Goal: Transaction & Acquisition: Book appointment/travel/reservation

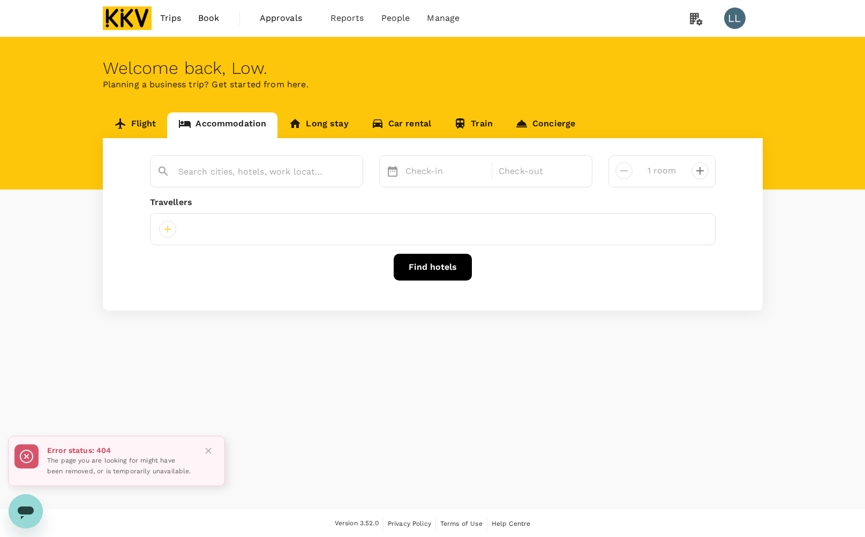
type input "[GEOGRAPHIC_DATA]"
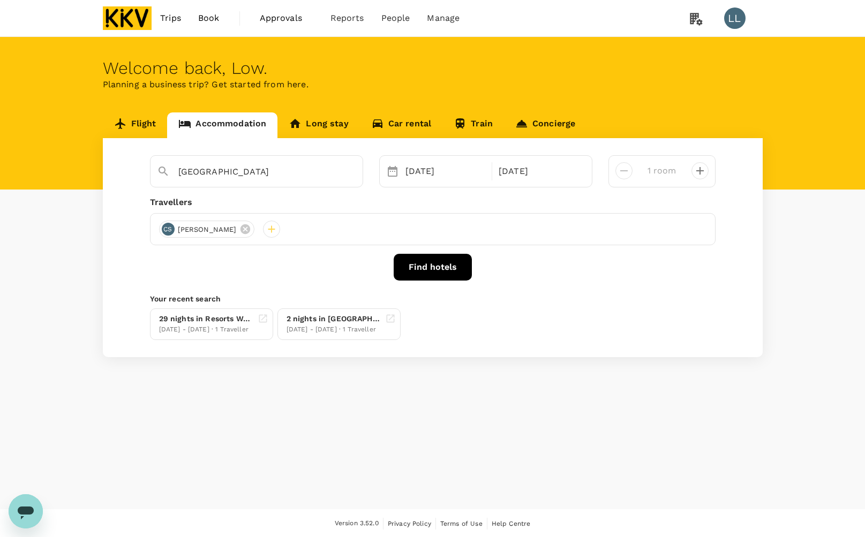
click at [537, 445] on div "Welcome back , Low . Planning a business trip? Get started from here. Flight Ac…" at bounding box center [432, 273] width 865 height 472
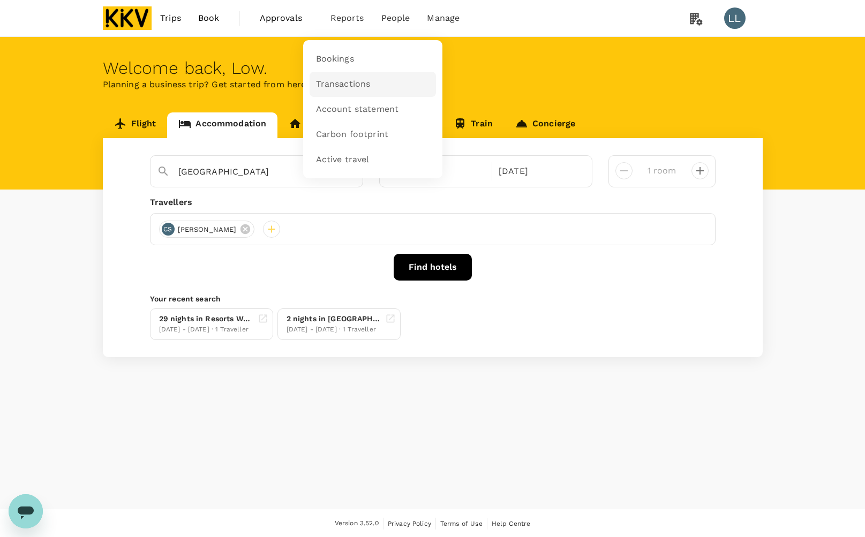
click at [336, 88] on span "Transactions" at bounding box center [343, 84] width 55 height 12
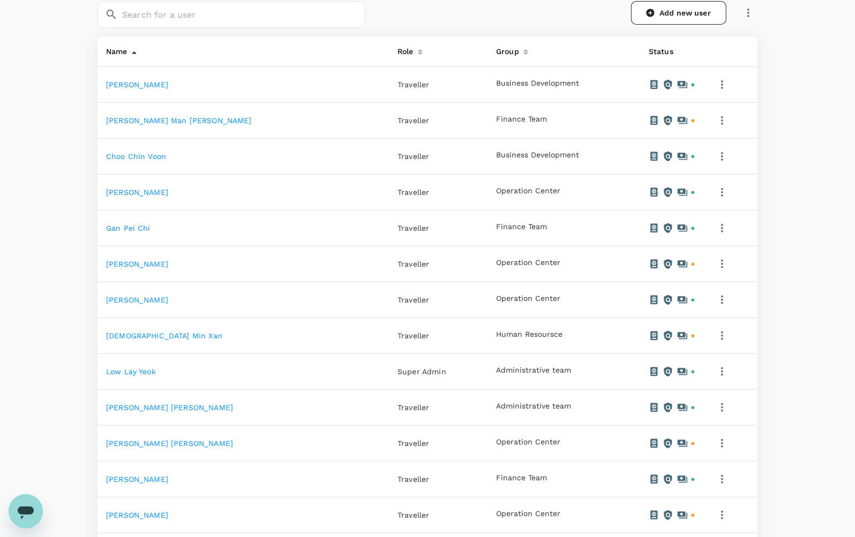
scroll to position [201, 0]
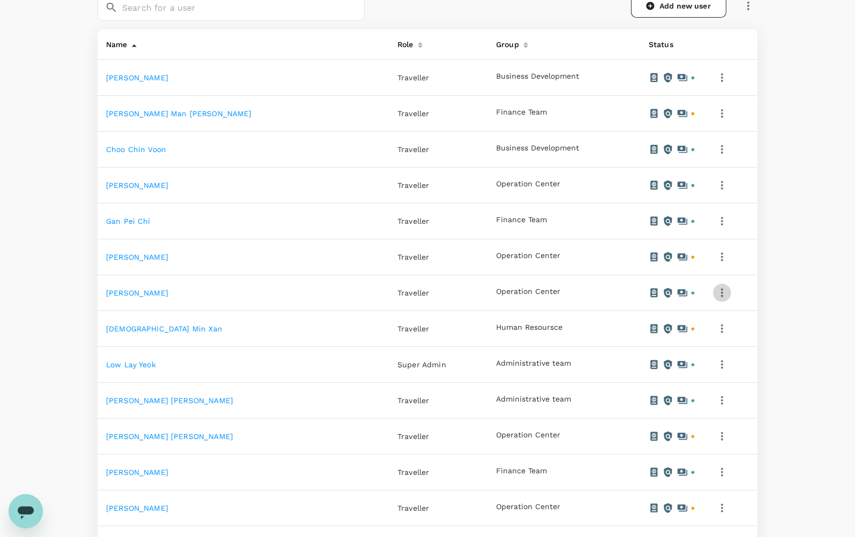
click at [716, 292] on icon "button" at bounding box center [722, 293] width 13 height 13
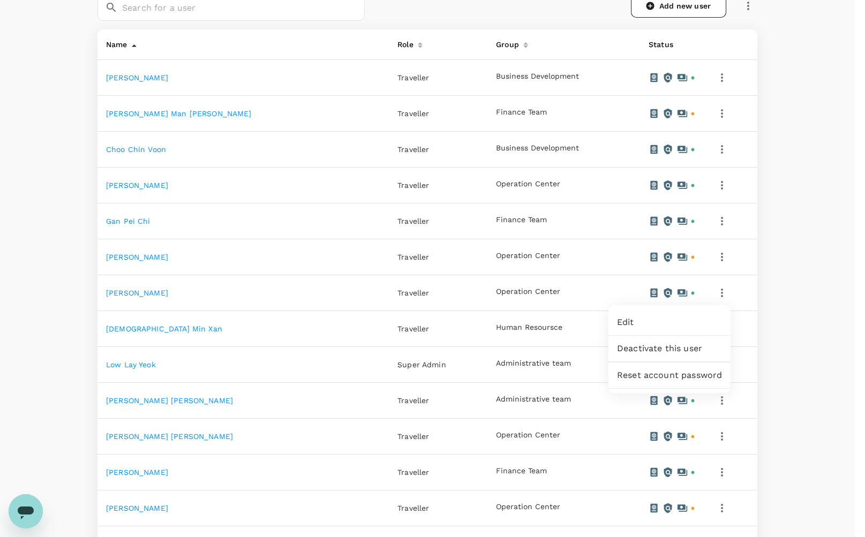
click at [534, 298] on div at bounding box center [432, 268] width 865 height 537
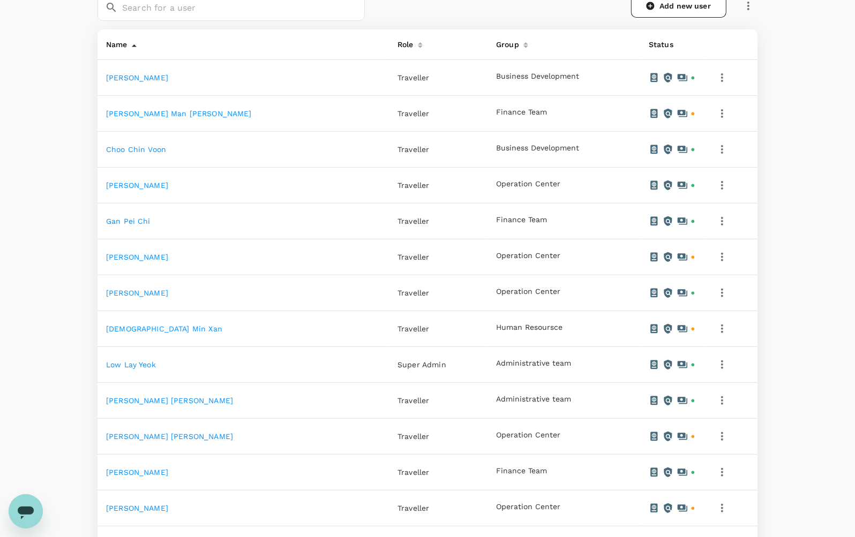
click at [164, 292] on link "IDA ROHAYU BINTI MOHD YUNUS" at bounding box center [137, 293] width 62 height 9
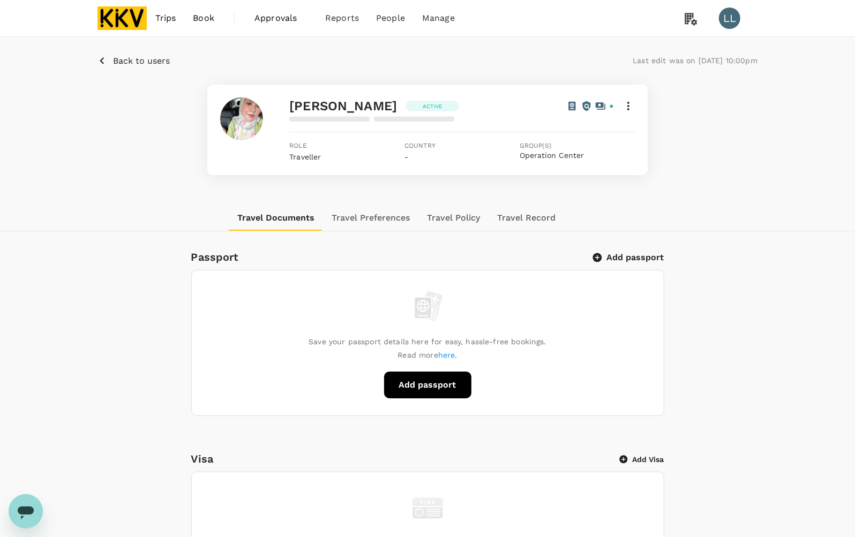
click at [520, 220] on button "Travel Record" at bounding box center [526, 218] width 76 height 26
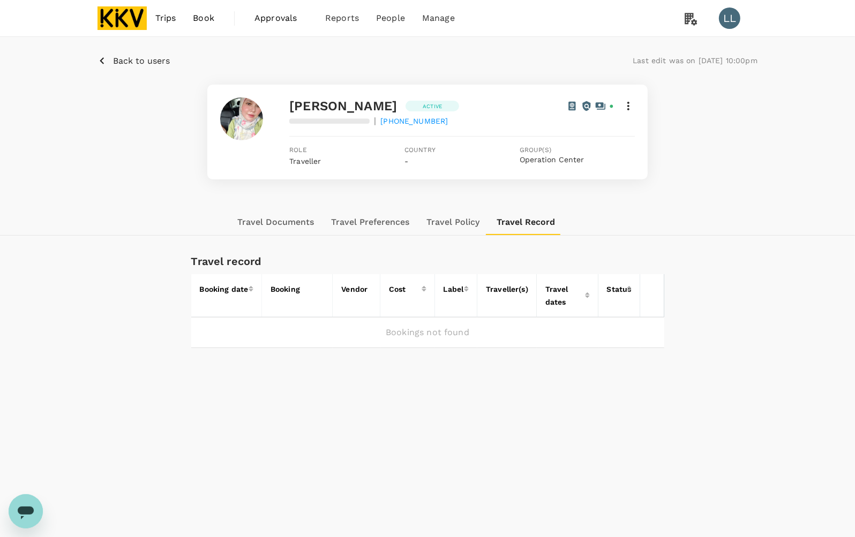
click at [443, 217] on button "Travel Policy" at bounding box center [453, 222] width 70 height 26
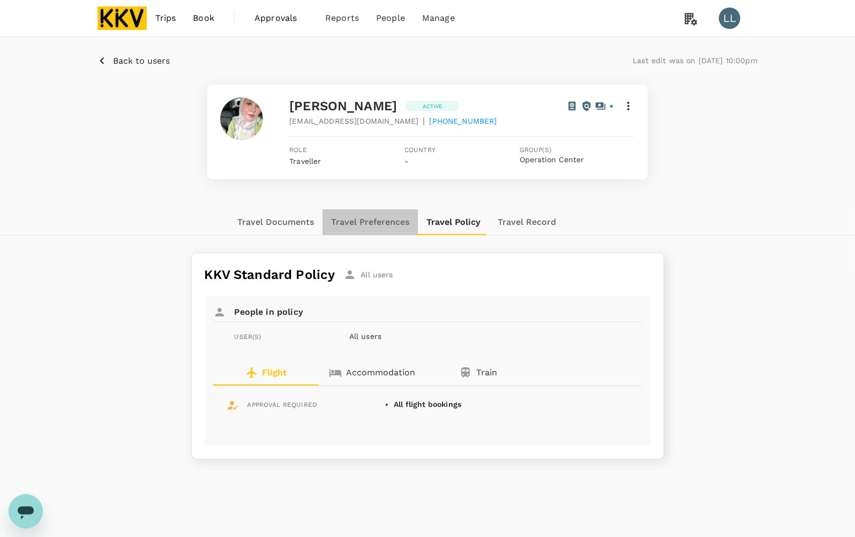
click at [378, 220] on button "Travel Preferences" at bounding box center [369, 222] width 95 height 26
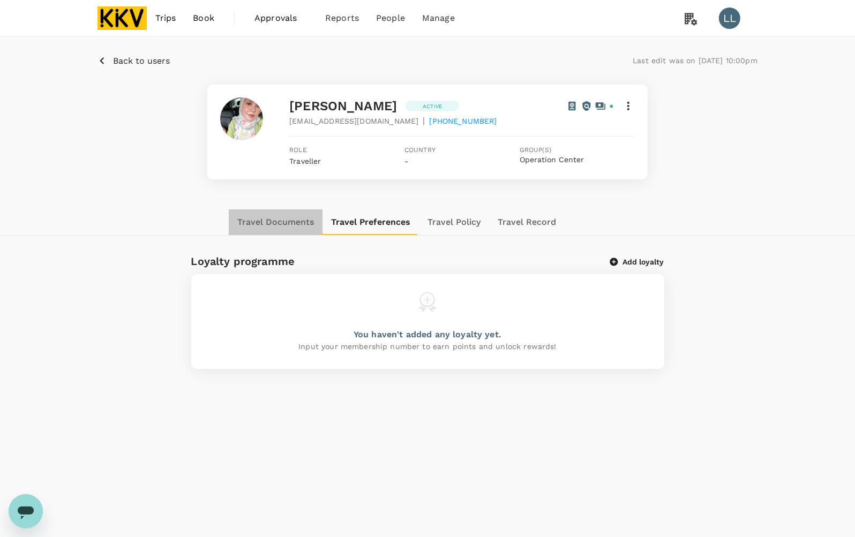
click at [266, 220] on button "Travel Documents" at bounding box center [276, 222] width 94 height 26
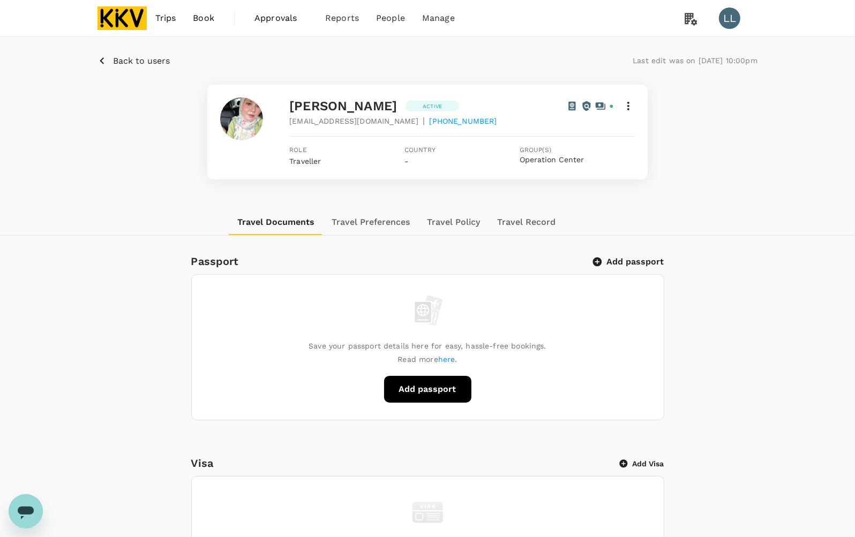
click at [537, 225] on button "Travel Record" at bounding box center [526, 222] width 76 height 26
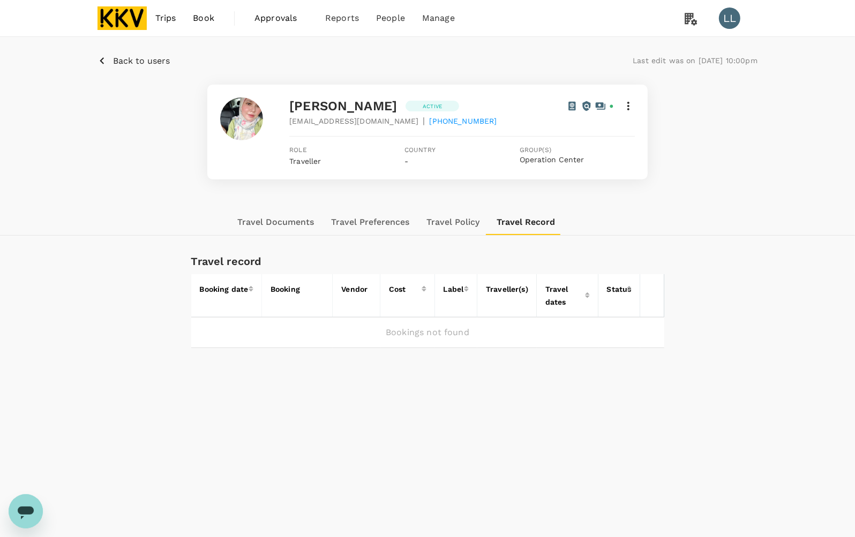
click at [708, 222] on div "Travel Documents Travel Preferences Travel Policy Travel Record" at bounding box center [427, 222] width 660 height 26
click at [159, 17] on span "Trips" at bounding box center [165, 18] width 21 height 13
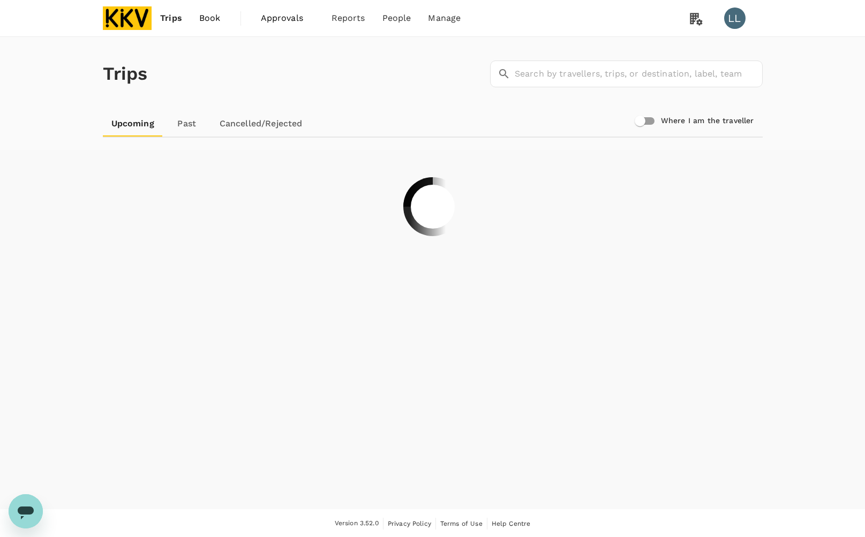
click at [200, 14] on span "Book" at bounding box center [209, 18] width 21 height 13
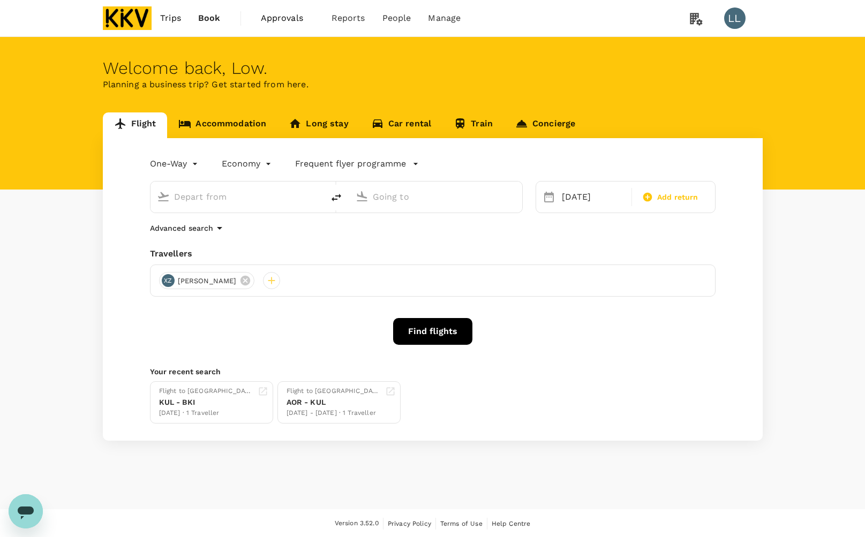
type input "Kota Kinabalu Intl (BKI)"
type input "Penang Intl (PEN)"
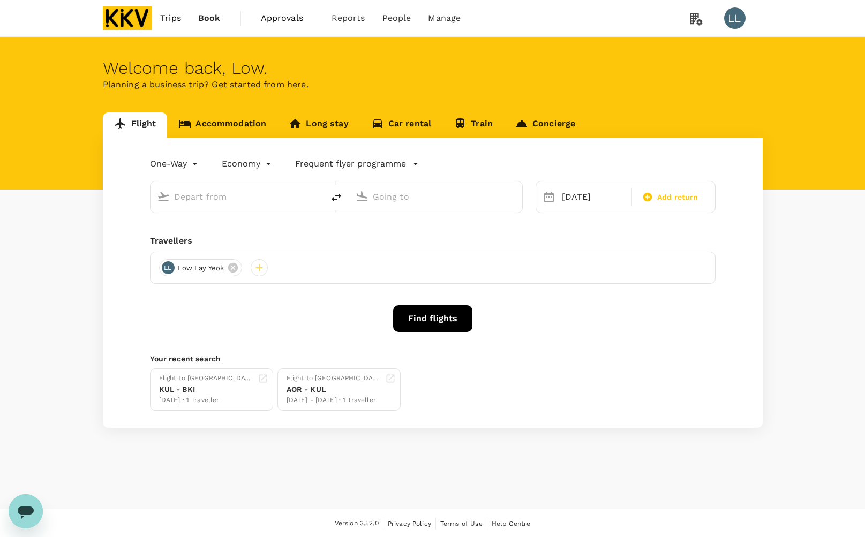
type input "Kota Kinabalu Intl (BKI)"
type input "Penang Intl (PEN)"
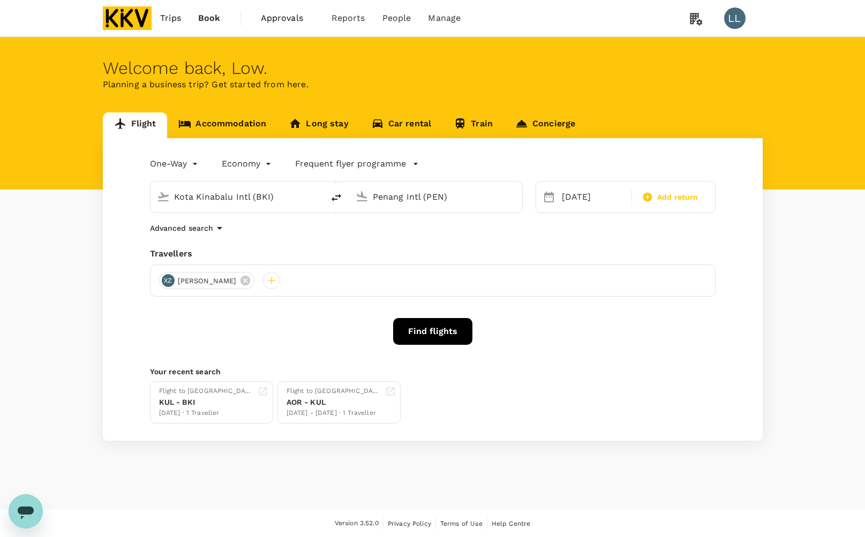
drag, startPoint x: 296, startPoint y: 198, endPoint x: -99, endPoint y: 174, distance: 396.0
click at [0, 174] on html "Trips Book Approvals 0 Reports People Manage LL Welcome back , Low . Planning a…" at bounding box center [432, 269] width 865 height 538
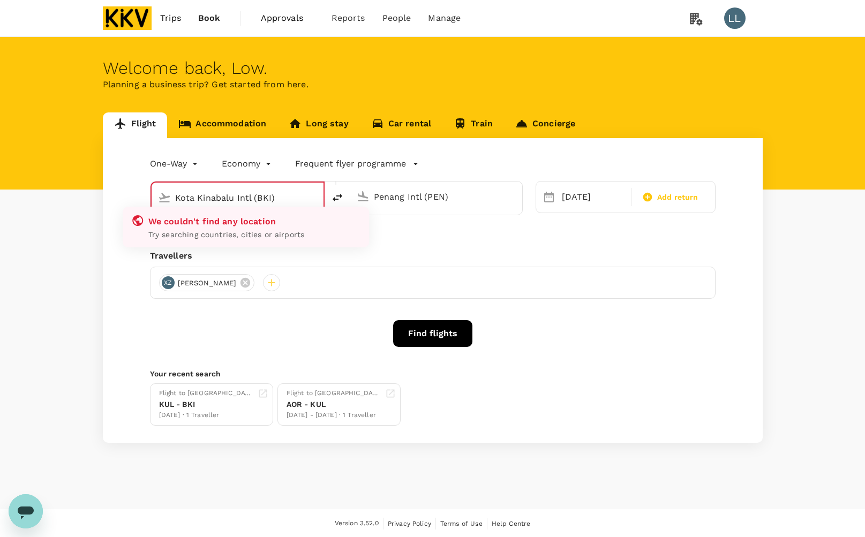
click at [47, 222] on div "Flight Accommodation Long stay Car rental Train Concierge One-Way oneway Econom…" at bounding box center [432, 277] width 865 height 330
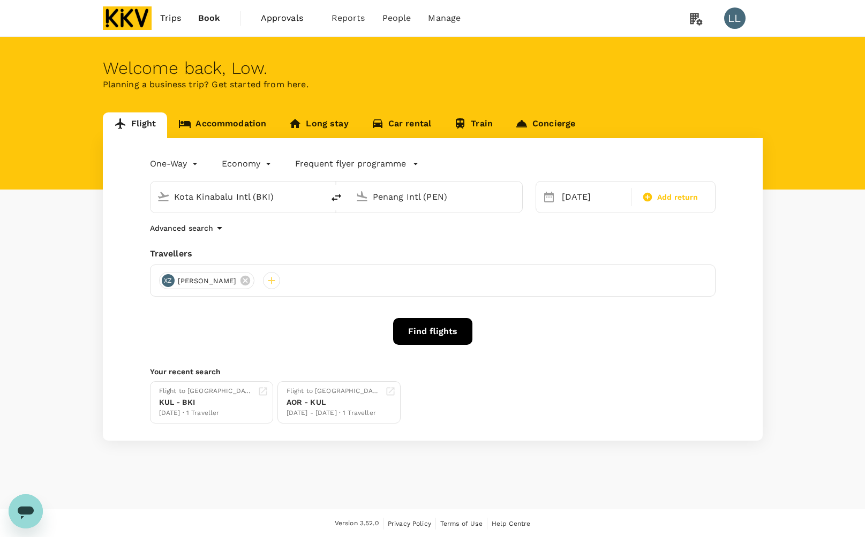
click at [261, 191] on input "Kota Kinabalu Intl (BKI)" at bounding box center [237, 197] width 127 height 17
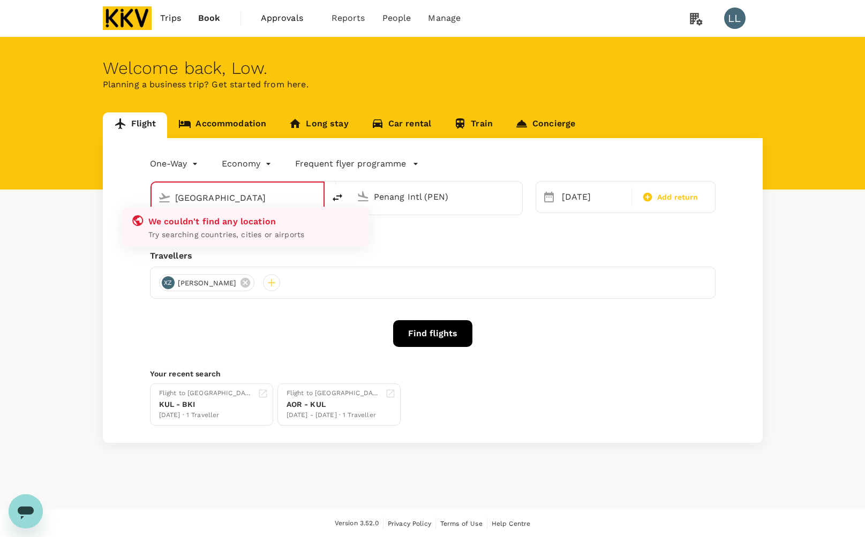
drag, startPoint x: 232, startPoint y: 192, endPoint x: 117, endPoint y: 187, distance: 115.2
click at [117, 189] on div "One-Way oneway Economy economy Frequent flyer programme kedah We couldn't find …" at bounding box center [433, 290] width 660 height 305
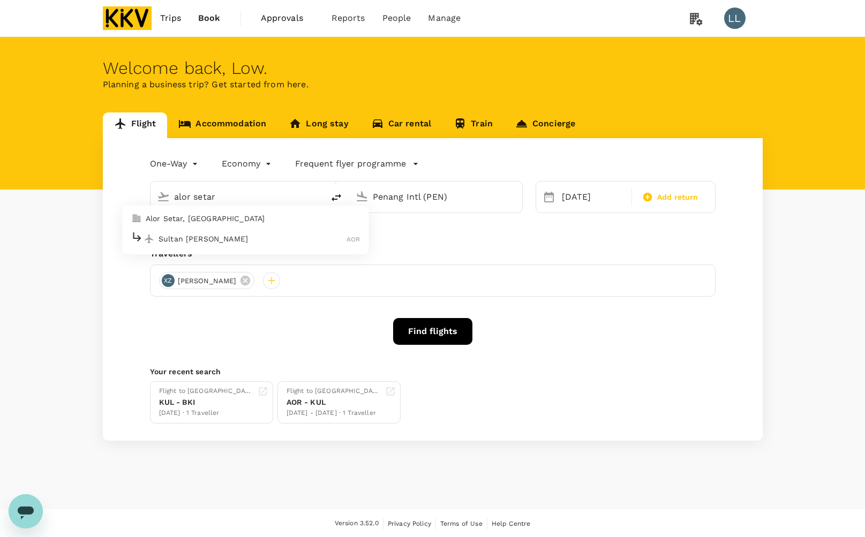
click at [200, 234] on p "Sultan Abdul Halim" at bounding box center [253, 239] width 188 height 11
type input "Sultan Abdul Halim (AOR)"
drag, startPoint x: 451, startPoint y: 201, endPoint x: 95, endPoint y: 184, distance: 356.6
click at [95, 185] on div "Flight Accommodation Long stay Car rental Train Concierge One-Way oneway Econom…" at bounding box center [433, 276] width 686 height 328
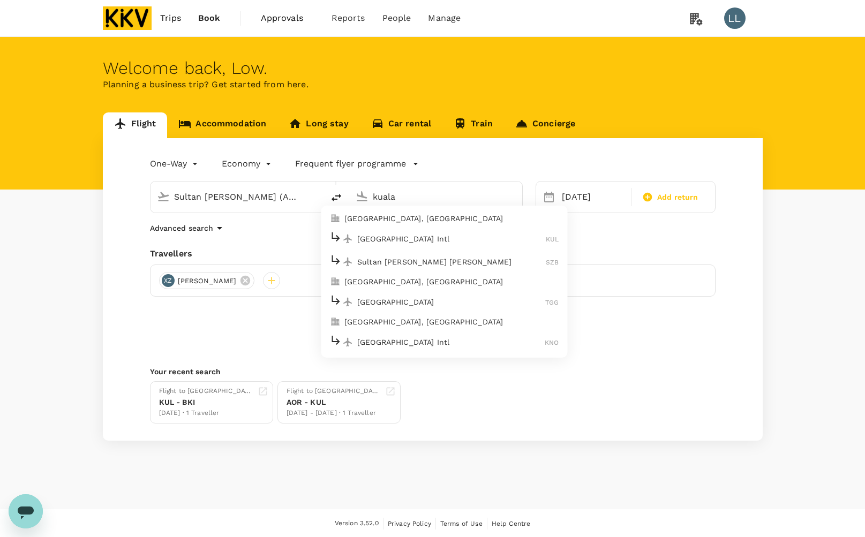
click at [360, 242] on p "Kuala Lumpur Intl" at bounding box center [451, 239] width 189 height 11
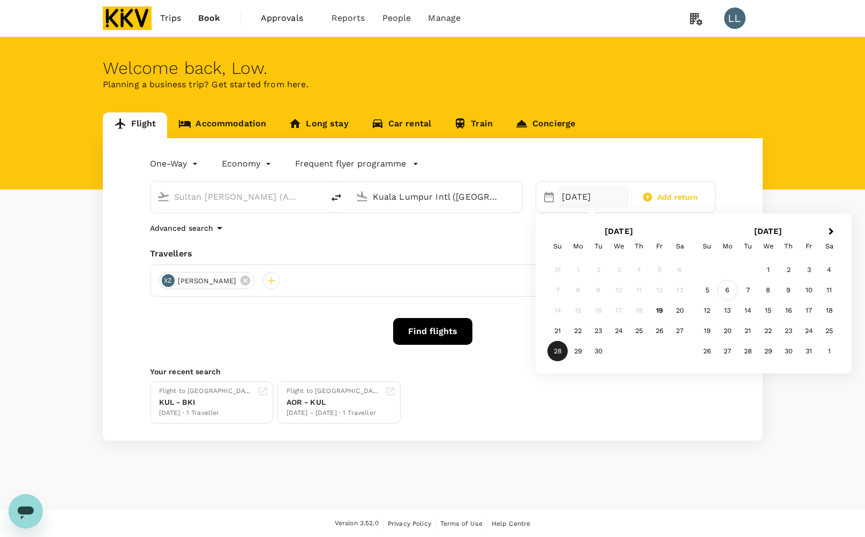
type input "Kuala Lumpur Intl (KUL)"
click at [730, 291] on div "6" at bounding box center [727, 290] width 20 height 20
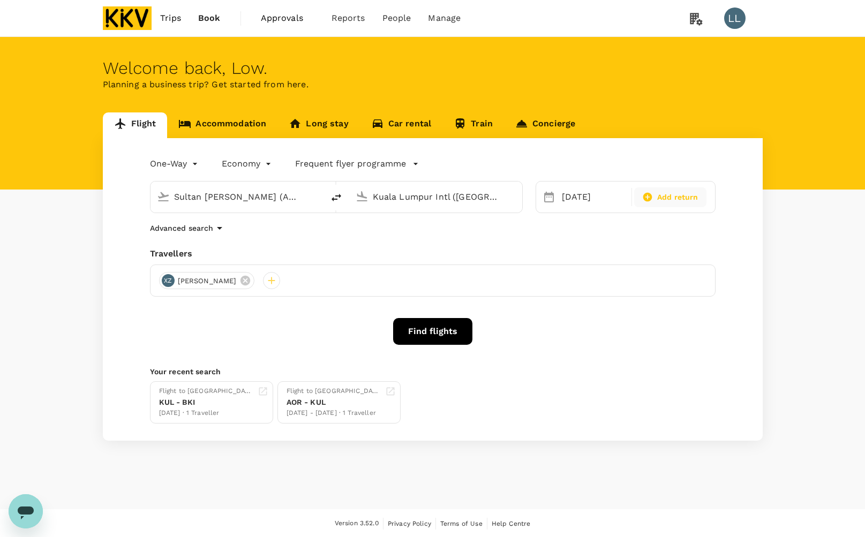
click at [667, 198] on span "Add return" at bounding box center [677, 197] width 41 height 11
type input "roundtrip"
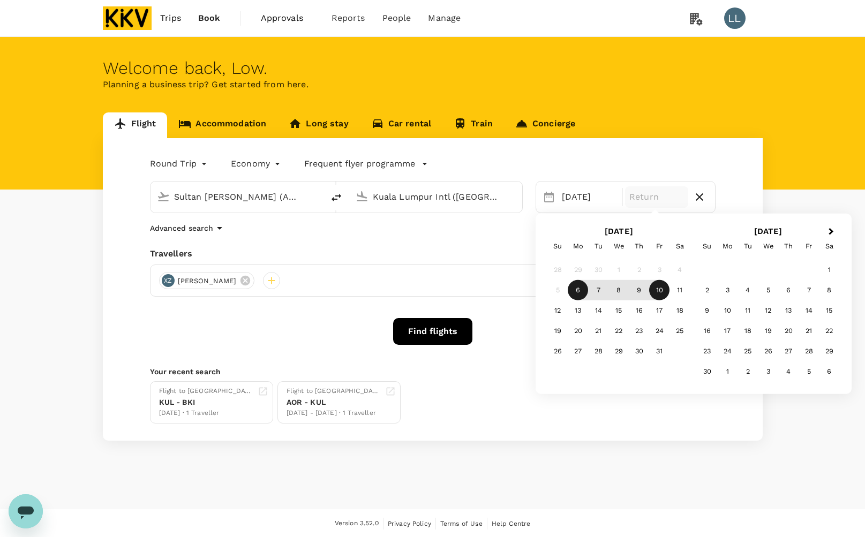
click at [666, 288] on div "10" at bounding box center [659, 290] width 20 height 20
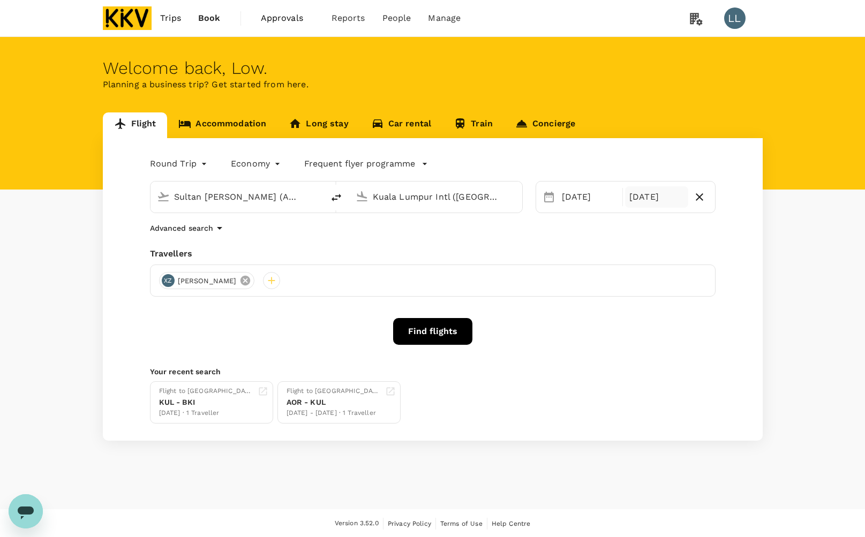
click at [240, 284] on icon at bounding box center [245, 281] width 10 height 10
drag, startPoint x: 156, startPoint y: 282, endPoint x: 162, endPoint y: 282, distance: 6.4
click at [156, 282] on div at bounding box center [433, 281] width 566 height 32
click at [169, 279] on div at bounding box center [167, 280] width 17 height 17
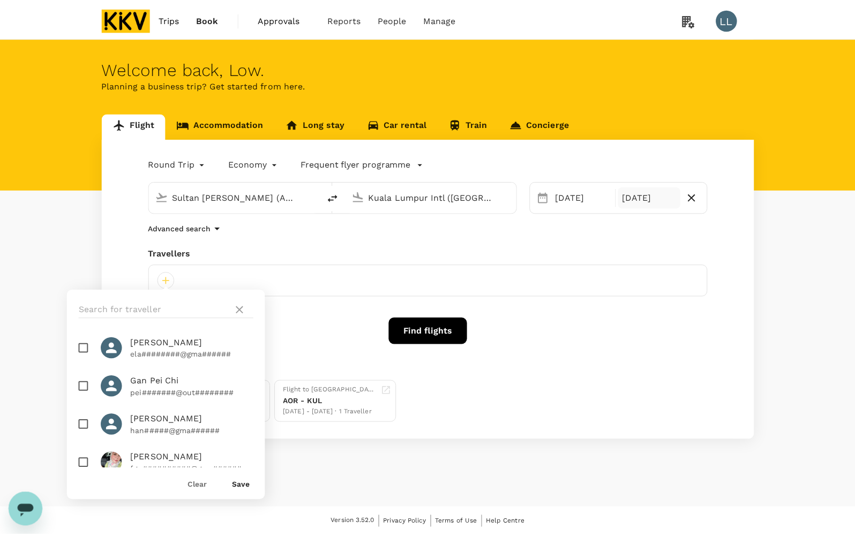
scroll to position [201, 0]
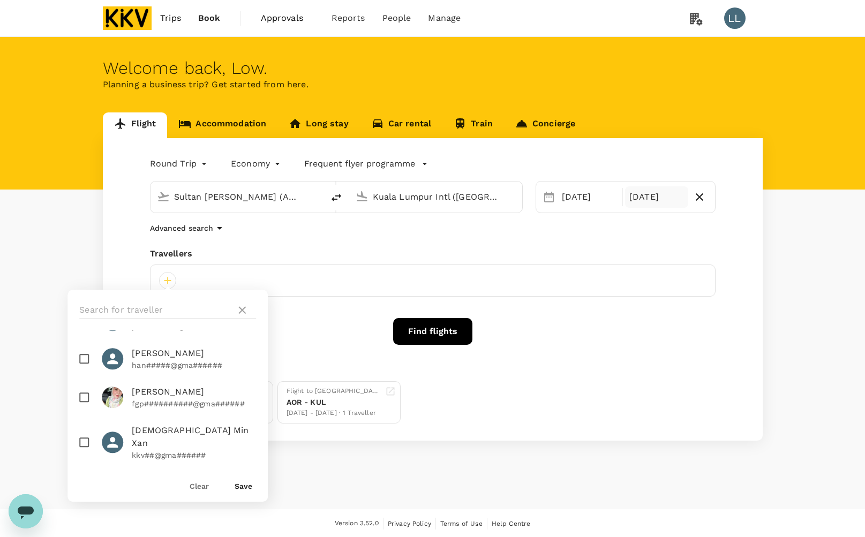
click at [84, 397] on input "checkbox" at bounding box center [84, 397] width 22 height 22
checkbox input "true"
click at [236, 488] on button "Save" at bounding box center [244, 486] width 18 height 9
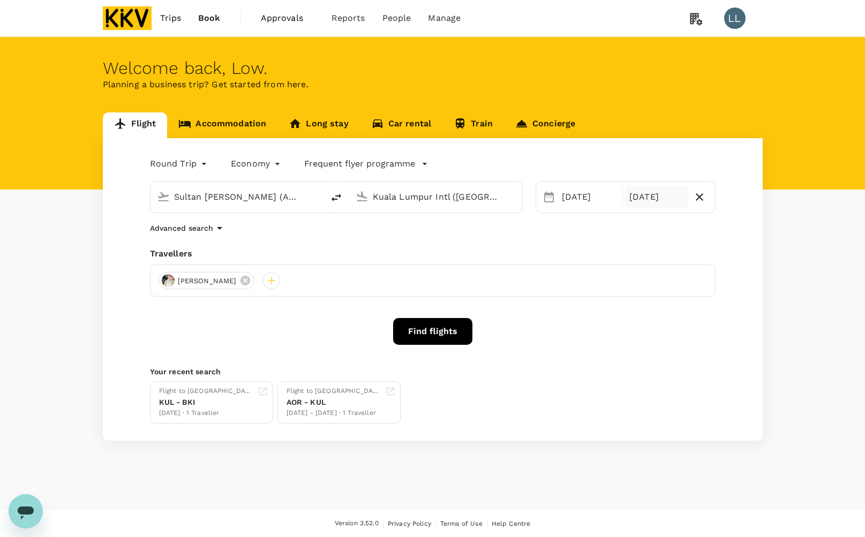
drag, startPoint x: 494, startPoint y: 345, endPoint x: 431, endPoint y: 336, distance: 63.3
click at [494, 345] on div "Round Trip roundtrip Economy economy Frequent flyer programme Sultan Abdul Hali…" at bounding box center [433, 289] width 660 height 303
click at [426, 336] on button "Find flights" at bounding box center [432, 331] width 79 height 27
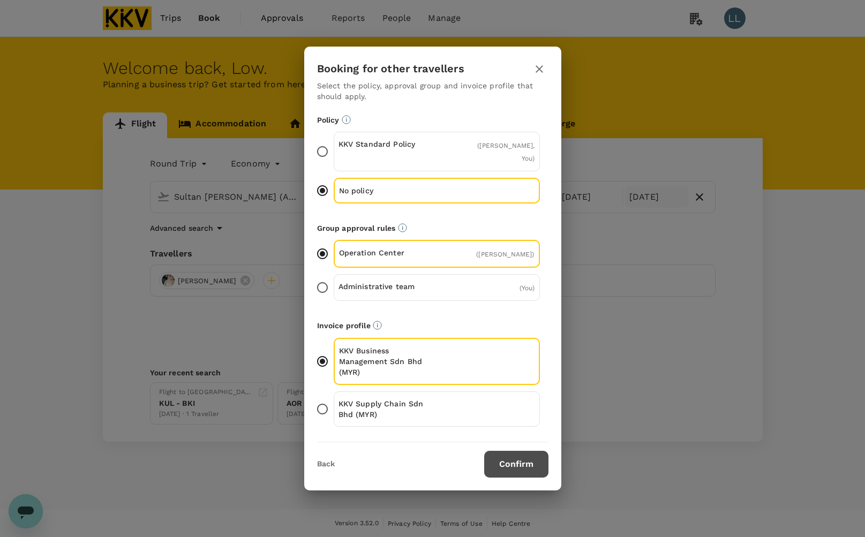
click at [517, 472] on button "Confirm" at bounding box center [516, 464] width 64 height 27
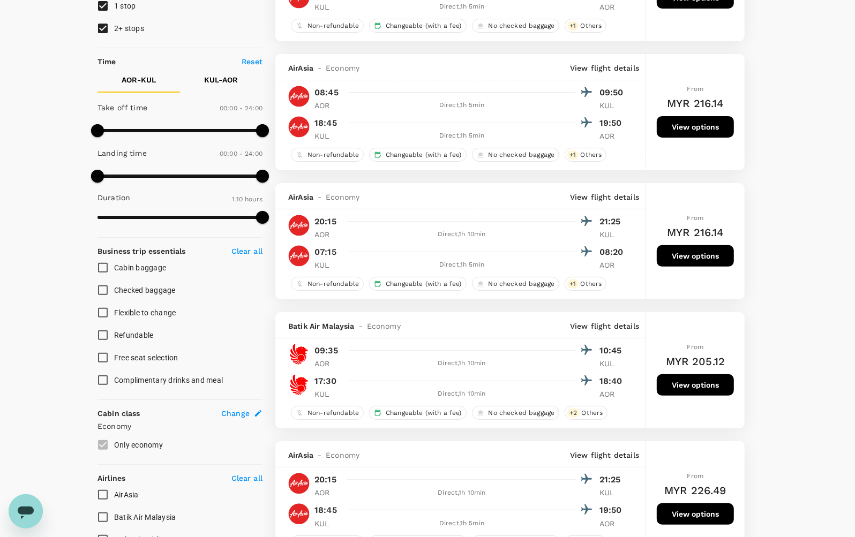
scroll to position [201, 0]
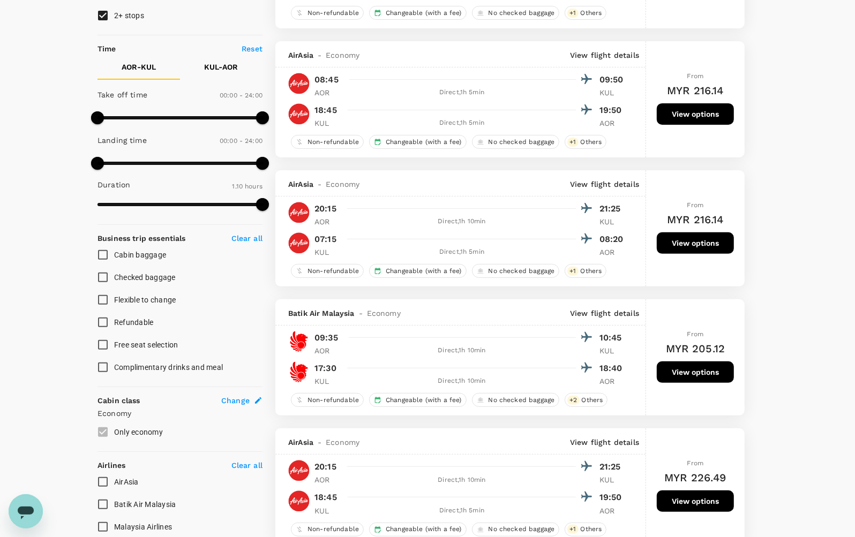
click at [803, 162] on div "Your Flight Details AOR - KUL 06 Oct 2025 KUL - AOR 10 Oct 2025 1 traveller Eco…" at bounding box center [427, 479] width 855 height 1286
click at [802, 163] on div "Your Flight Details AOR - KUL 06 Oct 2025 KUL - AOR 10 Oct 2025 1 traveller Eco…" at bounding box center [427, 479] width 855 height 1286
click at [796, 170] on div "Your Flight Details AOR - KUL 06 Oct 2025 KUL - AOR 10 Oct 2025 1 traveller Eco…" at bounding box center [427, 479] width 855 height 1286
click at [773, 325] on div "Your Flight Details AOR - KUL 06 Oct 2025 KUL - AOR 10 Oct 2025 1 traveller Eco…" at bounding box center [427, 479] width 855 height 1286
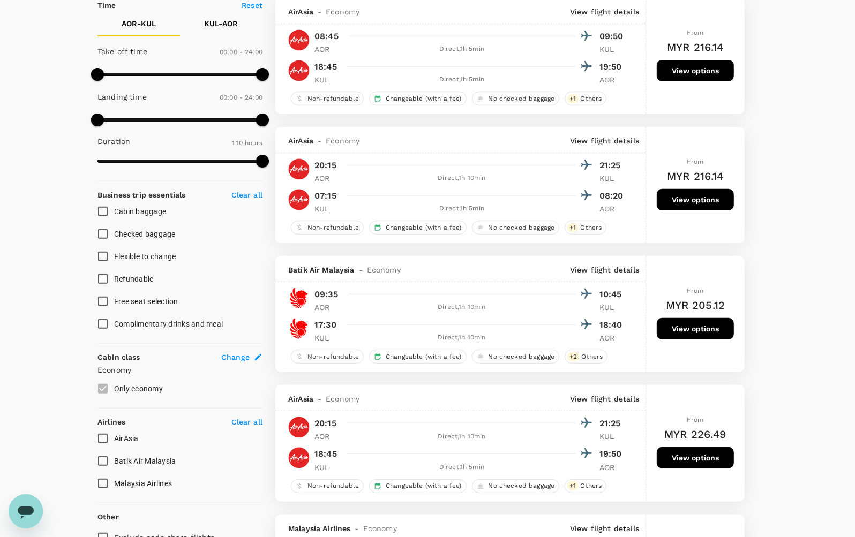
scroll to position [268, 0]
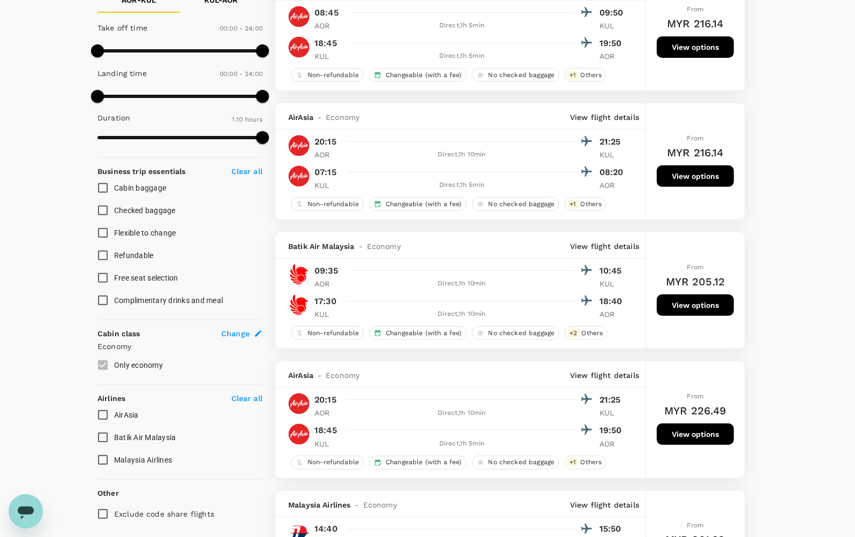
click at [771, 231] on div "Your Flight Details AOR - KUL 06 Oct 2025 KUL - AOR 10 Oct 2025 1 traveller Eco…" at bounding box center [427, 412] width 855 height 1286
click at [816, 168] on div "Your Flight Details AOR - KUL 06 Oct 2025 KUL - AOR 10 Oct 2025 1 traveller Eco…" at bounding box center [427, 412] width 855 height 1286
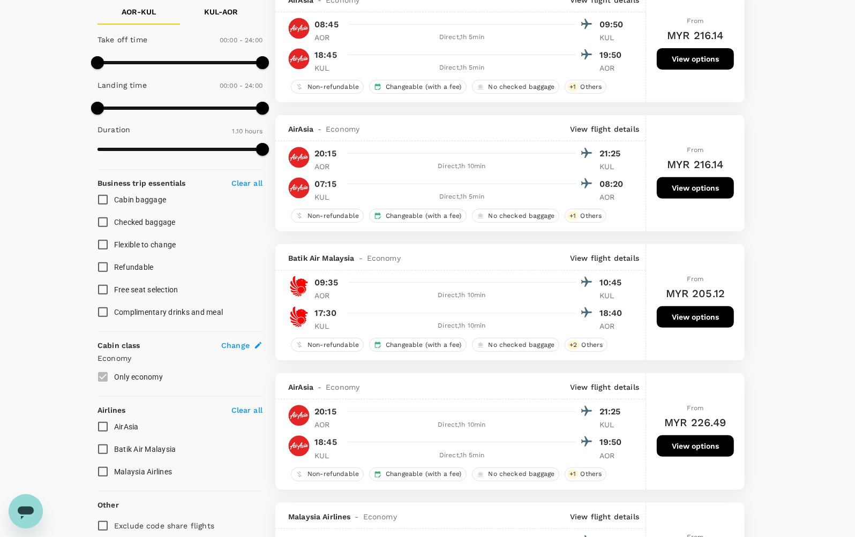
scroll to position [224, 0]
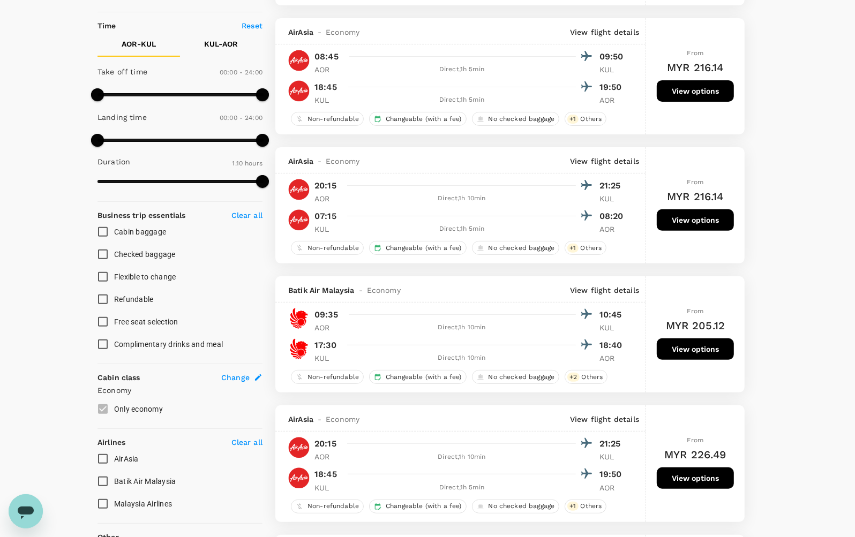
click at [786, 284] on div "Your Flight Details AOR - KUL 06 Oct 2025 KUL - AOR 10 Oct 2025 1 traveller Eco…" at bounding box center [427, 456] width 855 height 1286
drag, startPoint x: 778, startPoint y: 169, endPoint x: 778, endPoint y: 175, distance: 6.4
click at [778, 168] on div "Your Flight Details AOR - KUL 06 Oct 2025 KUL - AOR 10 Oct 2025 1 traveller Eco…" at bounding box center [427, 456] width 855 height 1286
click at [775, 204] on div "Your Flight Details AOR - KUL 06 Oct 2025 KUL - AOR 10 Oct 2025 1 traveller Eco…" at bounding box center [427, 456] width 855 height 1286
click at [772, 206] on div "Your Flight Details AOR - KUL 06 Oct 2025 KUL - AOR 10 Oct 2025 1 traveller Eco…" at bounding box center [427, 456] width 855 height 1286
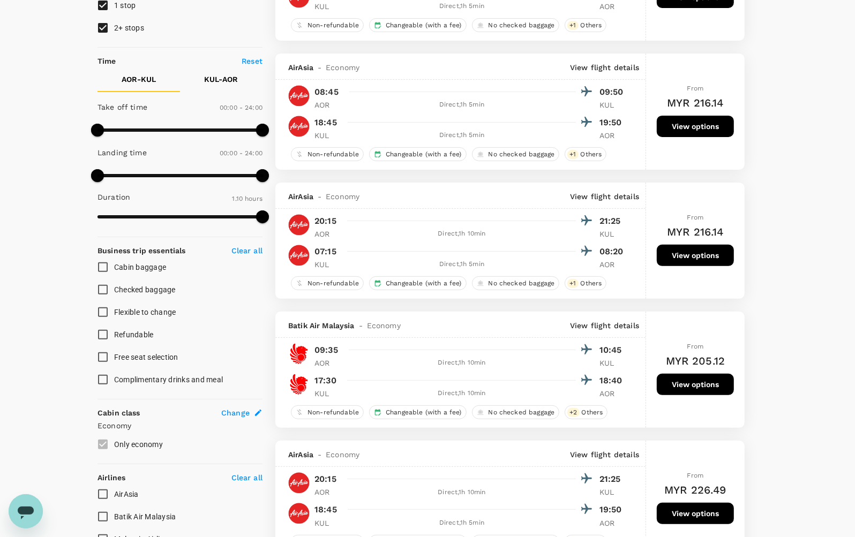
scroll to position [116, 0]
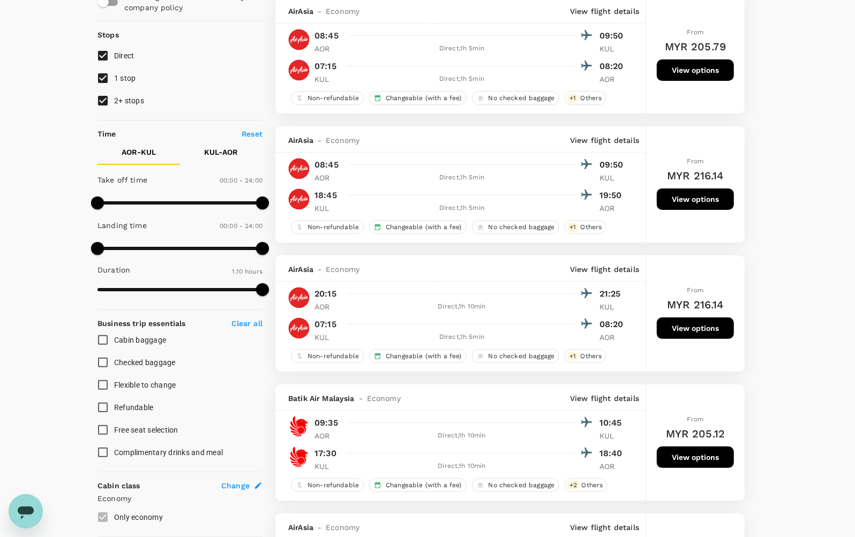
click at [702, 459] on button "View options" at bounding box center [695, 457] width 77 height 21
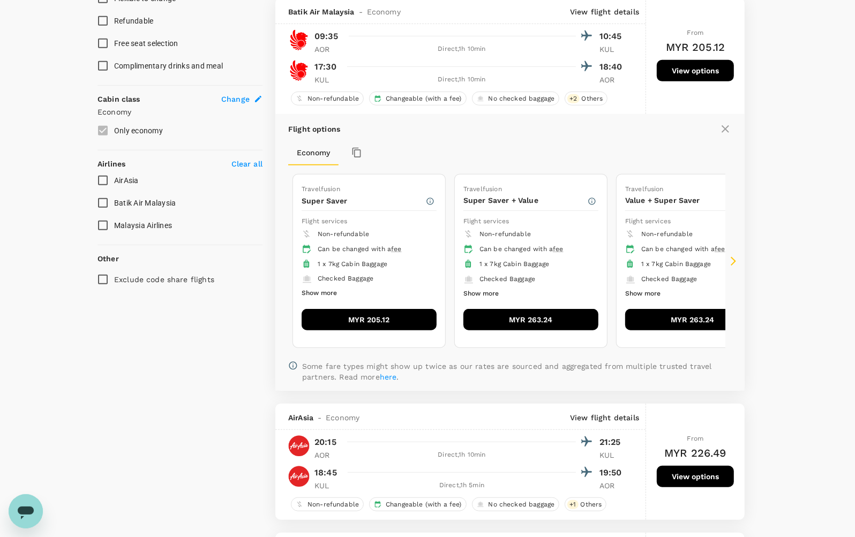
scroll to position [505, 0]
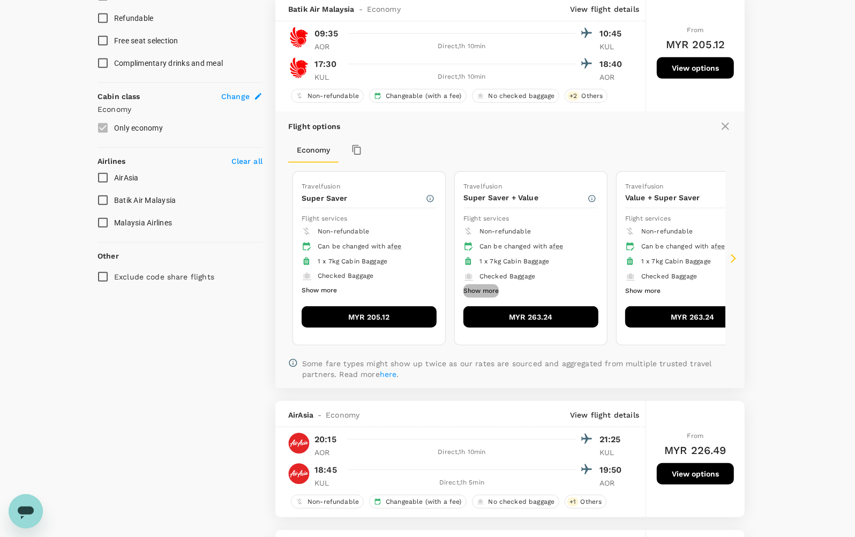
click at [489, 297] on button "Show more" at bounding box center [480, 291] width 35 height 14
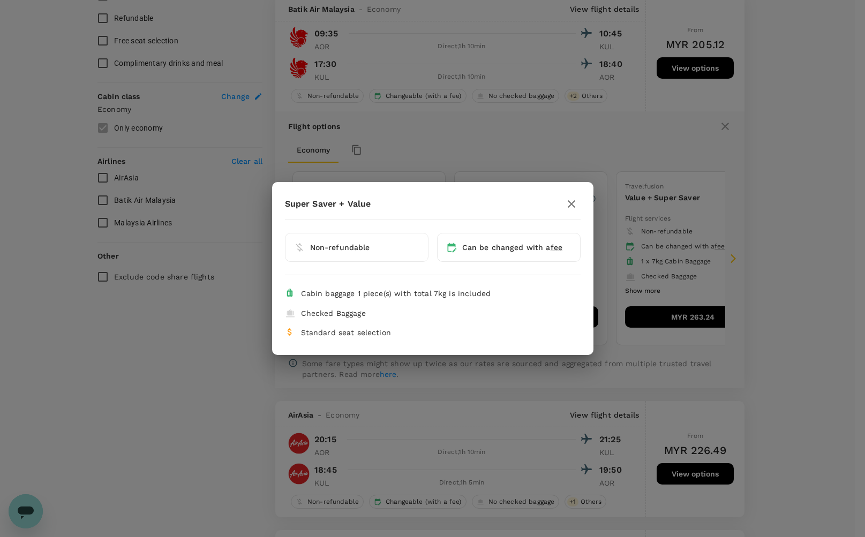
click at [569, 201] on icon "button" at bounding box center [571, 204] width 13 height 13
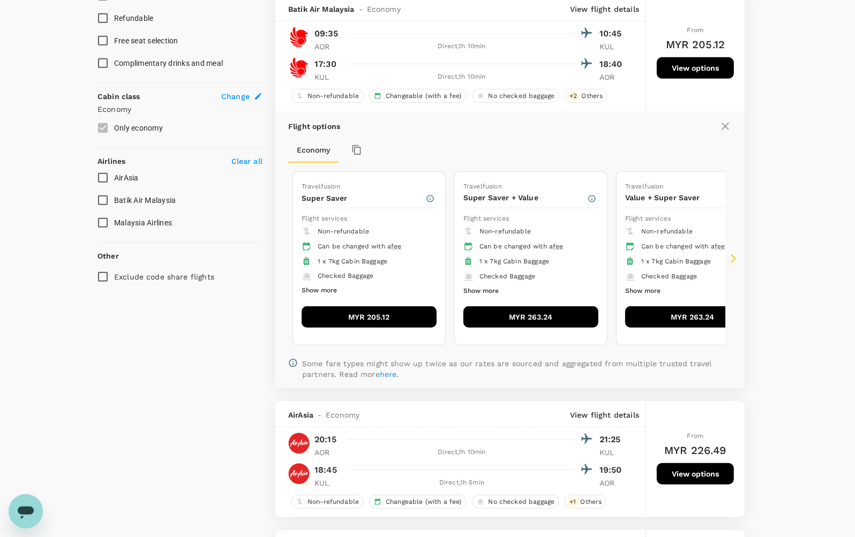
click at [331, 293] on button "Show more" at bounding box center [319, 291] width 35 height 14
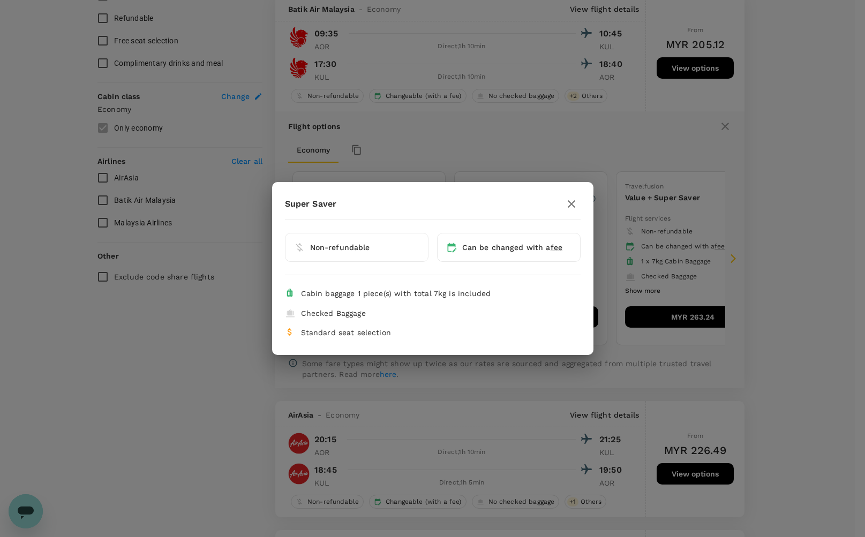
click at [568, 201] on icon "button" at bounding box center [571, 203] width 7 height 7
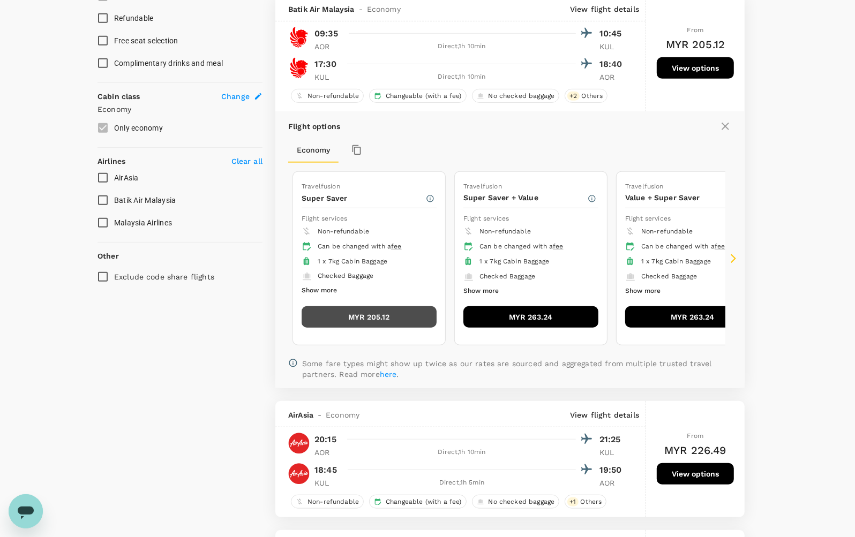
click at [344, 319] on button "MYR 205.12" at bounding box center [369, 316] width 135 height 21
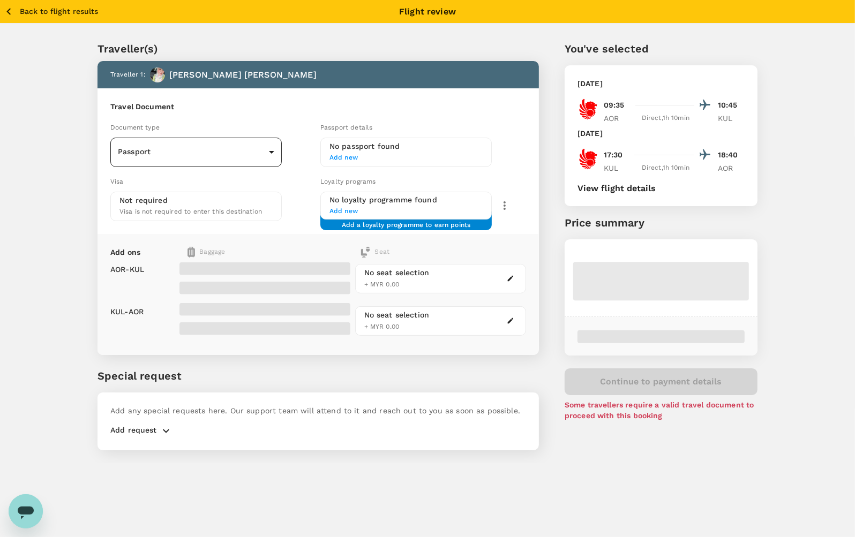
click at [187, 144] on body "Back to flight results Flight review Traveller(s) Traveller 1 : IDA ROHAYU BINT…" at bounding box center [427, 283] width 855 height 566
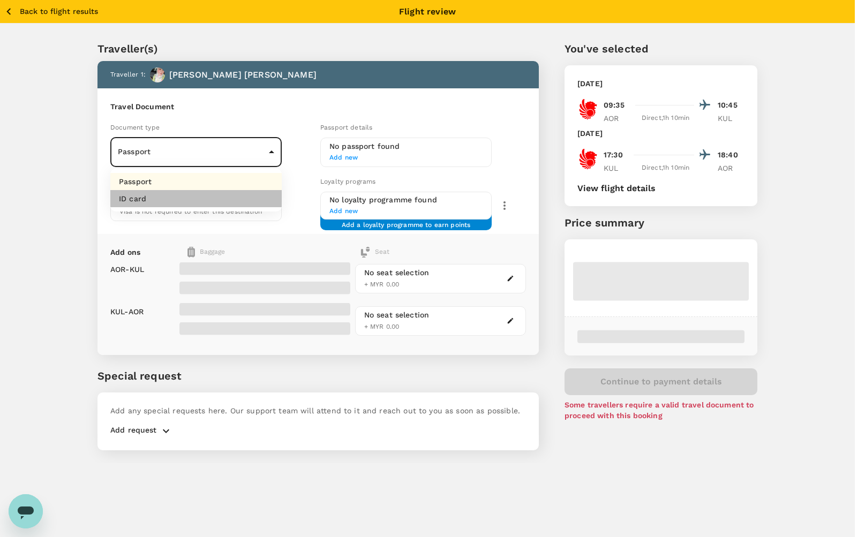
click at [179, 190] on li "ID card" at bounding box center [195, 198] width 171 height 17
type input "Id card"
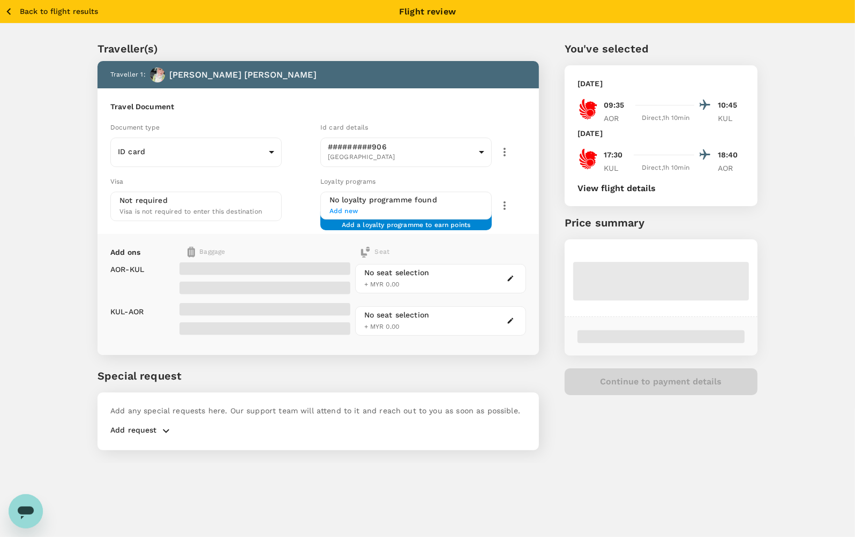
click at [335, 96] on div "Travel Document Document type ID card Id card ​ Id card details #########906 Ma…" at bounding box center [317, 161] width 441 height 146
click at [622, 448] on div "You've selected Monday, 06 Oct 2025 09:35 10:45 AOR Direct , 1h 10min KUL Frida…" at bounding box center [648, 239] width 219 height 448
click at [618, 445] on div "You've selected Monday, 06 Oct 2025 09:35 10:45 AOR Direct , 1h 10min KUL Frida…" at bounding box center [648, 239] width 219 height 448
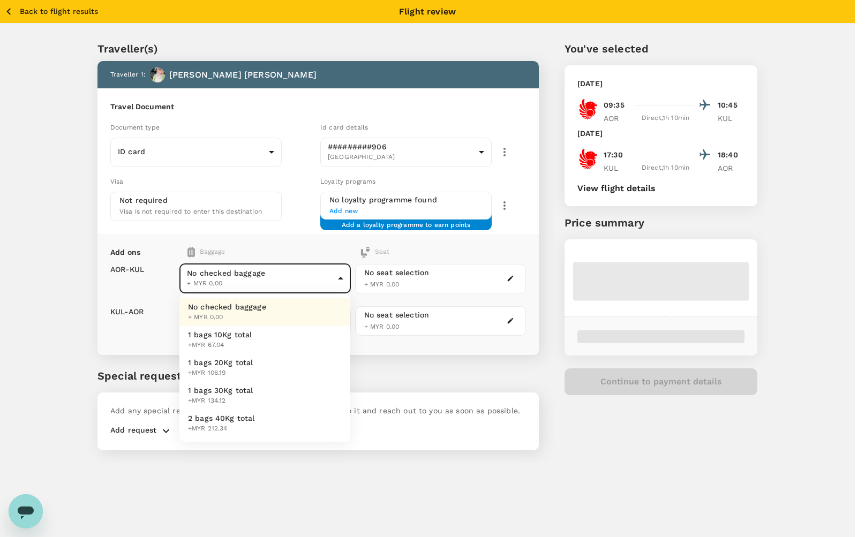
click at [232, 274] on body "Back to flight results Flight review Traveller(s) Traveller 1 : IDA ROHAYU BINT…" at bounding box center [432, 283] width 865 height 566
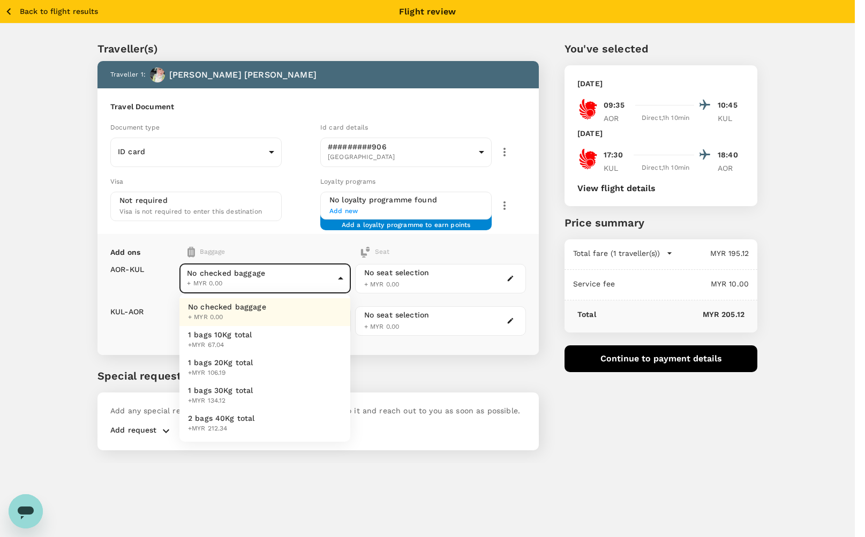
click at [237, 333] on span "1 bags 10Kg total" at bounding box center [220, 334] width 64 height 11
type input "1 - 67.04"
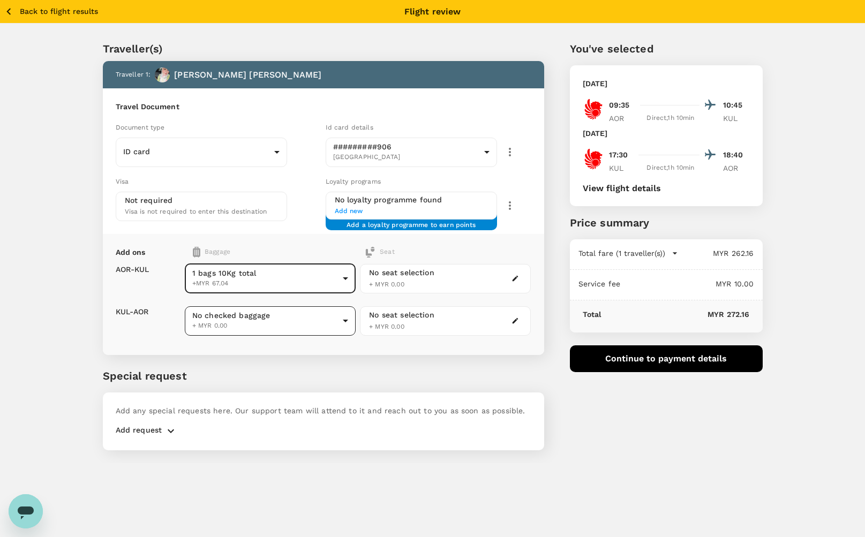
click at [234, 314] on body "Back to flight results Flight review Traveller(s) Traveller 1 : IDA ROHAYU BINT…" at bounding box center [432, 283] width 865 height 566
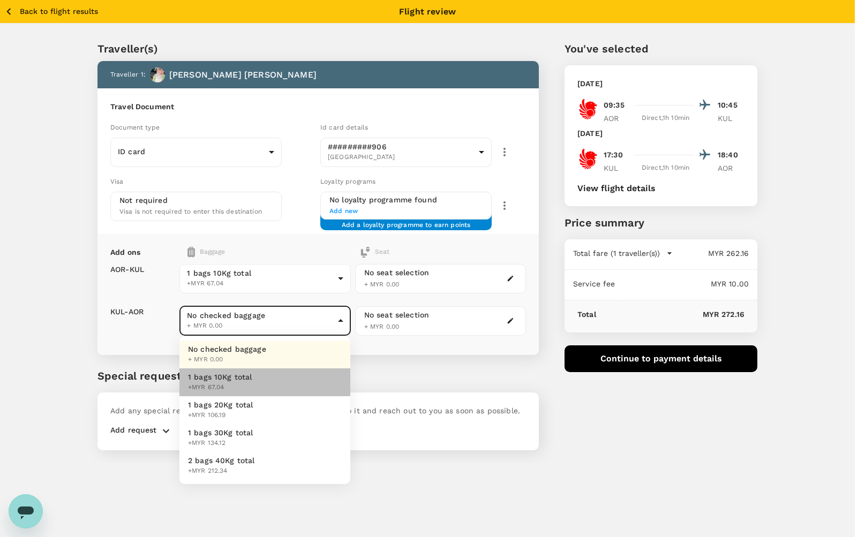
click at [234, 377] on span "1 bags 10Kg total" at bounding box center [220, 377] width 64 height 11
type input "1 - 67.04"
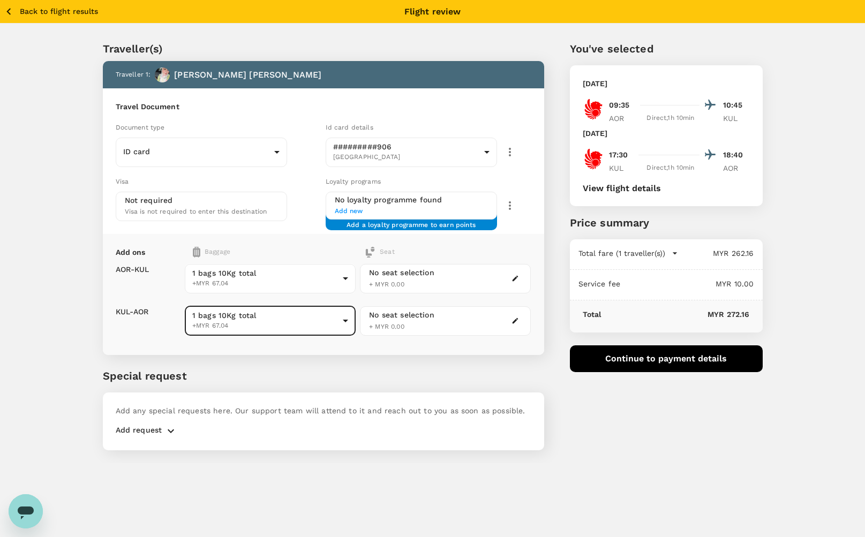
click at [236, 320] on body "Back to flight results Flight review Traveller(s) Traveller 1 : IDA ROHAYU BINT…" at bounding box center [432, 283] width 865 height 566
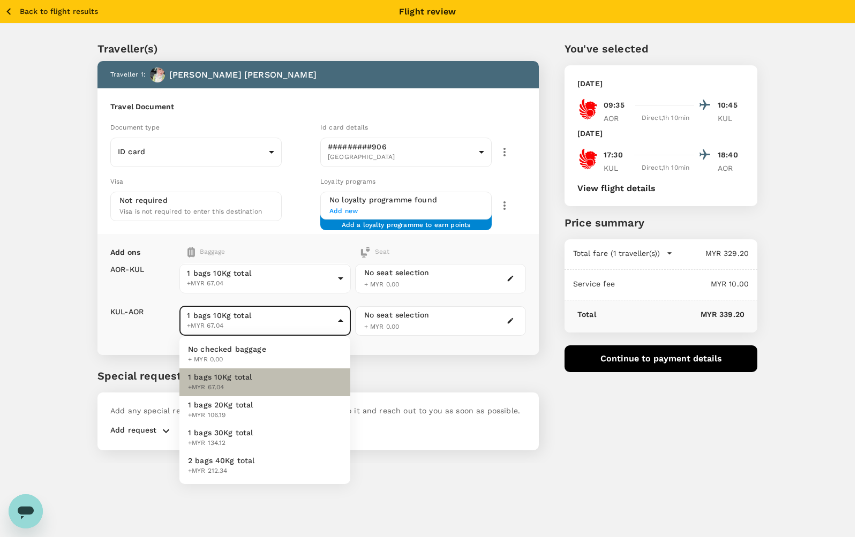
click at [232, 385] on span "+MYR 67.04" at bounding box center [220, 387] width 64 height 11
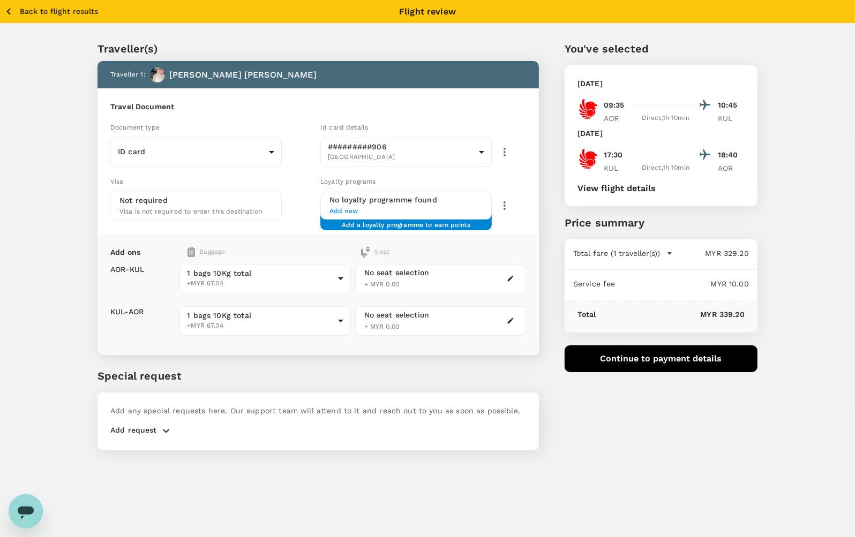
click at [652, 424] on div "You've selected Monday, 06 Oct 2025 09:35 10:45 AOR Direct , 1h 10min KUL Frida…" at bounding box center [648, 239] width 219 height 448
click at [806, 282] on div "Traveller(s) Traveller 1 : IDA ROHAYU BINTI MOHD YUNUS Travel Document Document…" at bounding box center [427, 244] width 855 height 440
click at [794, 279] on div "Traveller(s) Traveller 1 : IDA ROHAYU BINTI MOHD YUNUS Travel Document Document…" at bounding box center [427, 244] width 855 height 440
click at [786, 279] on div "Traveller(s) Traveller 1 : IDA ROHAYU BINTI MOHD YUNUS Travel Document Document…" at bounding box center [427, 244] width 855 height 440
click at [786, 280] on div "Traveller(s) Traveller 1 : IDA ROHAYU BINTI MOHD YUNUS Travel Document Document…" at bounding box center [427, 244] width 855 height 440
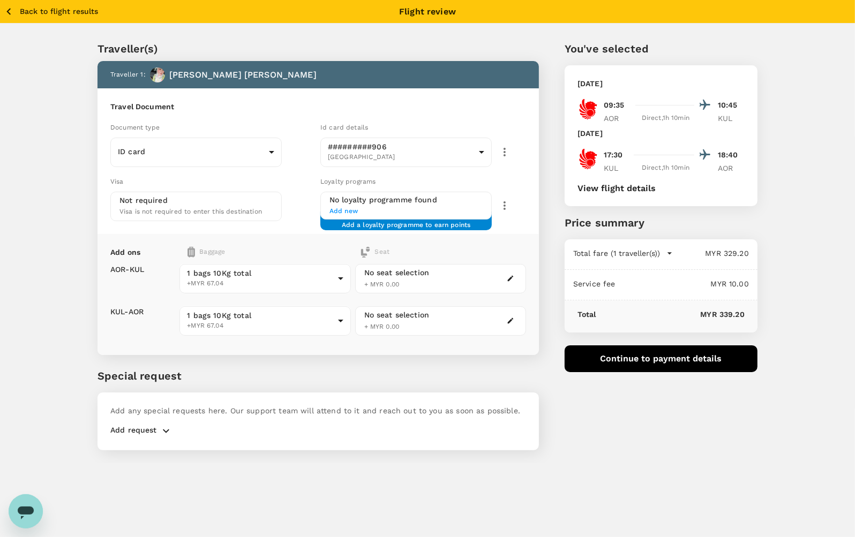
click at [786, 280] on div "Traveller(s) Traveller 1 : IDA ROHAYU BINTI MOHD YUNUS Travel Document Document…" at bounding box center [427, 244] width 855 height 440
click at [786, 269] on div "Traveller(s) Traveller 1 : IDA ROHAYU BINTI MOHD YUNUS Travel Document Document…" at bounding box center [427, 244] width 855 height 440
click at [694, 468] on div "Back to flight results Flight review Traveller(s) Traveller 1 : IDA ROHAYU BINT…" at bounding box center [427, 268] width 855 height 537
click at [665, 252] on icon "button" at bounding box center [669, 253] width 11 height 11
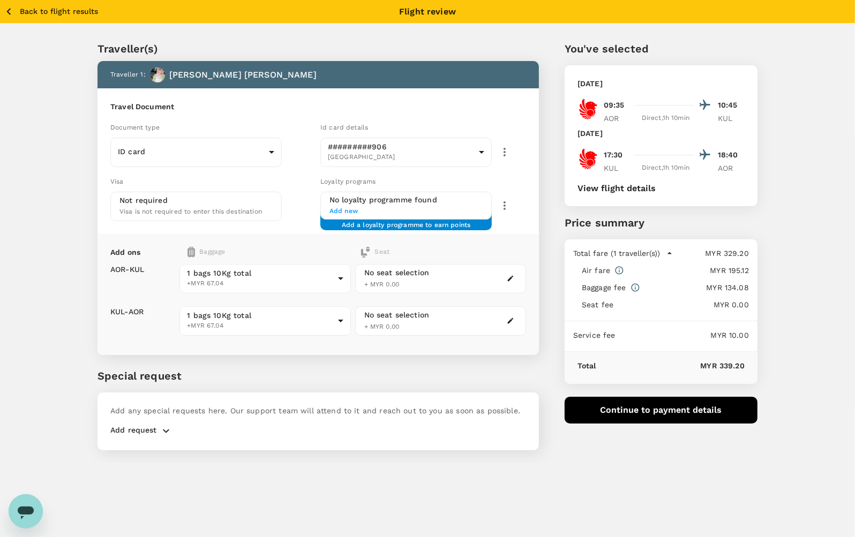
click at [9, 12] on icon "button" at bounding box center [8, 11] width 13 height 13
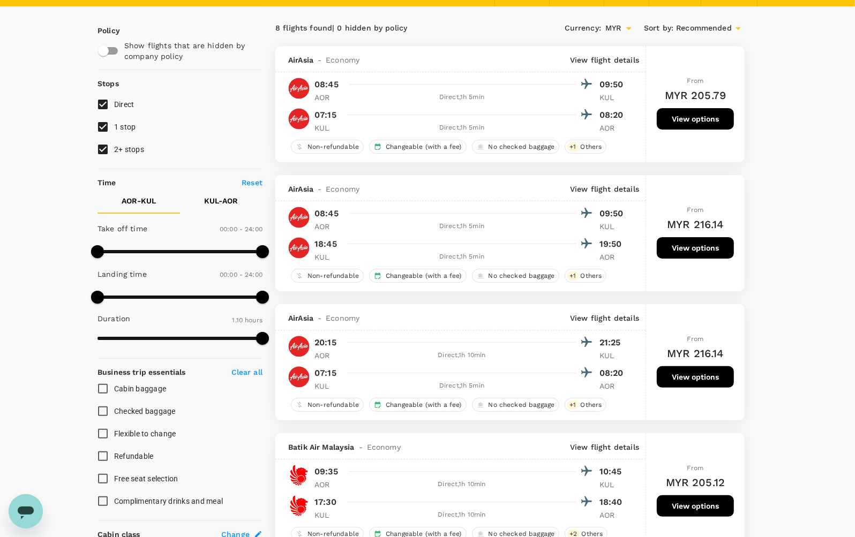
click at [675, 117] on button "View options" at bounding box center [695, 118] width 77 height 21
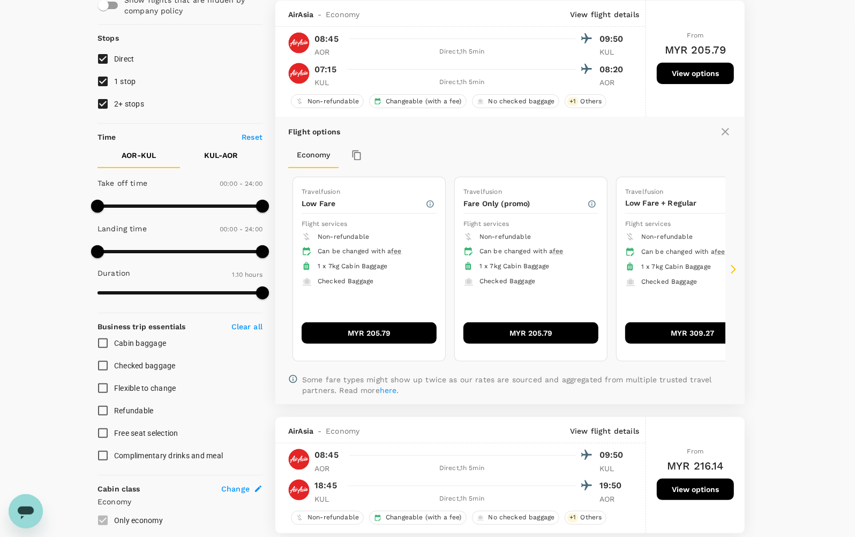
scroll to position [113, 0]
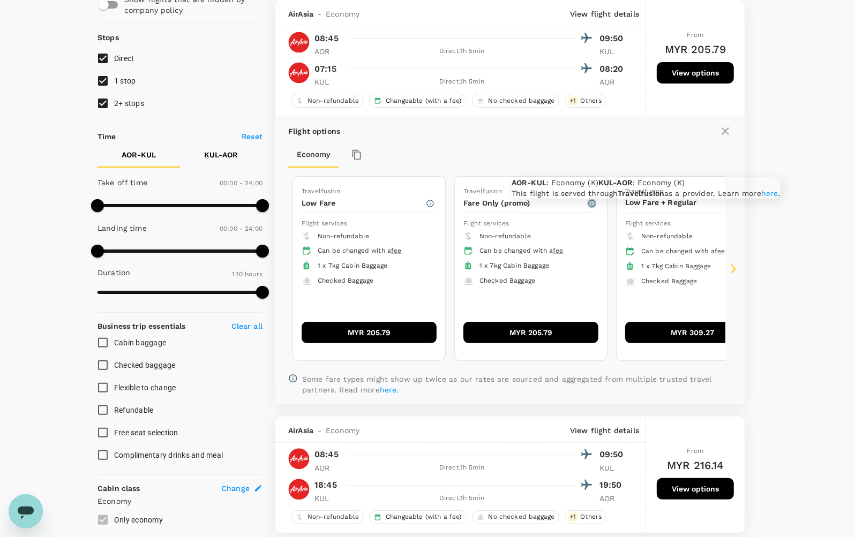
click at [588, 204] on icon "button" at bounding box center [592, 203] width 9 height 9
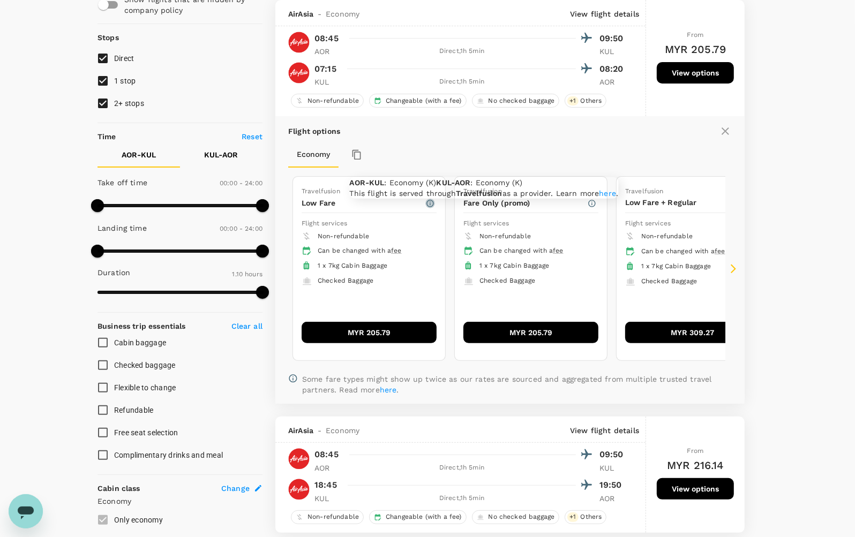
click at [428, 206] on icon "button" at bounding box center [429, 203] width 7 height 7
click at [731, 268] on icon at bounding box center [733, 269] width 11 height 11
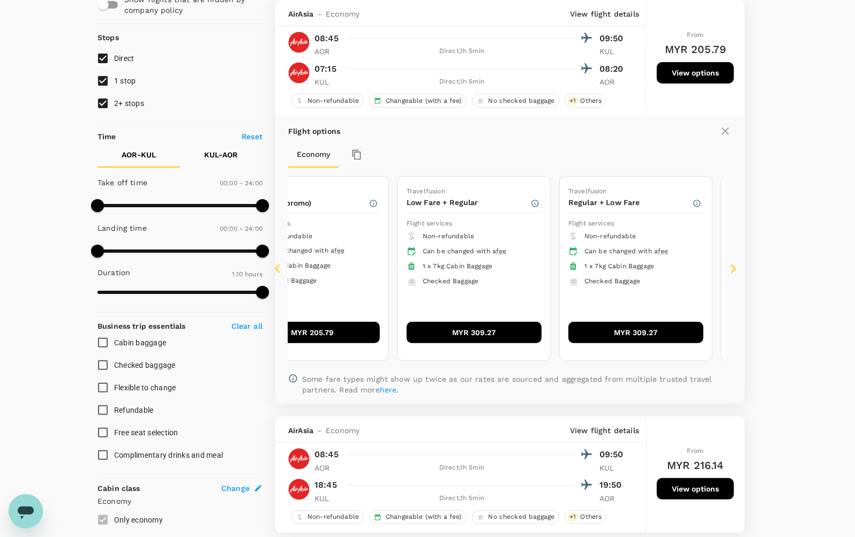
click at [280, 266] on icon at bounding box center [277, 268] width 5 height 9
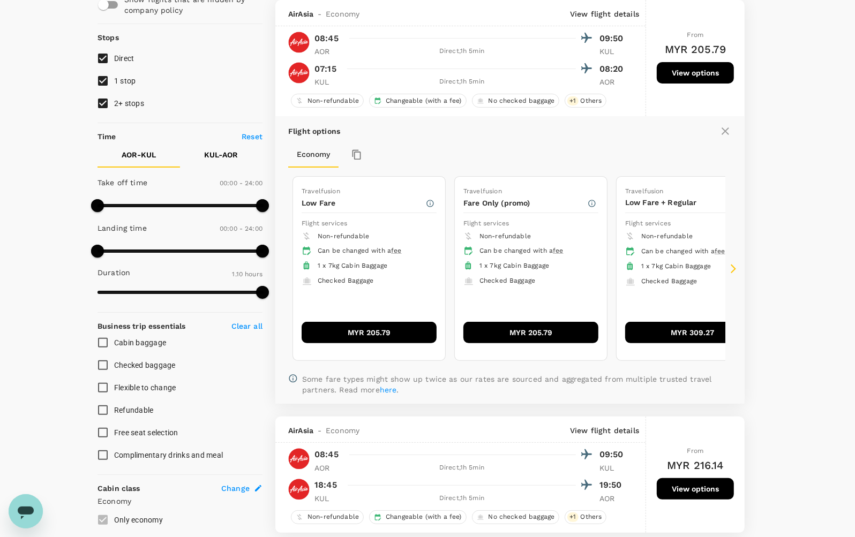
click at [280, 266] on icon at bounding box center [277, 268] width 5 height 9
click at [400, 330] on button "MYR 205.79" at bounding box center [369, 332] width 135 height 21
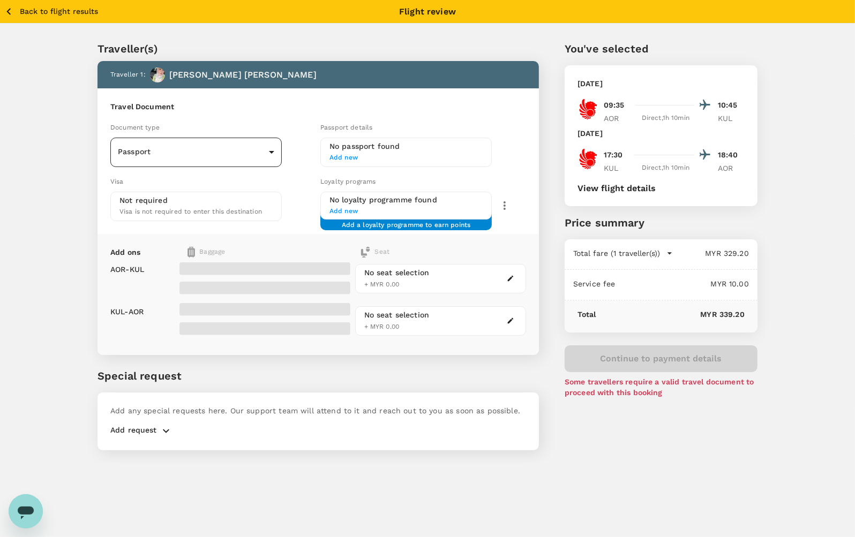
click at [205, 151] on body "Back to flight results Flight review Traveller(s) Traveller 1 : IDA ROHAYU BINT…" at bounding box center [427, 283] width 855 height 566
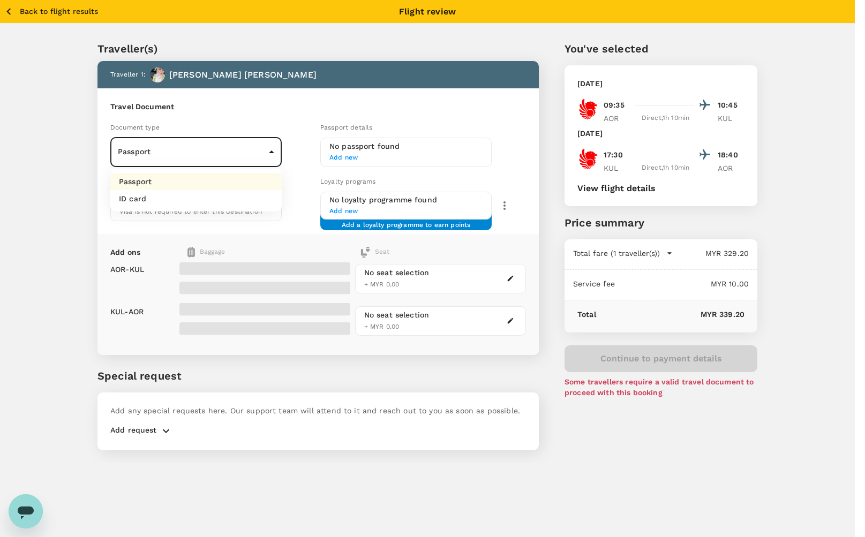
click at [185, 194] on li "ID card" at bounding box center [195, 198] width 171 height 17
type input "Id card"
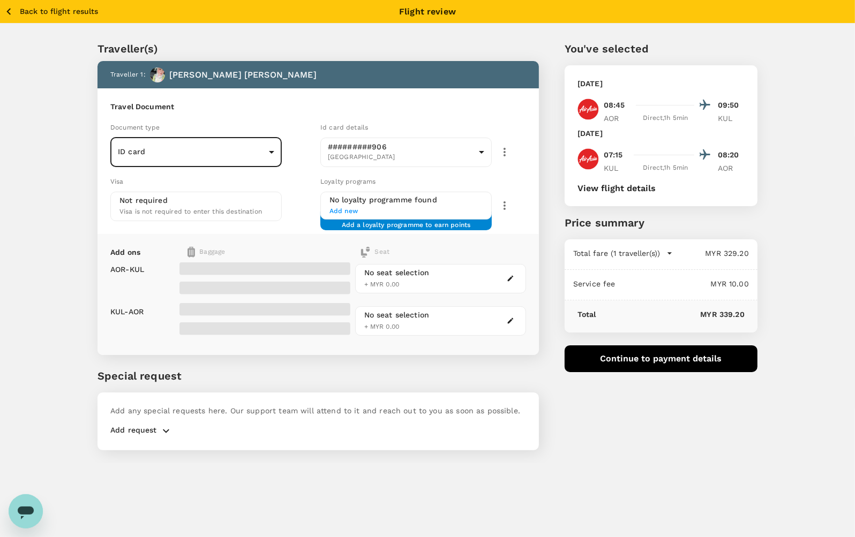
click at [25, 247] on div "Traveller(s) Traveller 1 : IDA ROHAYU BINTI MOHD YUNUS Travel Document Document…" at bounding box center [427, 244] width 855 height 440
click at [815, 209] on div "Traveller(s) Traveller 1 : IDA ROHAYU BINTI MOHD YUNUS Travel Document Document…" at bounding box center [427, 244] width 855 height 440
click at [792, 276] on div "Traveller(s) Traveller 1 : IDA ROHAYU BINTI MOHD YUNUS Travel Document Document…" at bounding box center [427, 244] width 855 height 440
click at [804, 274] on div "Traveller(s) Traveller 1 : IDA ROHAYU BINTI MOHD YUNUS Travel Document Document…" at bounding box center [427, 244] width 855 height 440
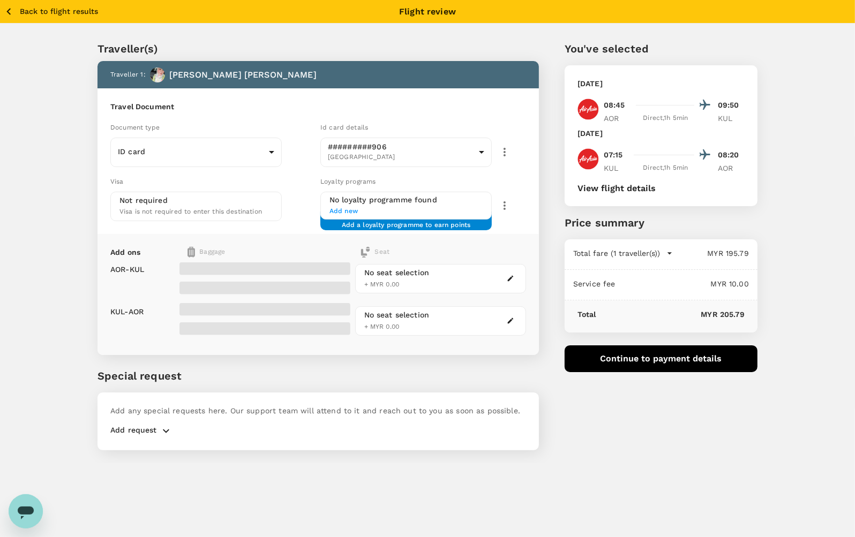
drag, startPoint x: 804, startPoint y: 210, endPoint x: 796, endPoint y: 222, distance: 14.0
click at [803, 210] on div "Traveller(s) Traveller 1 : IDA ROHAYU BINTI MOHD YUNUS Travel Document Document…" at bounding box center [427, 244] width 855 height 440
click at [782, 274] on div "Traveller(s) Traveller 1 : IDA ROHAYU BINTI MOHD YUNUS Travel Document Document…" at bounding box center [427, 244] width 855 height 440
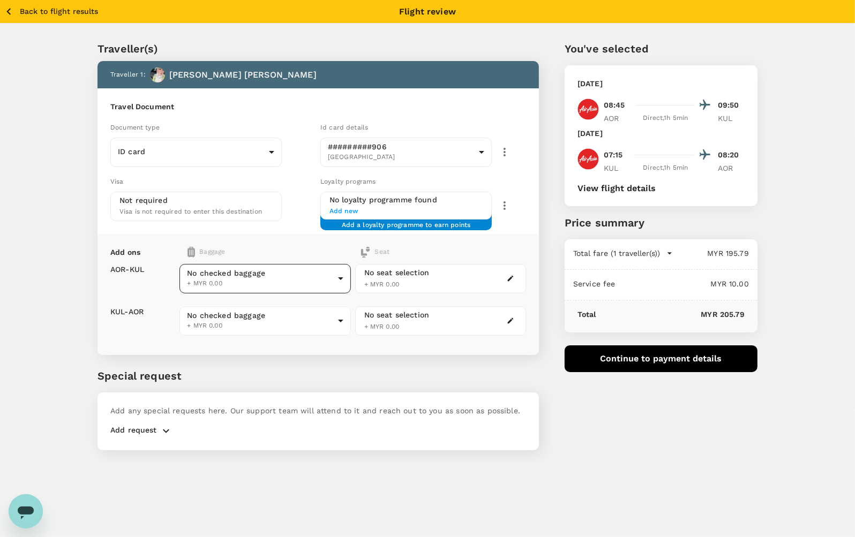
click at [337, 274] on body "Back to flight results Flight review Traveller(s) Traveller 1 : IDA ROHAYU BINT…" at bounding box center [427, 283] width 855 height 566
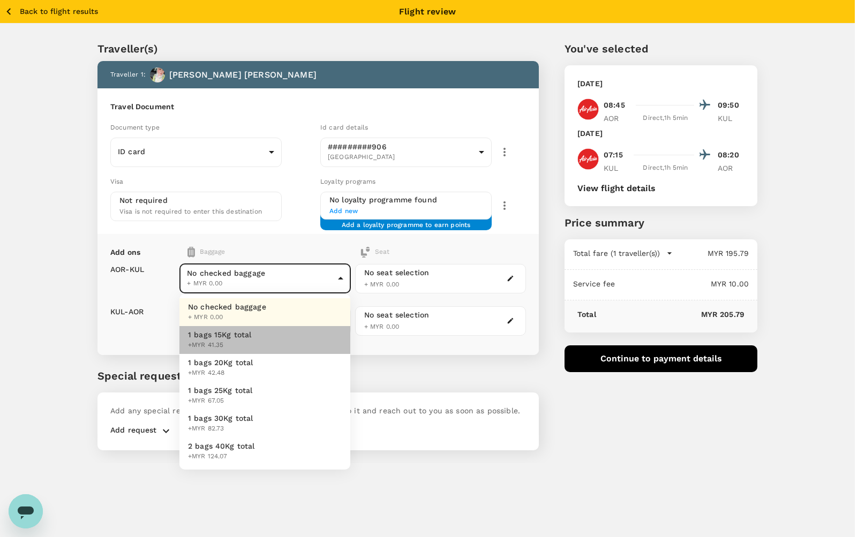
click at [263, 333] on li "1 bags 15Kg total +MYR 41.35" at bounding box center [264, 340] width 171 height 28
type input "1 - 41.35"
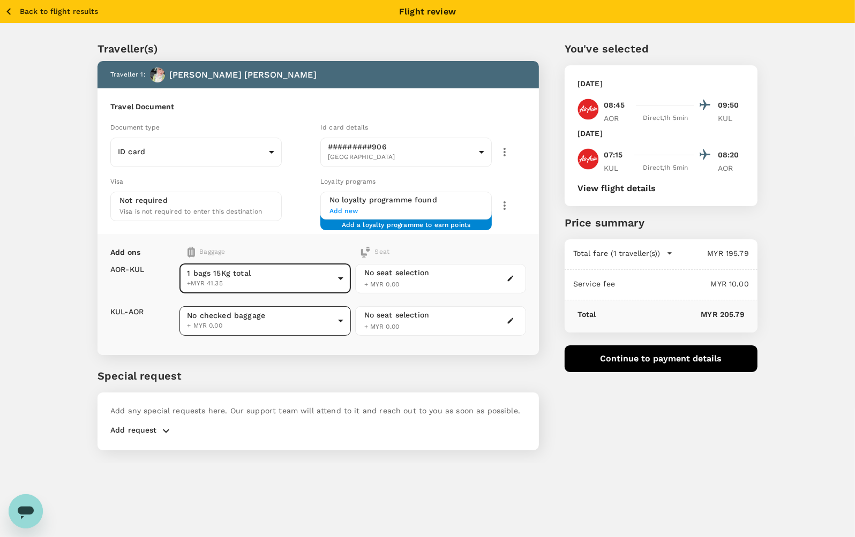
click at [272, 319] on body "Back to flight results Flight review Traveller(s) Traveller 1 : IDA ROHAYU BINT…" at bounding box center [427, 283] width 855 height 566
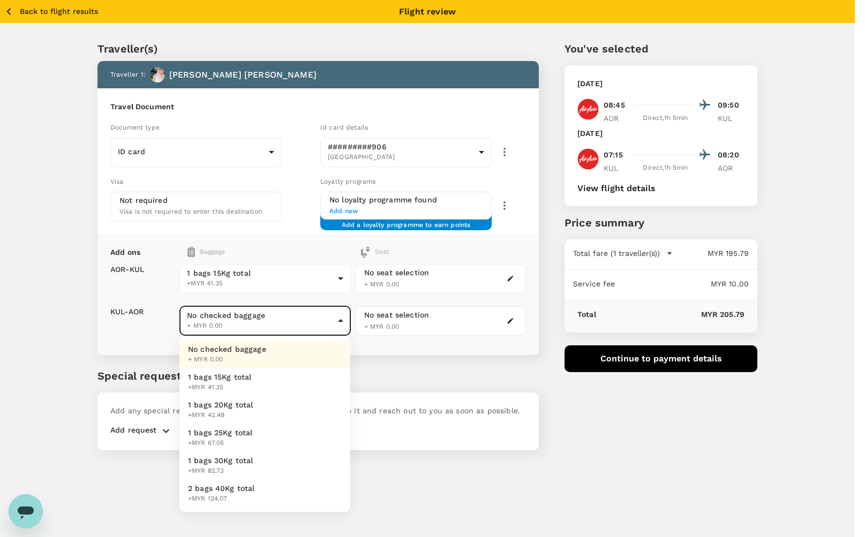
click at [255, 383] on li "1 bags 15Kg total +MYR 41.35" at bounding box center [264, 382] width 171 height 28
type input "1 - 41.35"
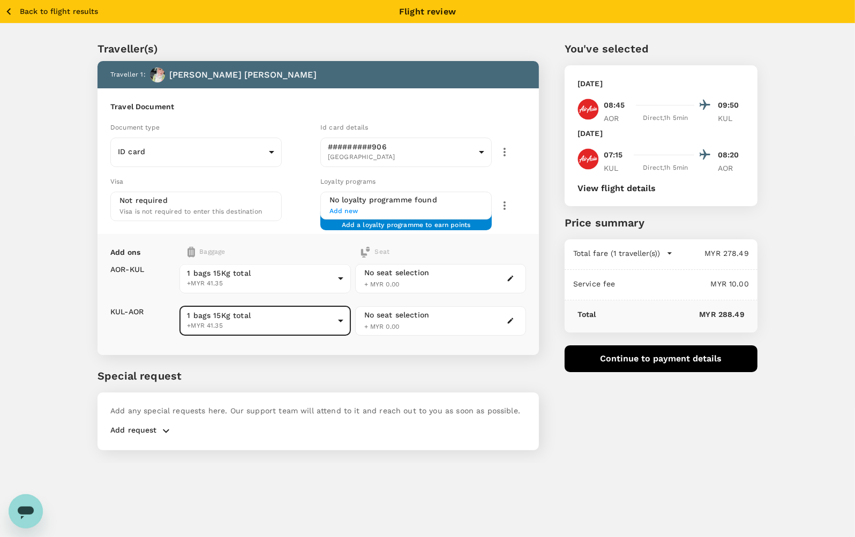
click at [796, 228] on div "Traveller(s) Traveller 1 : IDA ROHAYU BINTI MOHD YUNUS Travel Document Document…" at bounding box center [427, 244] width 855 height 440
drag, startPoint x: 791, startPoint y: 370, endPoint x: 782, endPoint y: 371, distance: 8.6
click at [791, 371] on div "Traveller(s) Traveller 1 : IDA ROHAYU BINTI MOHD YUNUS Travel Document Document…" at bounding box center [427, 244] width 855 height 440
drag, startPoint x: 651, startPoint y: 400, endPoint x: 645, endPoint y: 399, distance: 5.4
click at [649, 402] on div "You've selected Monday, 06 Oct 2025 08:45 09:50 AOR Direct , 1h 5min KUL Friday…" at bounding box center [648, 239] width 219 height 448
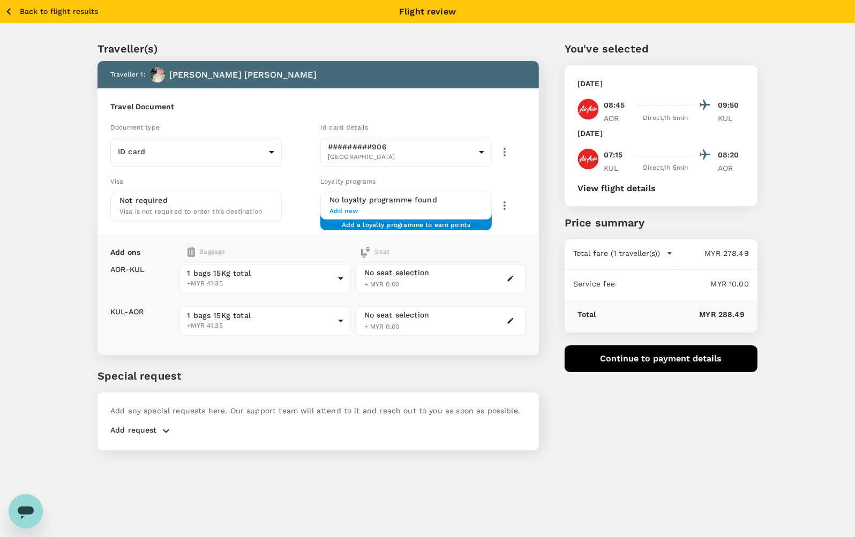
click at [656, 422] on div "You've selected Monday, 06 Oct 2025 08:45 09:50 AOR Direct , 1h 5min KUL Friday…" at bounding box center [648, 239] width 219 height 448
click at [22, 11] on p "Back to flight results" at bounding box center [59, 11] width 78 height 11
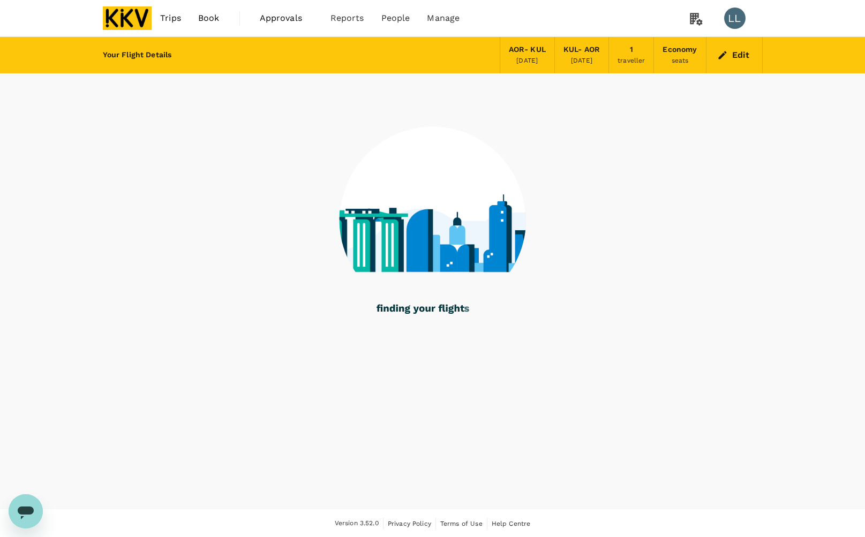
click at [832, 195] on div "Your Flight Details AOR - KUL 06 Oct 2025 KUL - AOR 10 Oct 2025 1 traveller Eco…" at bounding box center [432, 273] width 865 height 472
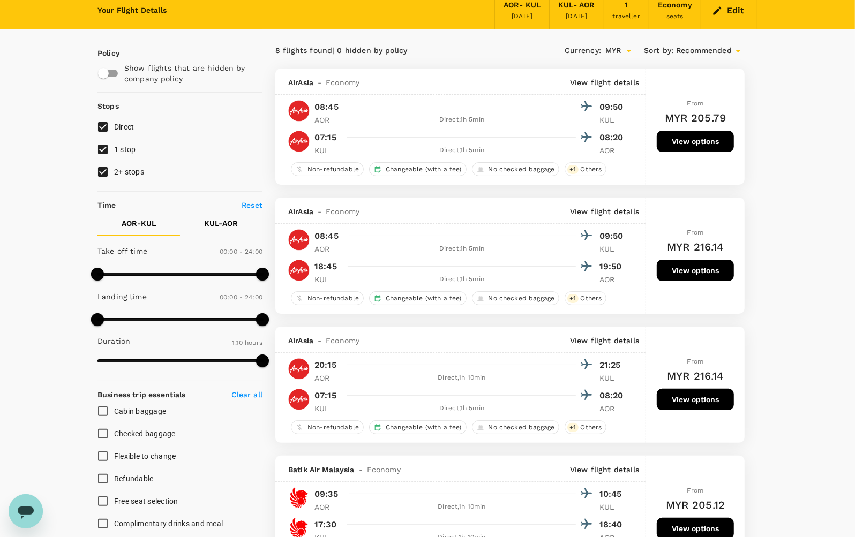
scroll to position [67, 0]
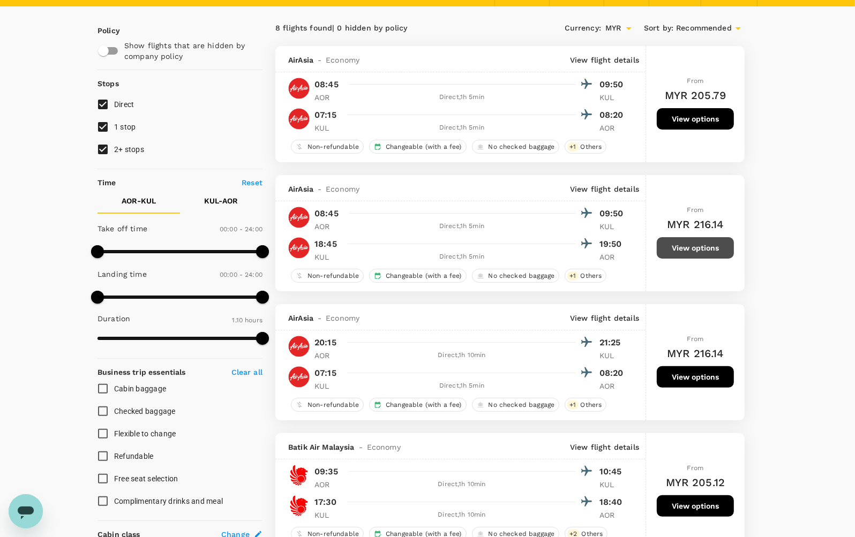
click at [693, 251] on button "View options" at bounding box center [695, 247] width 77 height 21
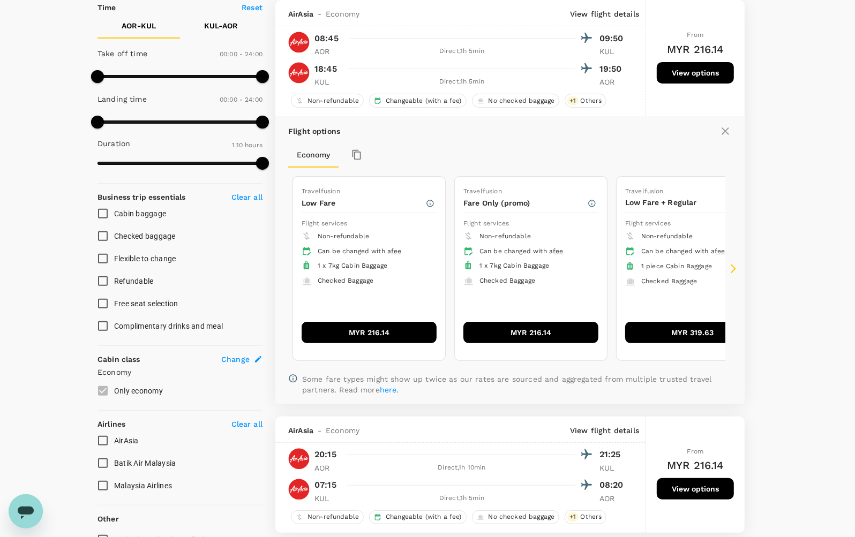
scroll to position [244, 0]
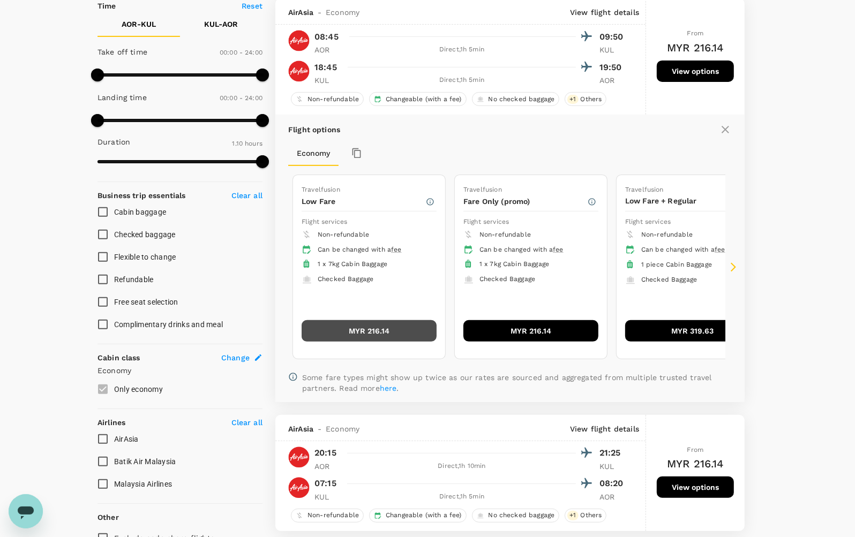
click at [392, 333] on button "MYR 216.14" at bounding box center [369, 330] width 135 height 21
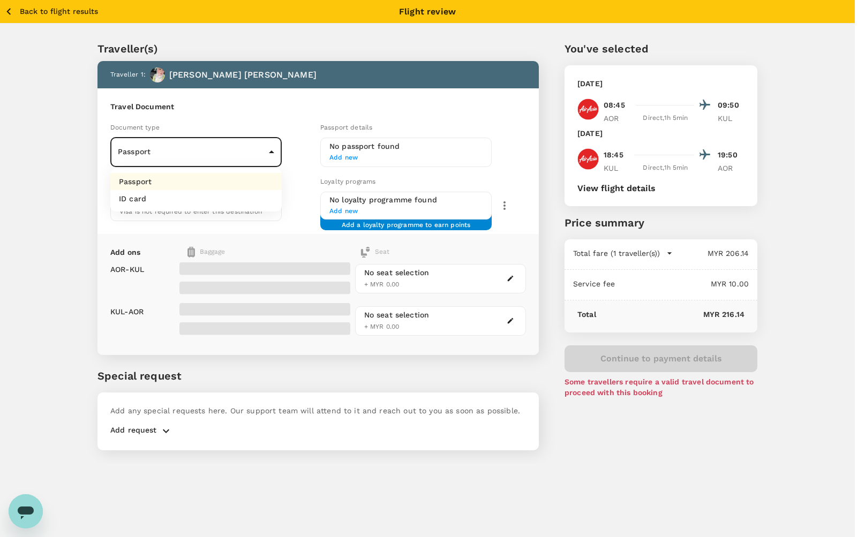
click at [221, 154] on body "Back to flight results Flight review Traveller(s) Traveller 1 : IDA ROHAYU BINT…" at bounding box center [432, 283] width 865 height 566
click at [207, 197] on li "ID card" at bounding box center [195, 198] width 171 height 17
type input "Id card"
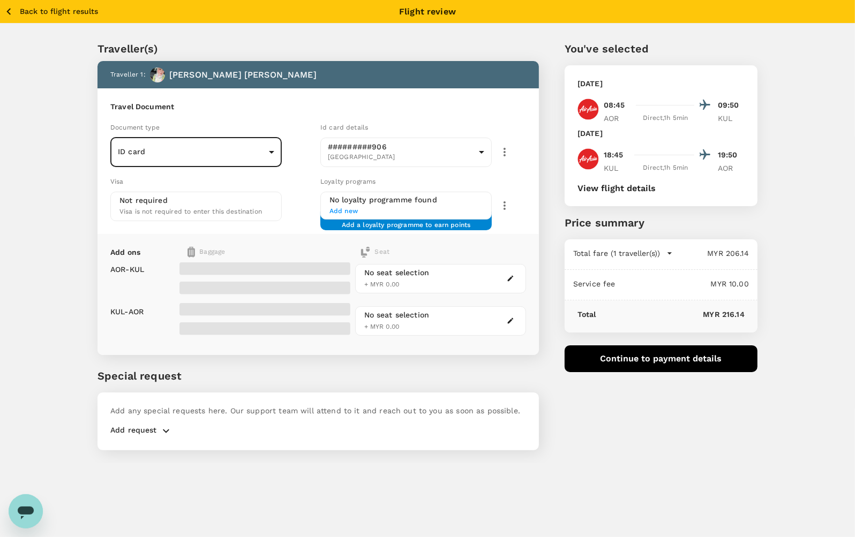
click at [54, 204] on div "Traveller(s) Traveller 1 : IDA ROHAYU BINTI MOHD YUNUS Travel Document Document…" at bounding box center [427, 244] width 855 height 440
drag, startPoint x: 55, startPoint y: 276, endPoint x: 63, endPoint y: 279, distance: 8.8
click at [55, 277] on div "Traveller(s) Traveller 1 : IDA ROHAYU BINTI MOHD YUNUS Travel Document Document…" at bounding box center [427, 244] width 855 height 440
click at [62, 279] on div "Traveller(s) Traveller 1 : IDA ROHAYU BINTI MOHD YUNUS Travel Document Document…" at bounding box center [427, 244] width 855 height 440
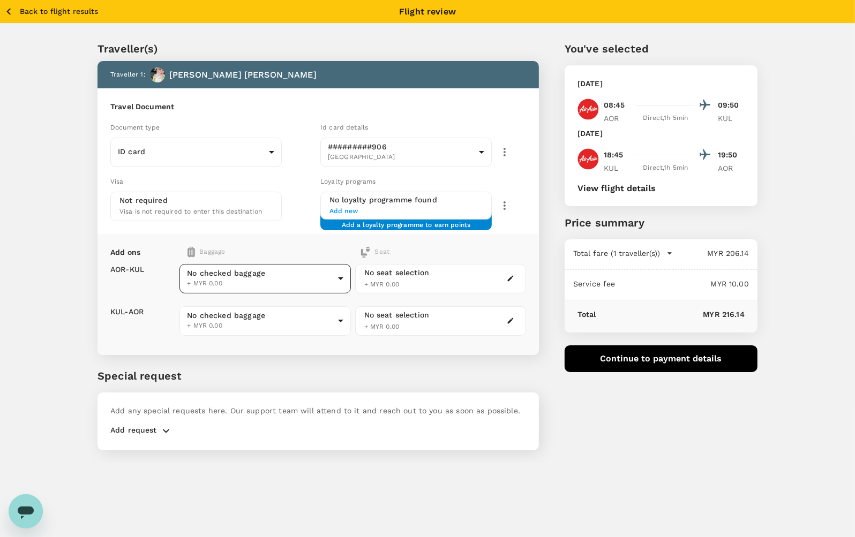
click at [288, 277] on body "Back to flight results Flight review Traveller(s) Traveller 1 : IDA ROHAYU BINT…" at bounding box center [427, 283] width 855 height 566
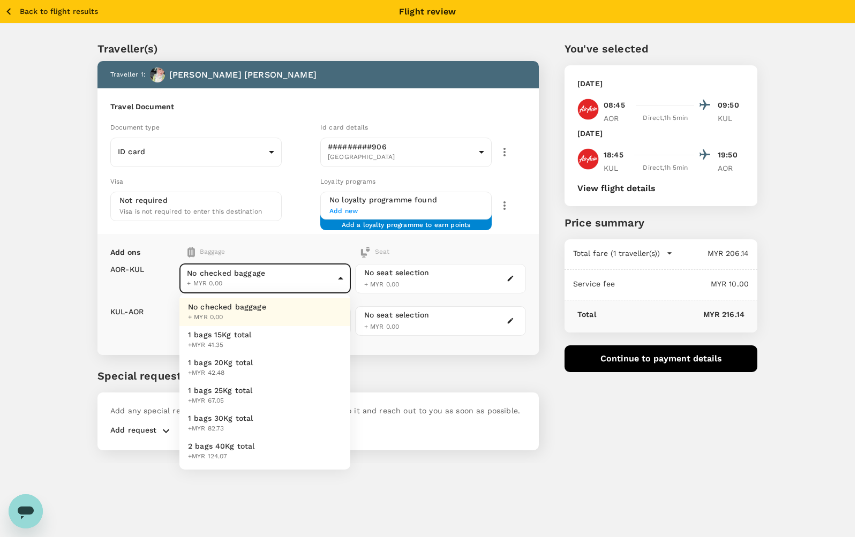
click at [272, 333] on li "1 bags 15Kg total +MYR 41.35" at bounding box center [264, 340] width 171 height 28
type input "1 - 41.35"
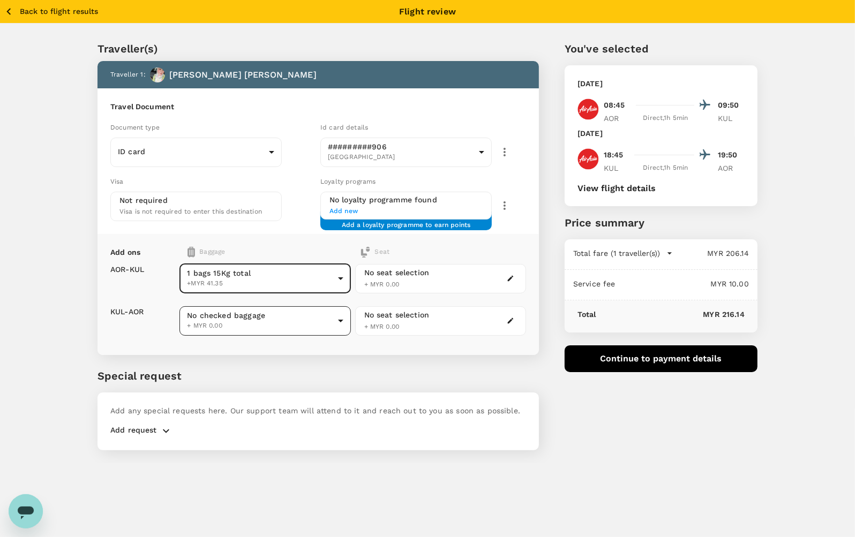
click at [272, 324] on body "Back to flight results Flight review Traveller(s) Traveller 1 : IDA ROHAYU BINT…" at bounding box center [427, 283] width 855 height 566
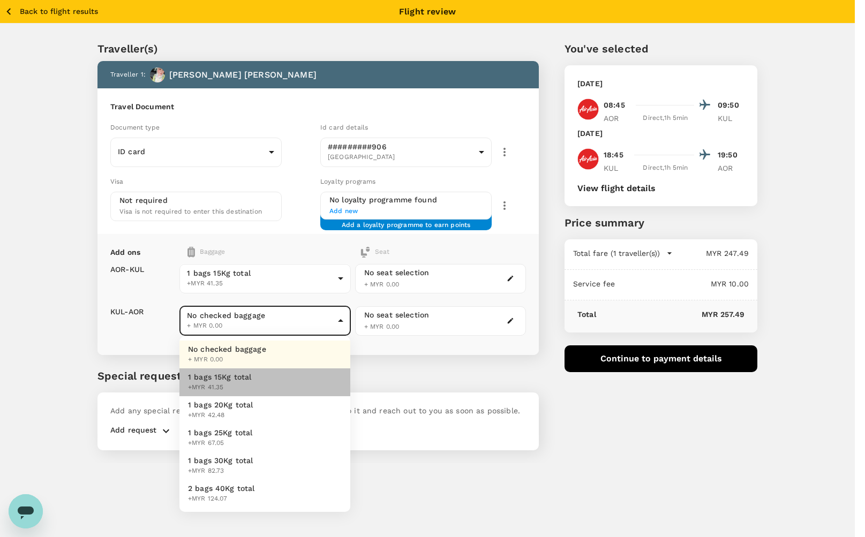
click at [259, 378] on li "1 bags 15Kg total +MYR 41.35" at bounding box center [264, 382] width 171 height 28
type input "1 - 41.35"
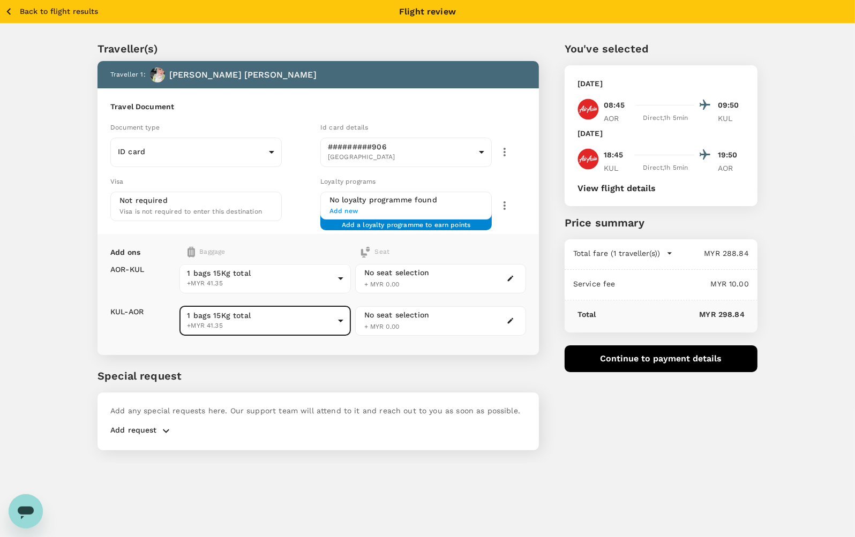
drag, startPoint x: 811, startPoint y: 198, endPoint x: 811, endPoint y: 215, distance: 17.1
click at [811, 201] on div "Traveller(s) Traveller 1 : IDA ROHAYU BINTI MOHD YUNUS Travel Document Document…" at bounding box center [427, 244] width 855 height 440
click at [808, 303] on div "Traveller(s) Traveller 1 : IDA ROHAYU BINTI MOHD YUNUS Travel Document Document…" at bounding box center [427, 244] width 855 height 440
click at [804, 304] on div "Traveller(s) Traveller 1 : IDA ROHAYU BINTI MOHD YUNUS Travel Document Document…" at bounding box center [427, 244] width 855 height 440
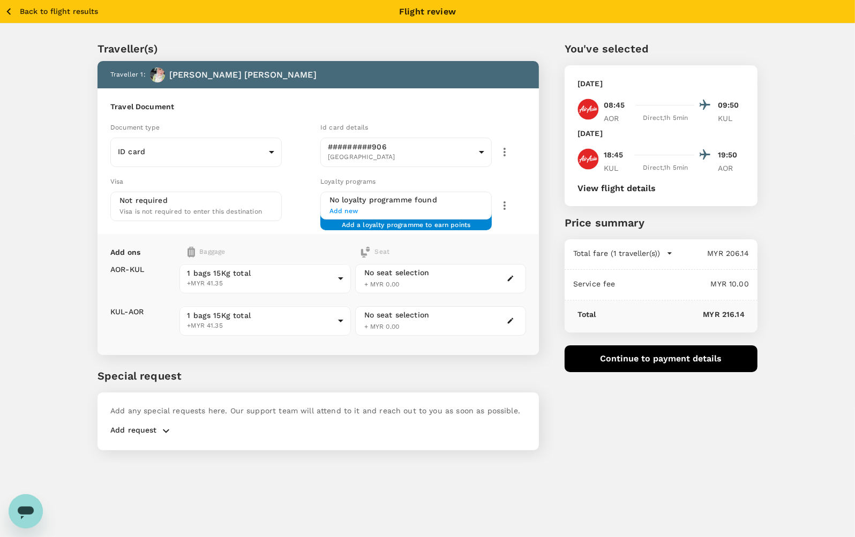
click at [804, 304] on div "Traveller(s) Traveller 1 : IDA ROHAYU BINTI MOHD YUNUS Travel Document Document…" at bounding box center [427, 244] width 855 height 440
click at [785, 421] on div "Traveller(s) Traveller 1 : IDA ROHAYU BINTI MOHD YUNUS Travel Document Document…" at bounding box center [427, 244] width 855 height 440
drag, startPoint x: 708, startPoint y: 412, endPoint x: 702, endPoint y: 412, distance: 6.4
click at [707, 412] on div "You've selected Monday, 06 Oct 2025 08:45 09:50 AOR Direct , 1h 5min KUL Friday…" at bounding box center [648, 239] width 219 height 448
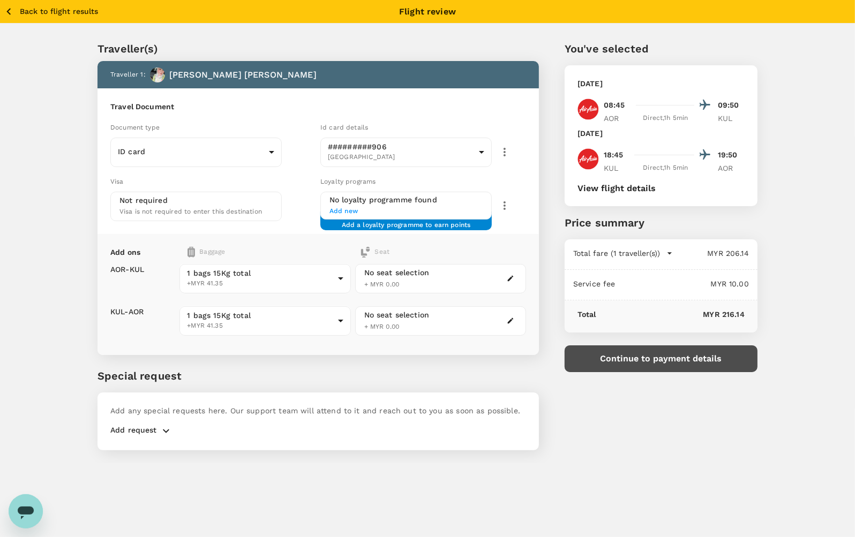
click at [665, 366] on button "Continue to payment details" at bounding box center [660, 358] width 193 height 27
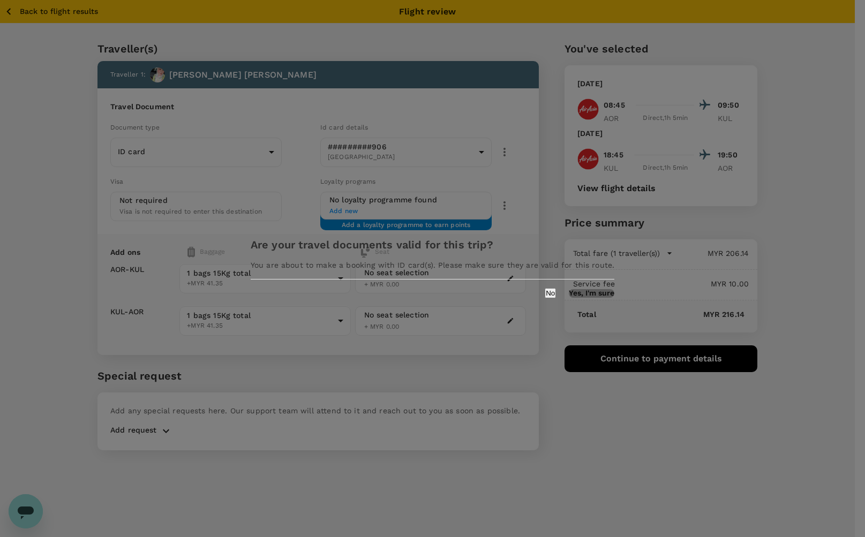
click at [569, 298] on button "Yes, I'm sure" at bounding box center [592, 293] width 46 height 9
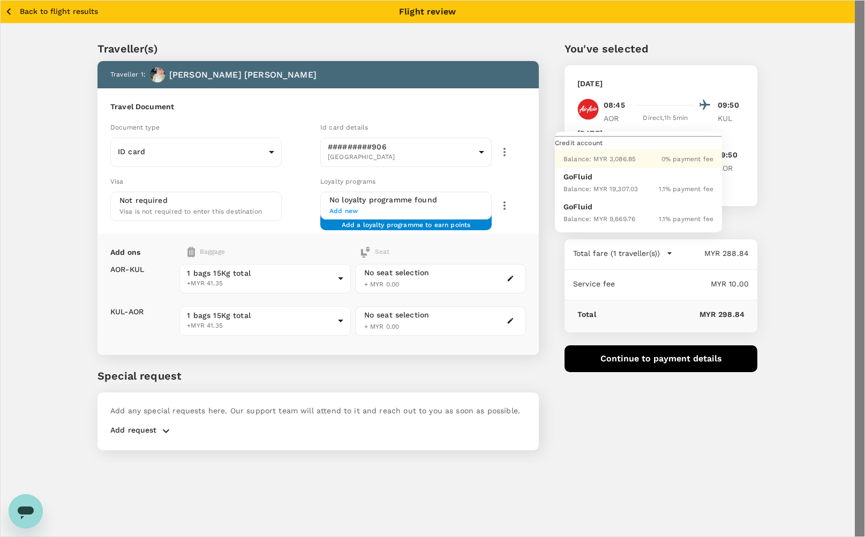
click at [671, 327] on div at bounding box center [432, 268] width 865 height 537
click at [612, 223] on div "Balance : MYR 9,669.76" at bounding box center [599, 218] width 72 height 13
type input "9e510fd4-7729-4ca7-b5d9-b6fab9765213"
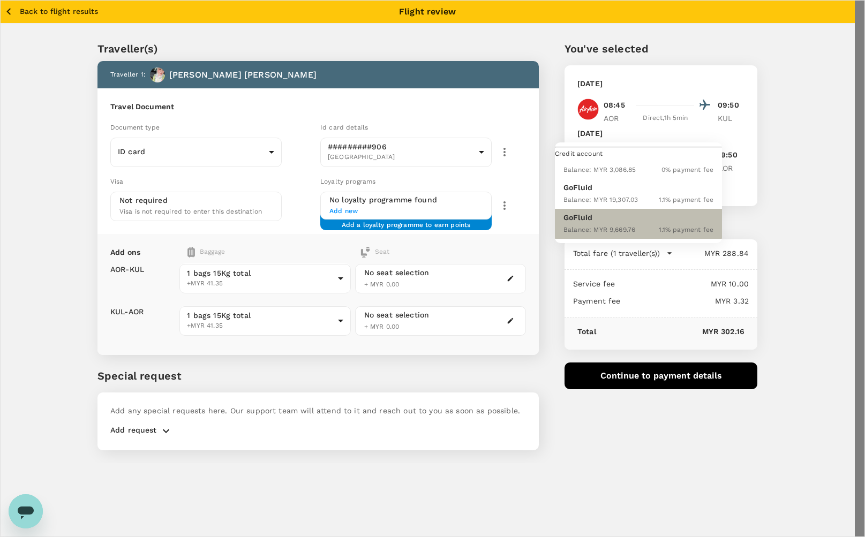
click at [627, 234] on span "Balance : MYR 9,669.76" at bounding box center [599, 229] width 72 height 7
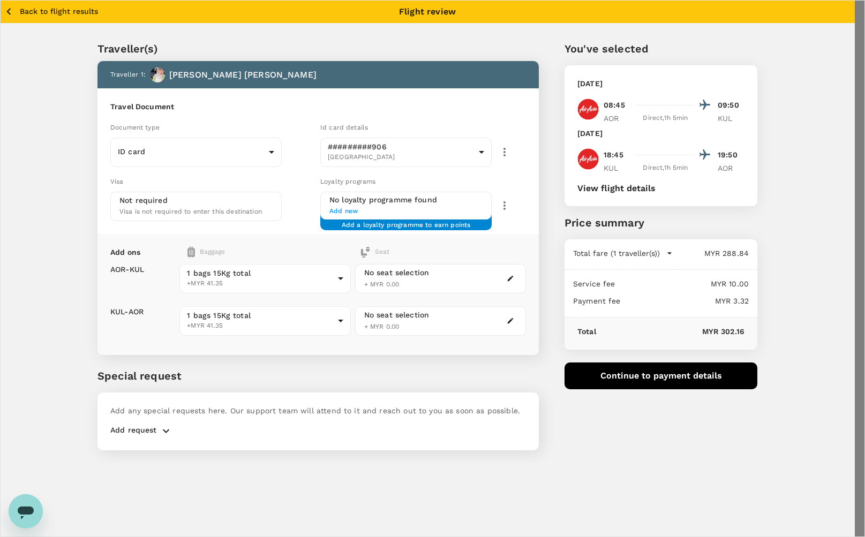
drag, startPoint x: 777, startPoint y: 196, endPoint x: 779, endPoint y: 221, distance: 24.7
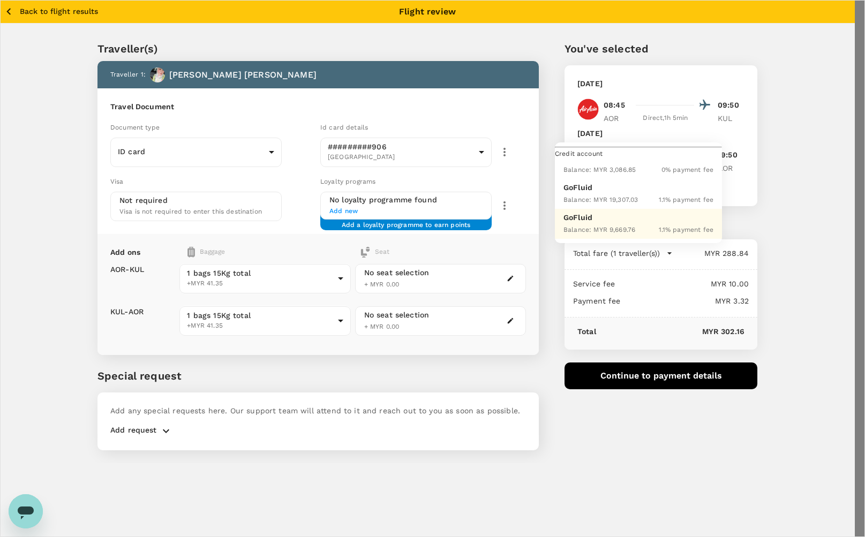
click at [618, 223] on p "GoFluid" at bounding box center [638, 217] width 150 height 11
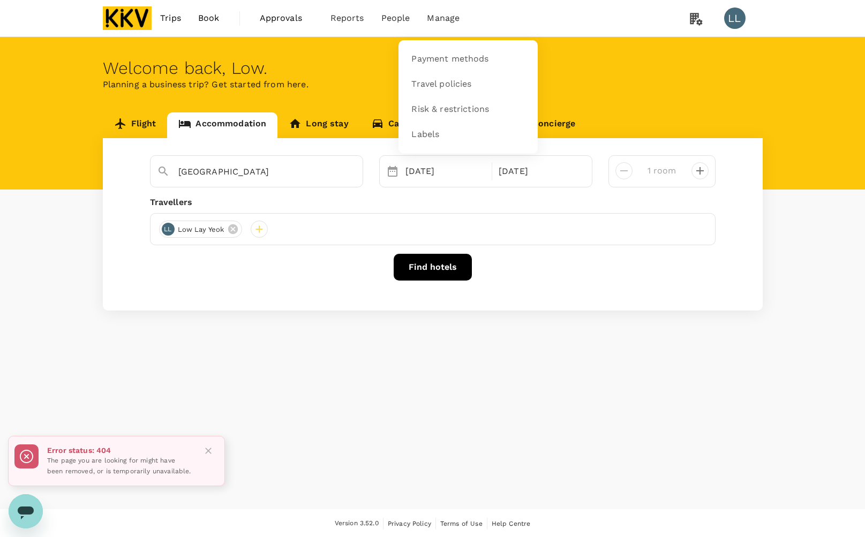
click at [435, 24] on span "Manage" at bounding box center [443, 18] width 33 height 13
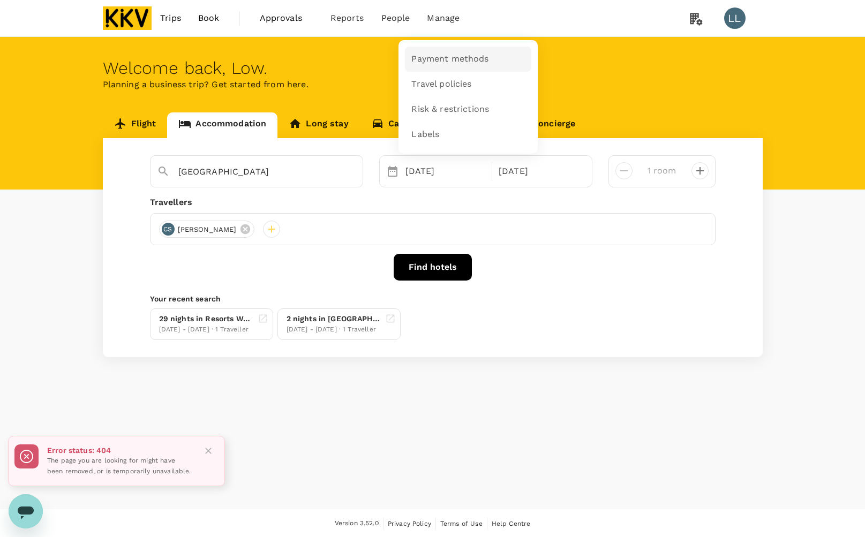
click at [447, 52] on link "Payment methods" at bounding box center [468, 59] width 126 height 25
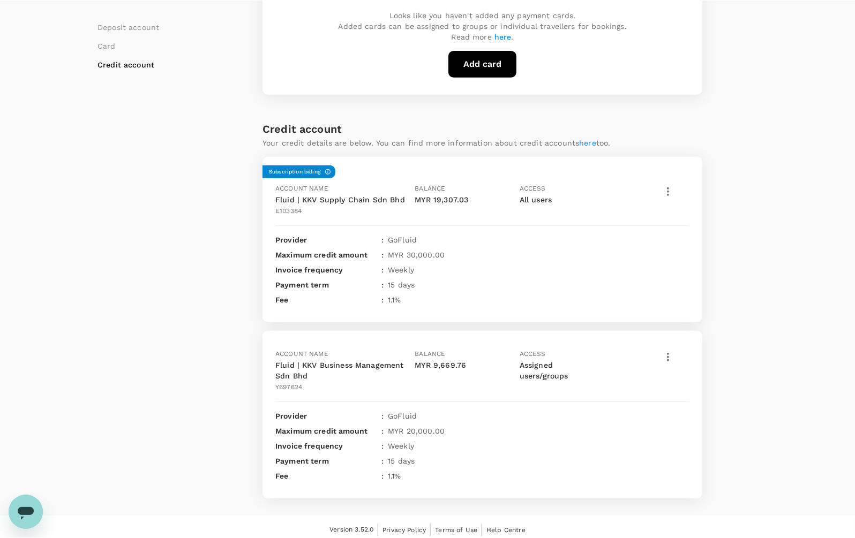
scroll to position [365, 0]
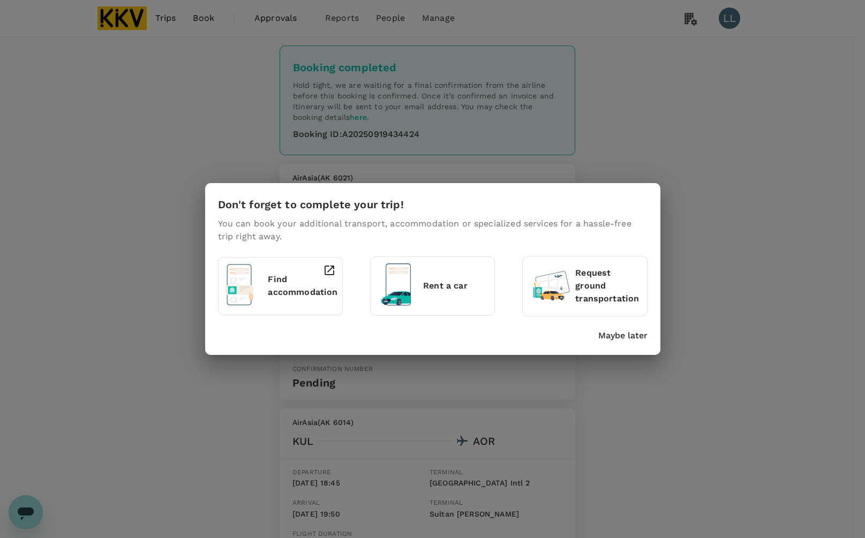
click at [578, 280] on p "Request ground transportation" at bounding box center [607, 286] width 65 height 39
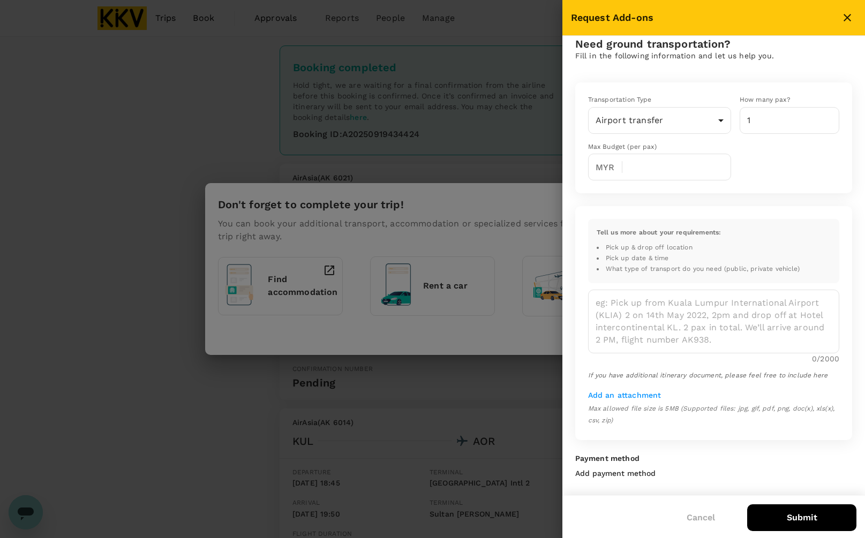
scroll to position [19, 0]
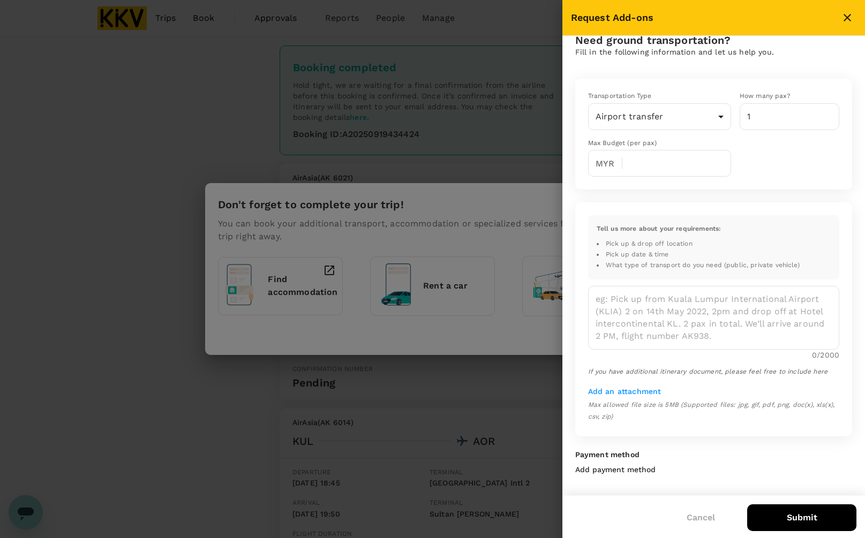
click at [845, 17] on icon "close" at bounding box center [847, 17] width 13 height 13
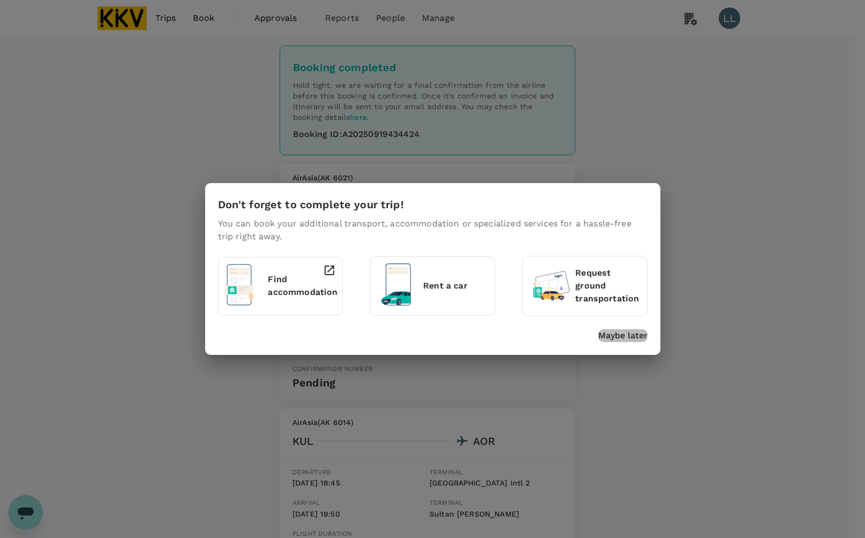
click at [617, 337] on p "Maybe later" at bounding box center [622, 335] width 49 height 13
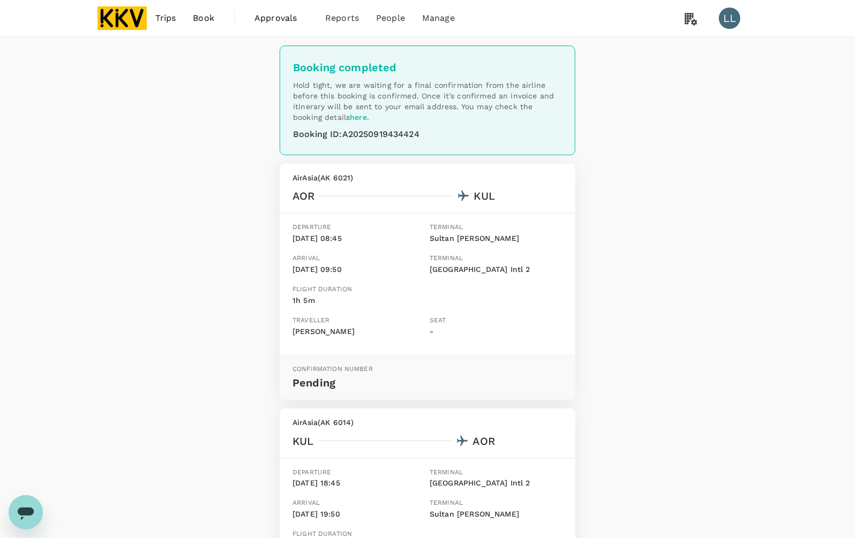
click at [131, 19] on img at bounding box center [121, 18] width 49 height 24
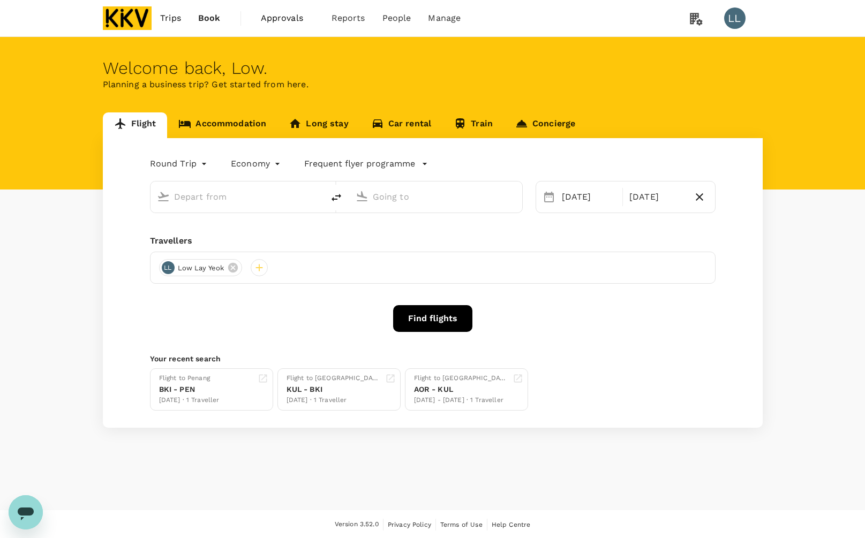
type input "Sultan Abdul Halim (AOR)"
type input "Kuala Lumpur Intl (KUL)"
type input "Sultan Abdul Halim (AOR)"
type input "Kuala Lumpur Intl (KUL)"
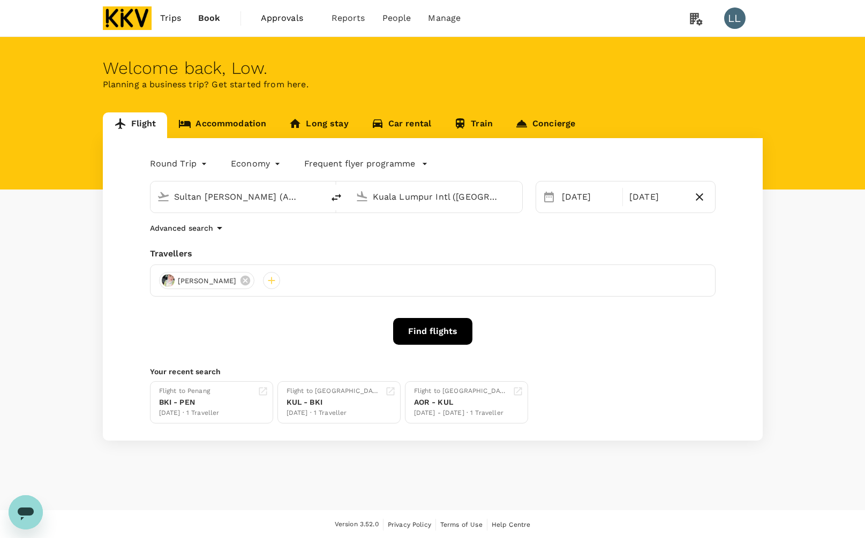
click at [196, 122] on link "Accommodation" at bounding box center [222, 125] width 110 height 26
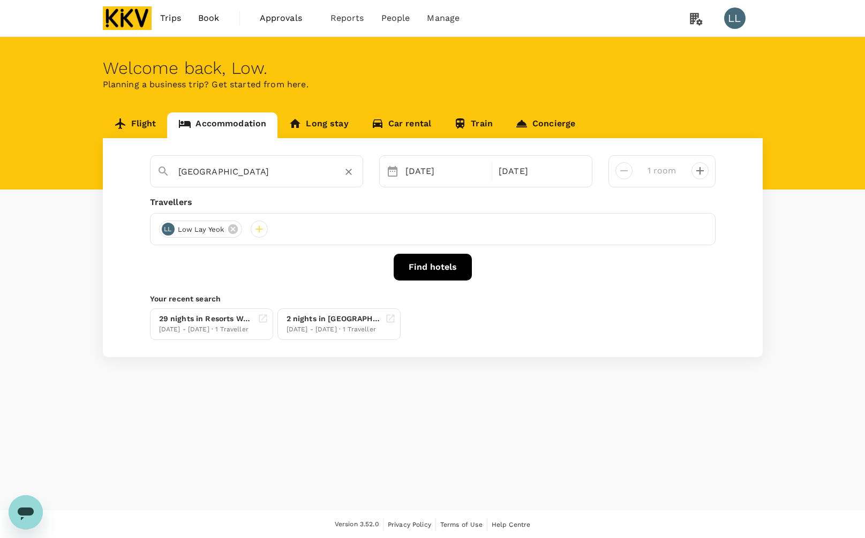
type input "Genting Highlands"
click at [360, 170] on div "Genting Highlands" at bounding box center [256, 171] width 213 height 32
click at [351, 172] on icon "Clear" at bounding box center [348, 172] width 11 height 11
click at [418, 172] on div "13 Oct" at bounding box center [445, 171] width 89 height 21
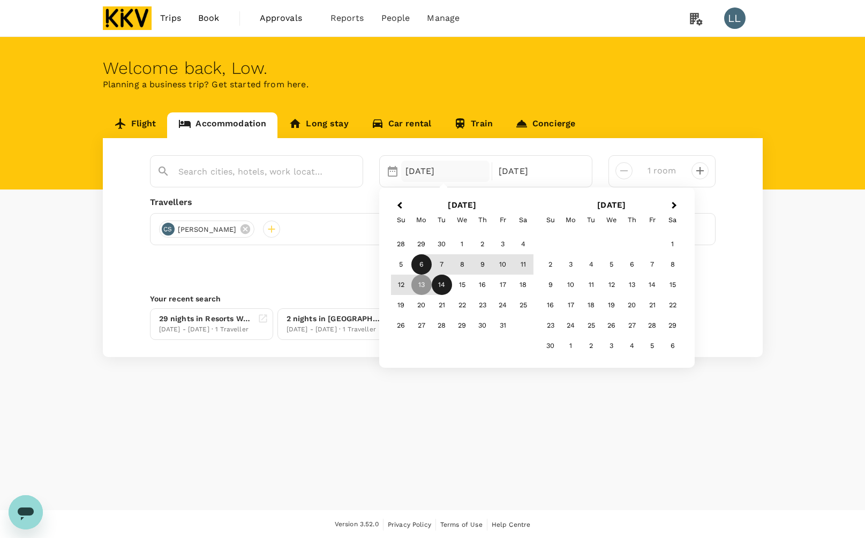
click at [416, 260] on div "6" at bounding box center [421, 264] width 20 height 20
click at [498, 266] on div "10" at bounding box center [503, 264] width 20 height 20
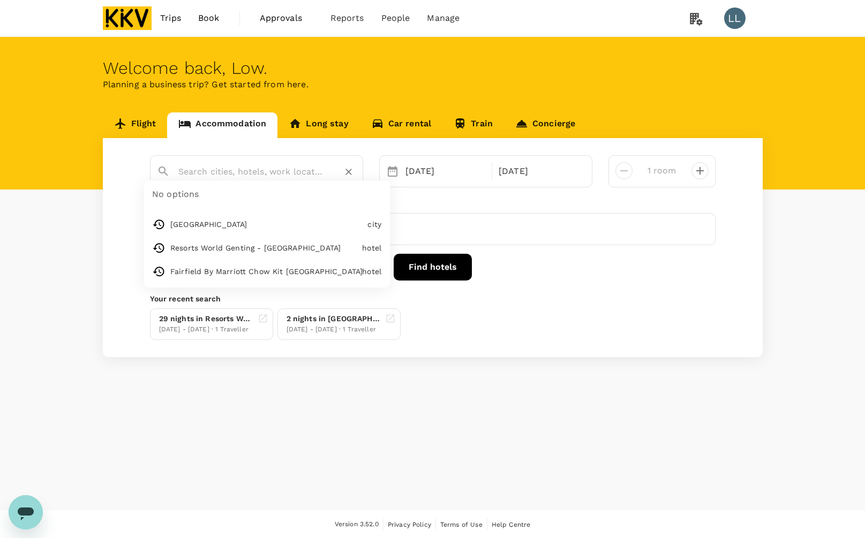
click at [209, 168] on input "text" at bounding box center [252, 171] width 148 height 17
click at [108, 239] on div "No options Genting Highlands city Resorts World Genting - First World Hotel hot…" at bounding box center [433, 247] width 660 height 219
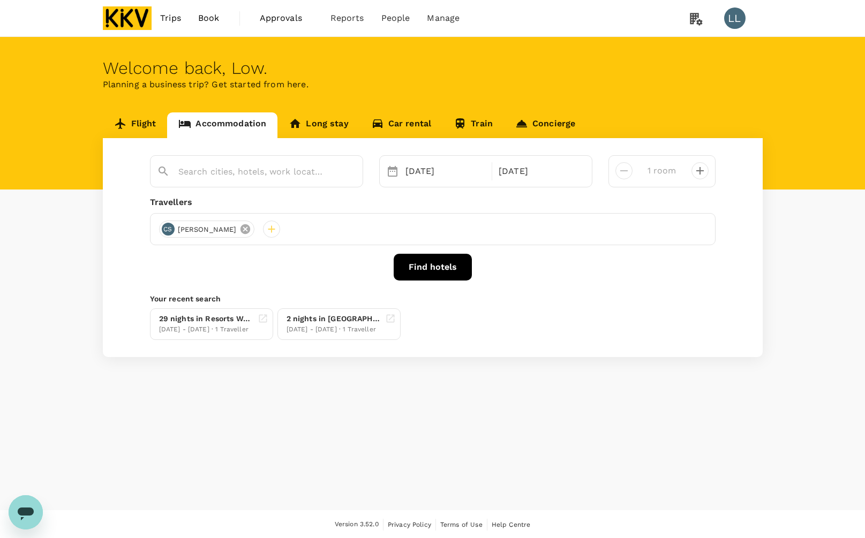
click at [250, 229] on icon at bounding box center [245, 229] width 10 height 10
click at [162, 231] on div at bounding box center [167, 229] width 17 height 17
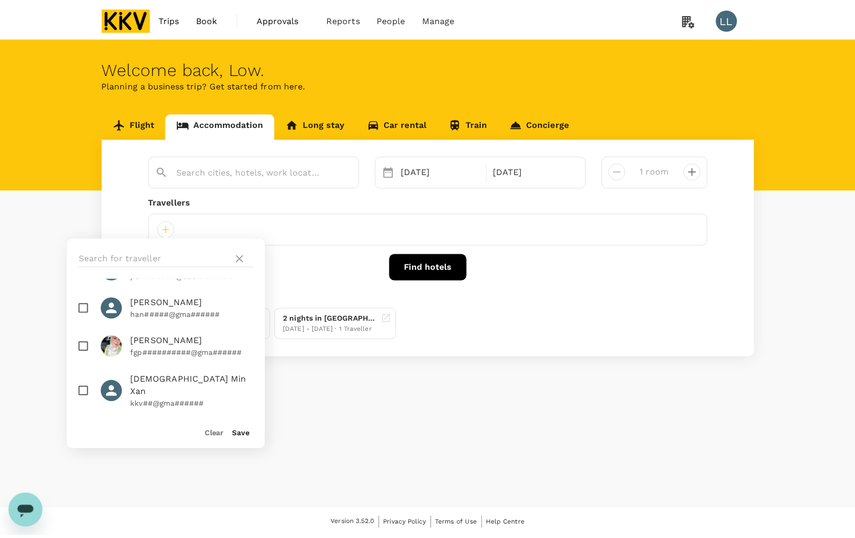
scroll to position [201, 0]
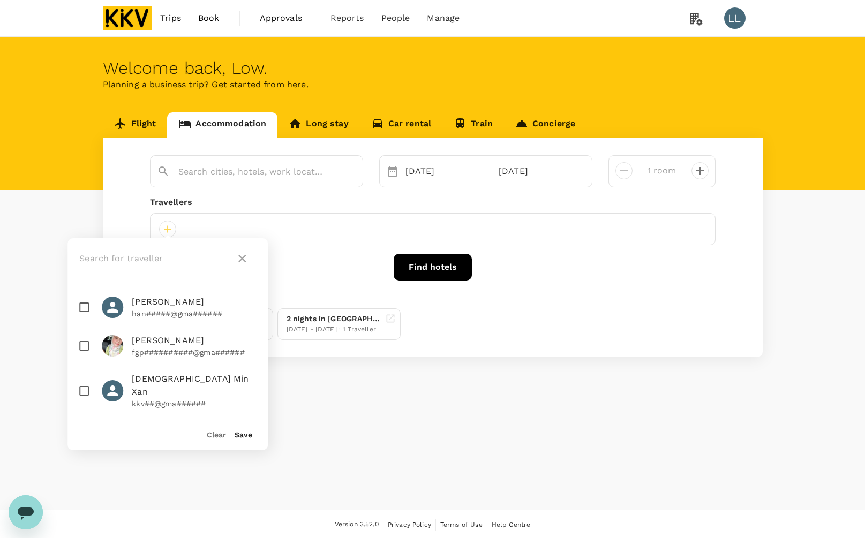
click at [178, 334] on span "IDA ROHAYU BINTI MOHD YUNUS" at bounding box center [194, 340] width 124 height 13
checkbox input "true"
click at [244, 440] on div "Save" at bounding box center [239, 429] width 26 height 21
click at [242, 432] on button "Save" at bounding box center [244, 435] width 18 height 9
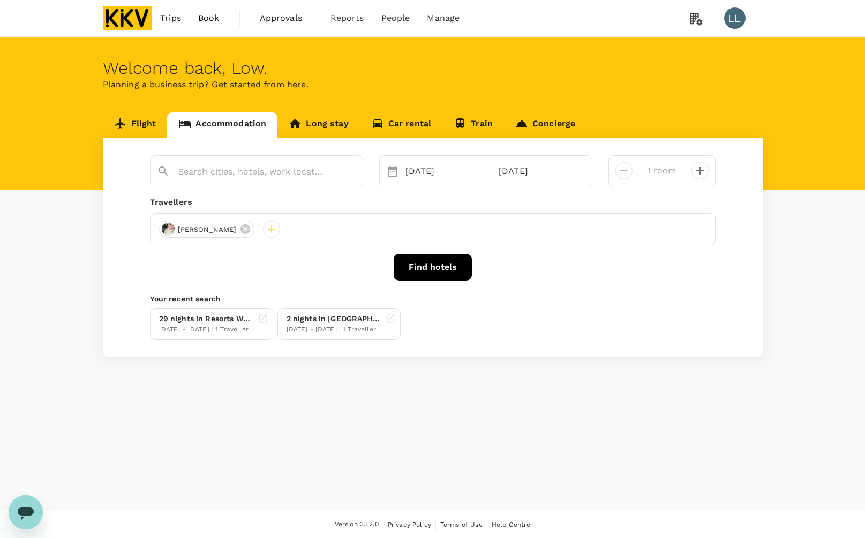
click at [228, 182] on div at bounding box center [256, 171] width 213 height 32
click at [208, 173] on input "text" at bounding box center [252, 171] width 148 height 17
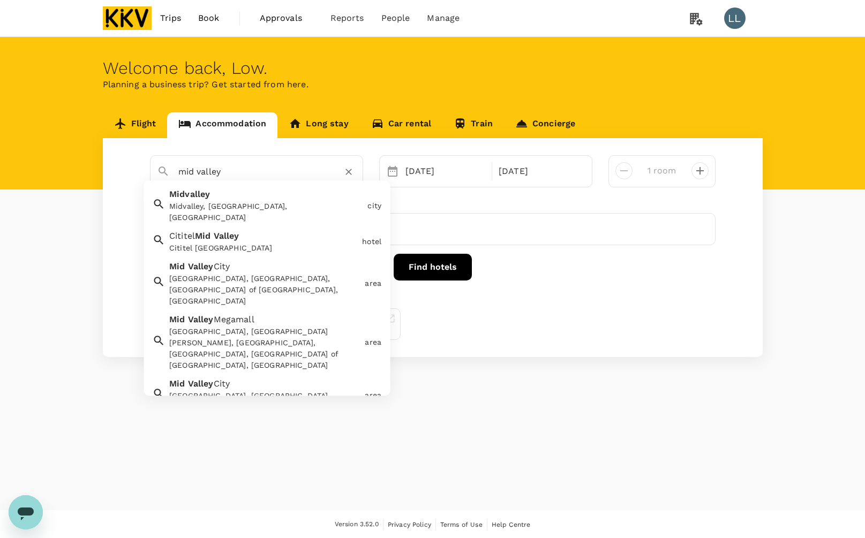
click at [231, 327] on div "Mid Valley Megamall, Lingkaran Syed Putra, Mid Valley City, Kuala Lumpur, Feder…" at bounding box center [264, 349] width 191 height 45
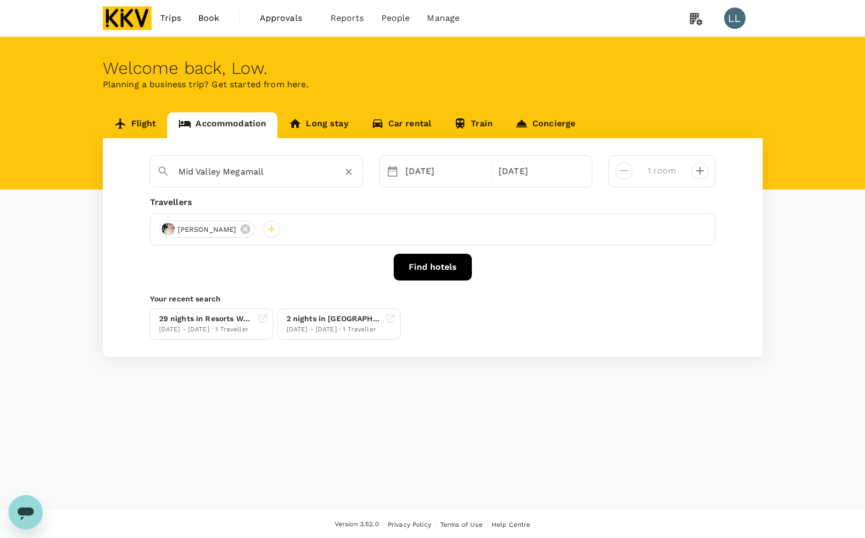
type input "Mid Valley Megamall"
click at [418, 275] on button "Find hotels" at bounding box center [433, 267] width 78 height 27
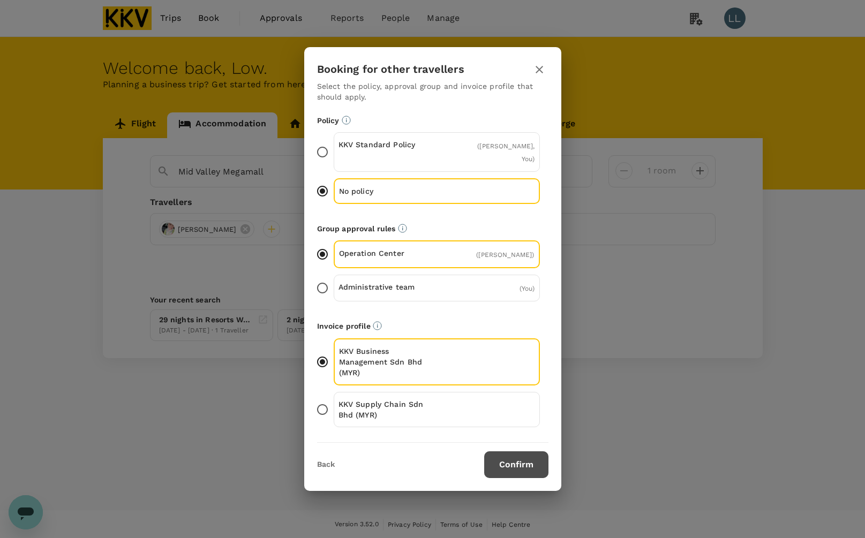
click at [501, 470] on button "Confirm" at bounding box center [516, 464] width 64 height 27
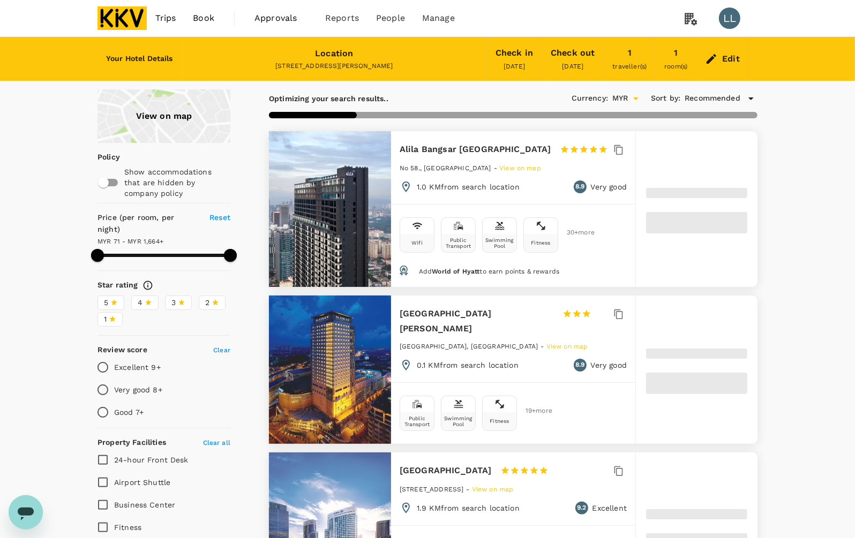
type input "1663.51"
type input "64.51"
click at [174, 297] on span "3" at bounding box center [173, 302] width 4 height 11
click at [0, 0] on input "3" at bounding box center [0, 0] width 0 height 0
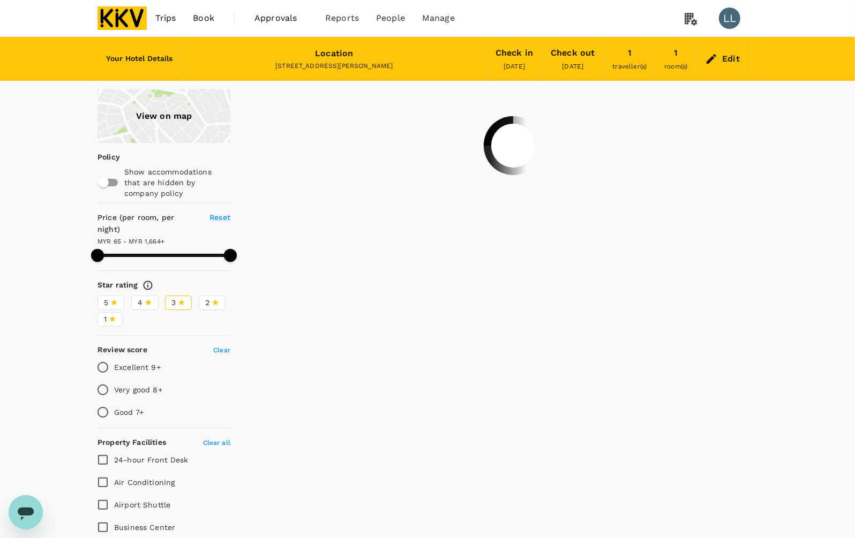
type input "1663.82"
type input "47.82"
click at [801, 148] on div "View on map Policy Show accommodations that are hidden by company policy Price …" at bounding box center [427, 504] width 855 height 830
click at [791, 137] on div "View on map Policy Show accommodations that are hidden by company policy Price …" at bounding box center [427, 504] width 855 height 830
click at [773, 183] on div "View on map Policy Show accommodations that are hidden by company policy Price …" at bounding box center [427, 504] width 855 height 830
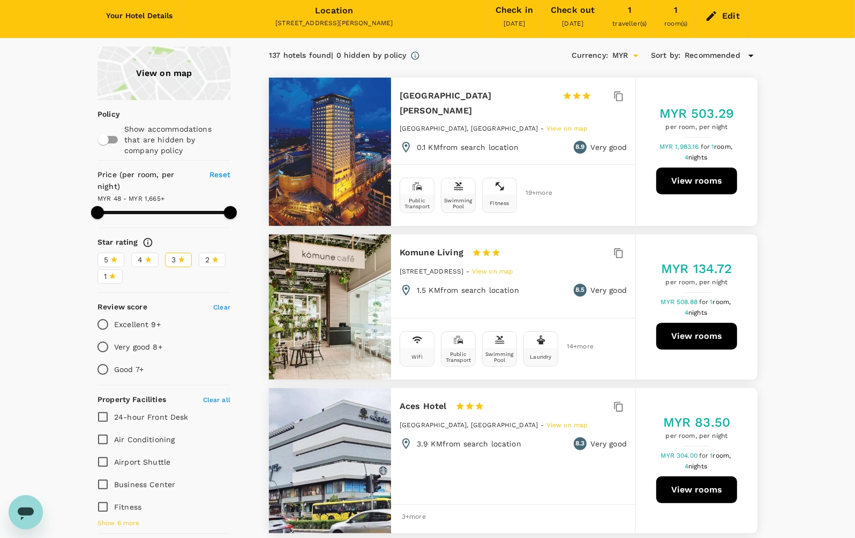
scroll to position [67, 0]
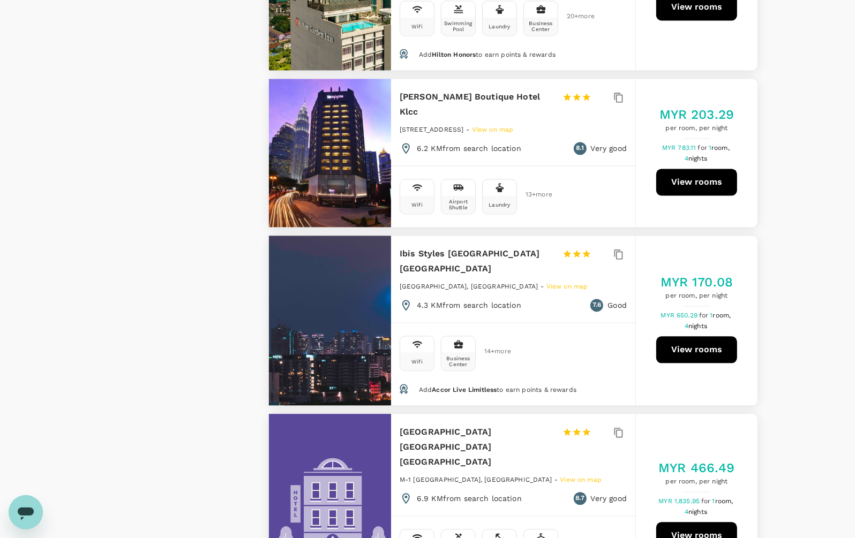
scroll to position [1941, 0]
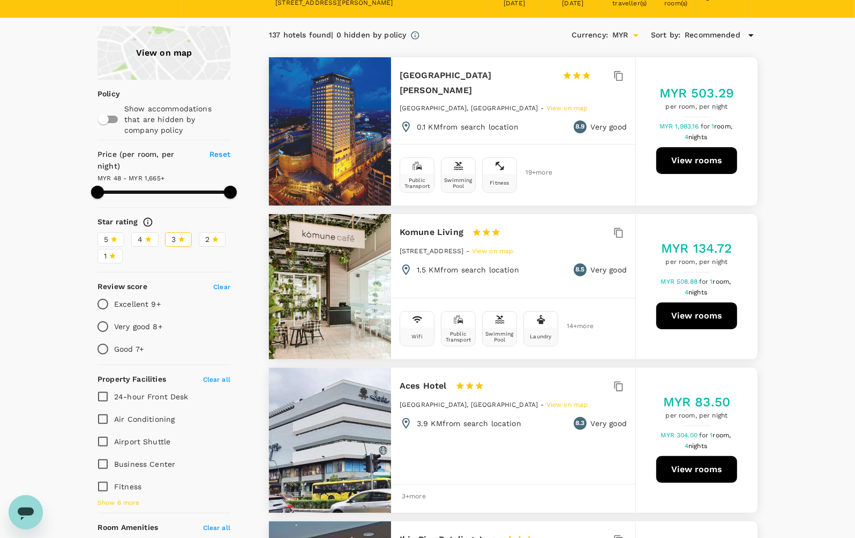
scroll to position [0, 0]
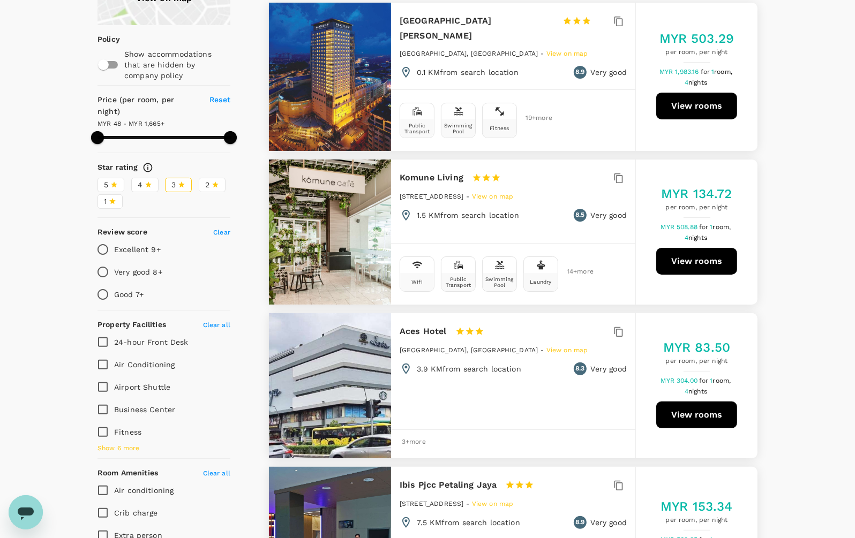
scroll to position [201, 0]
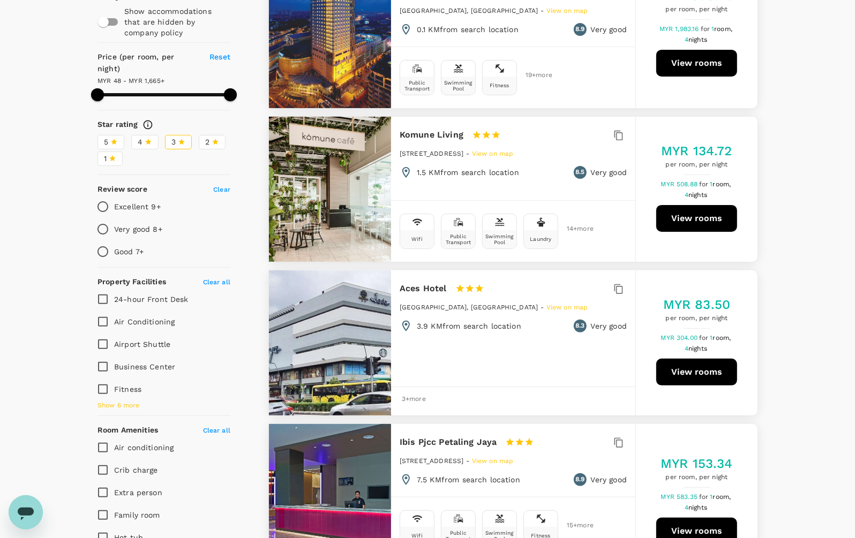
scroll to position [0, 0]
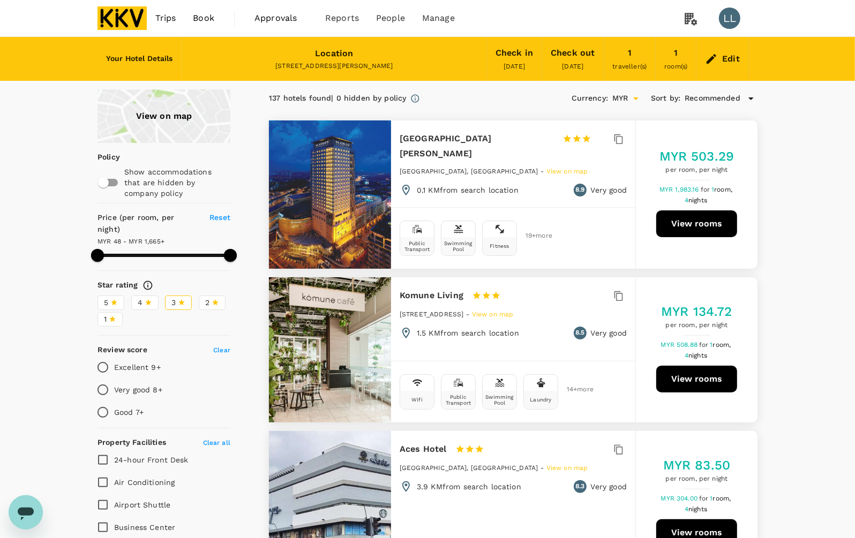
click at [153, 119] on div "View on map" at bounding box center [163, 116] width 133 height 54
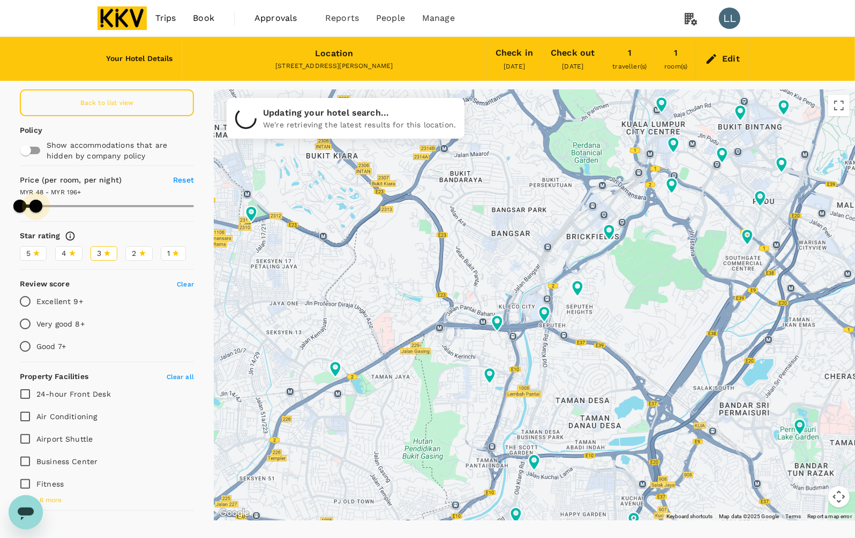
drag, startPoint x: 178, startPoint y: 201, endPoint x: 35, endPoint y: 207, distance: 143.1
click at [35, 207] on span at bounding box center [35, 206] width 13 height 13
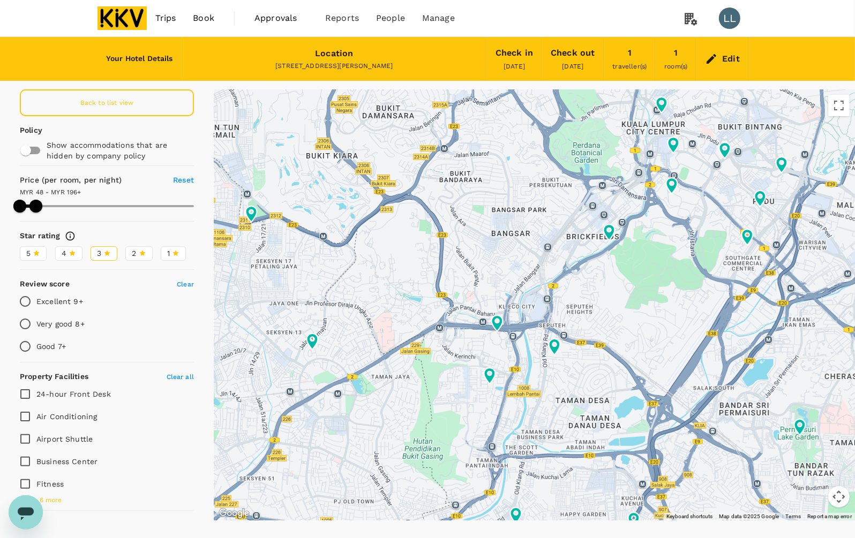
click at [98, 99] on span "Back to list view" at bounding box center [107, 102] width 54 height 7
type input "195.82"
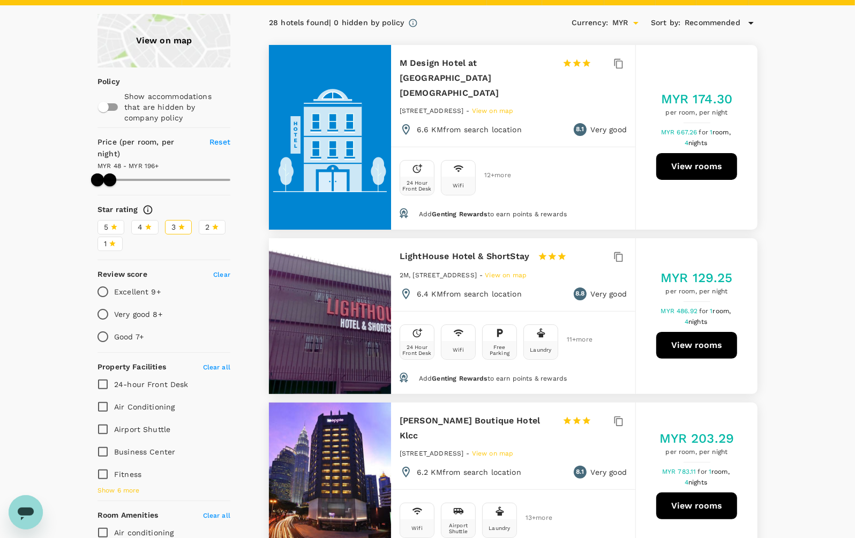
scroll to position [134, 0]
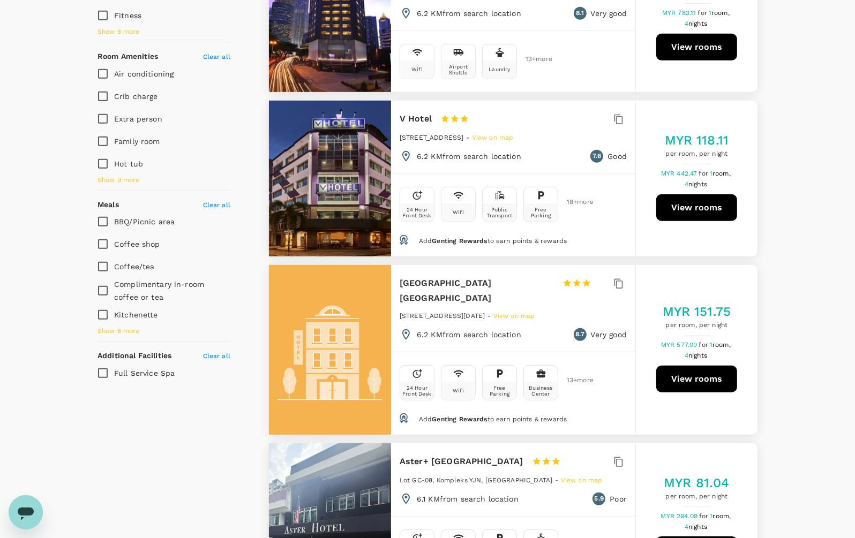
scroll to position [736, 0]
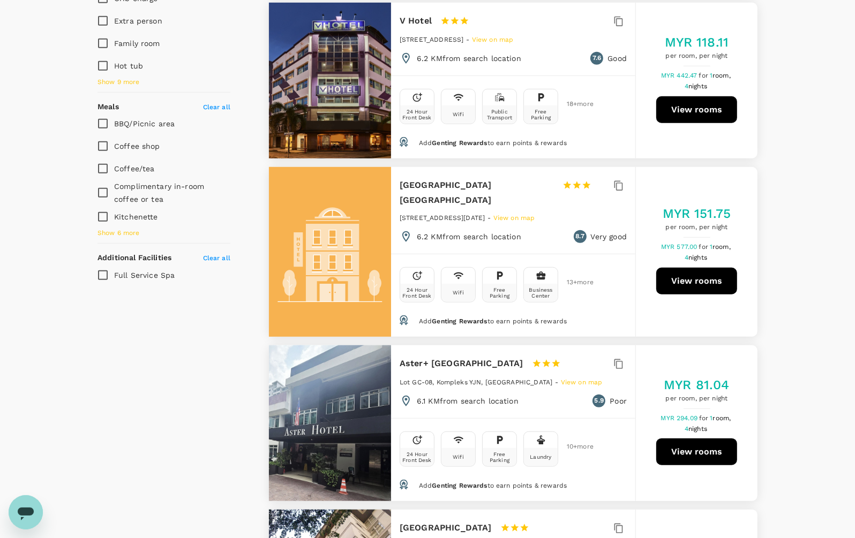
scroll to position [0, 0]
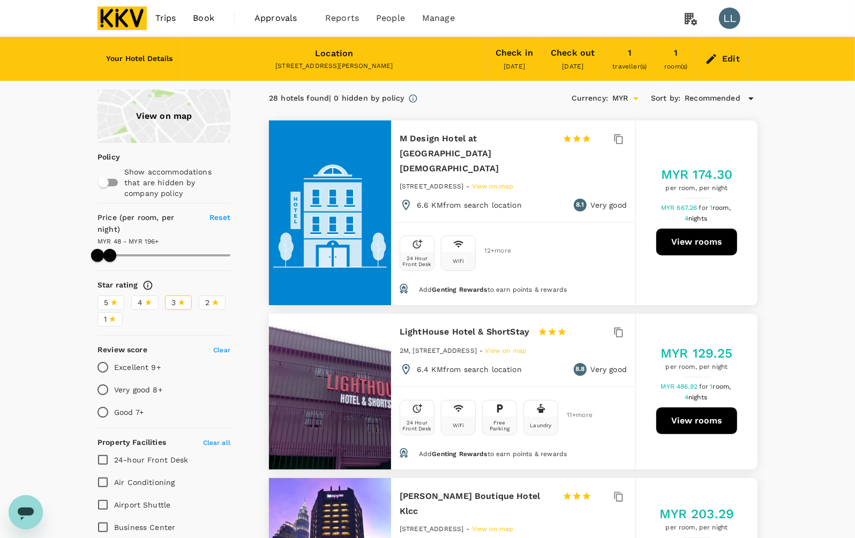
click at [737, 51] on div "Edit" at bounding box center [731, 58] width 18 height 15
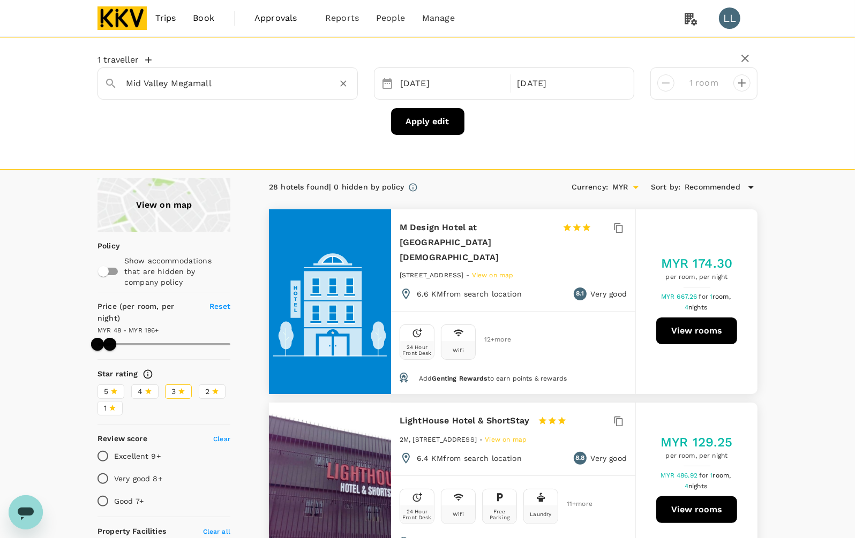
click at [295, 84] on input "Mid Valley Megamall" at bounding box center [223, 83] width 195 height 17
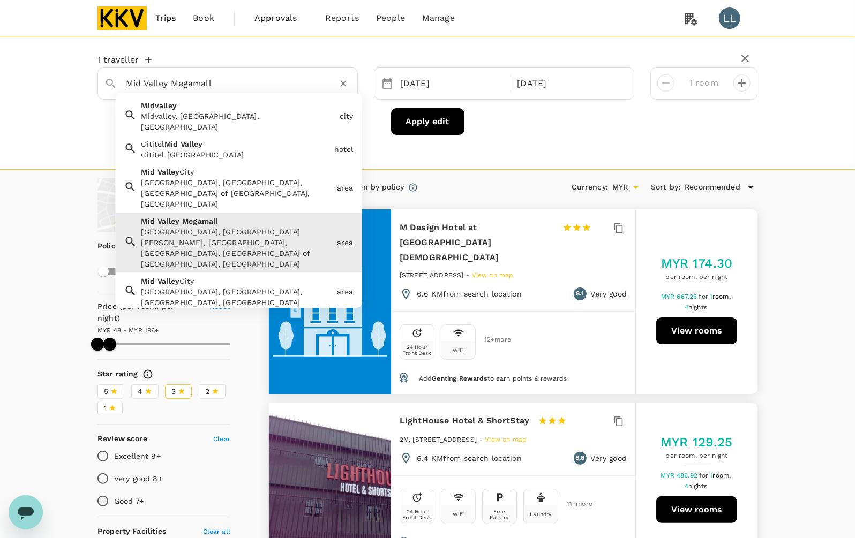
click at [343, 86] on icon "Clear" at bounding box center [343, 83] width 11 height 11
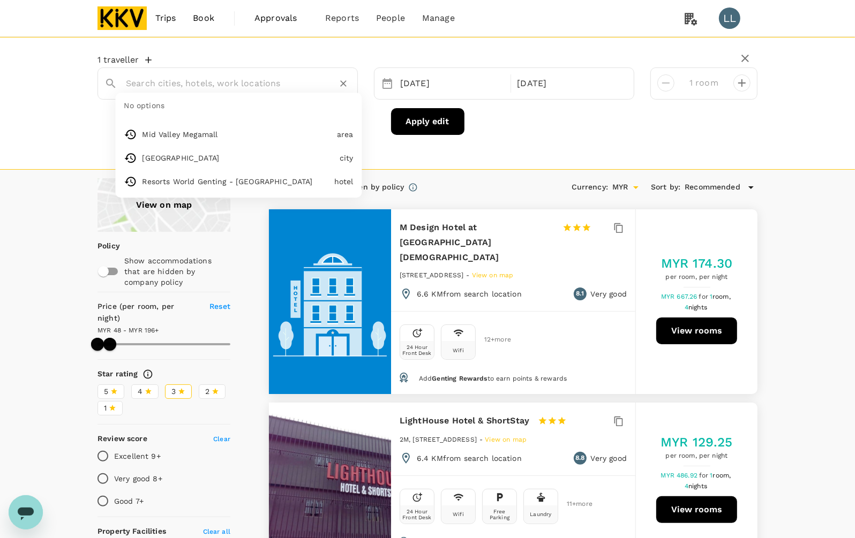
click at [250, 79] on input "text" at bounding box center [223, 83] width 195 height 17
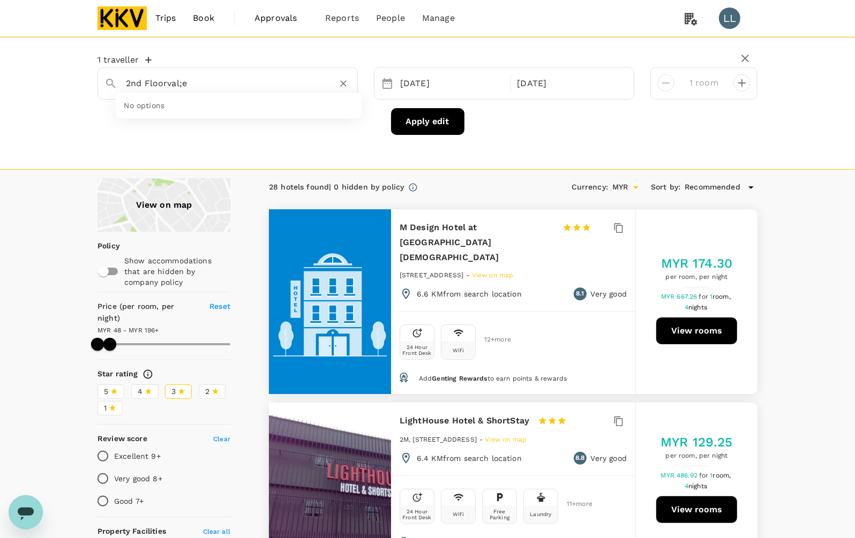
type input "2nd Floorval;"
click at [343, 83] on icon "Clear" at bounding box center [343, 83] width 11 height 11
click at [206, 79] on input "text" at bounding box center [223, 83] width 195 height 17
click at [202, 119] on div "Hotel Valenza" at bounding box center [235, 116] width 189 height 11
type input "Hotel Valenza"
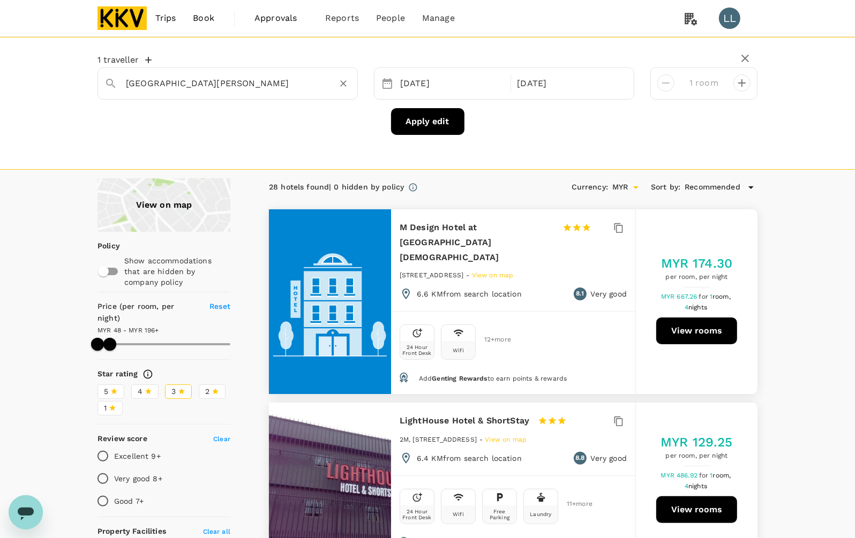
click at [434, 127] on button "Apply edit" at bounding box center [427, 121] width 73 height 27
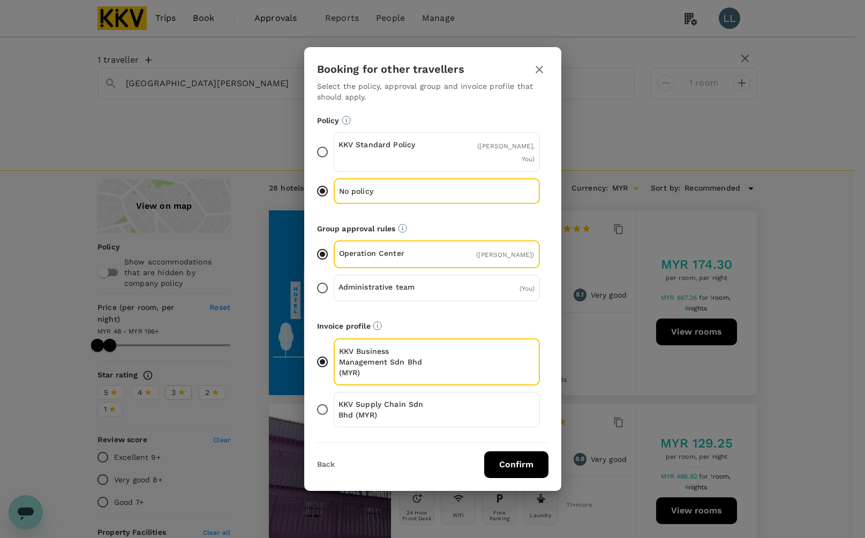
click at [495, 465] on button "Confirm" at bounding box center [516, 464] width 64 height 27
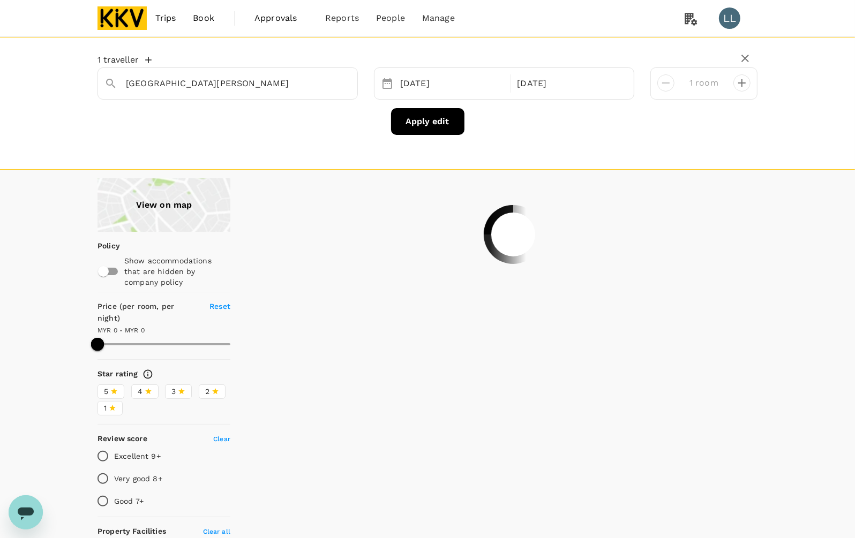
type input "625"
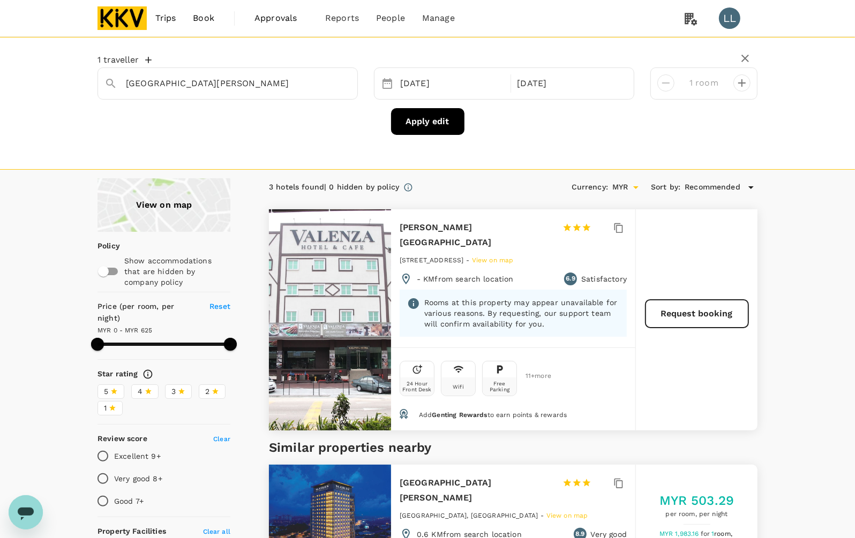
click at [743, 55] on icon "button" at bounding box center [745, 58] width 13 height 13
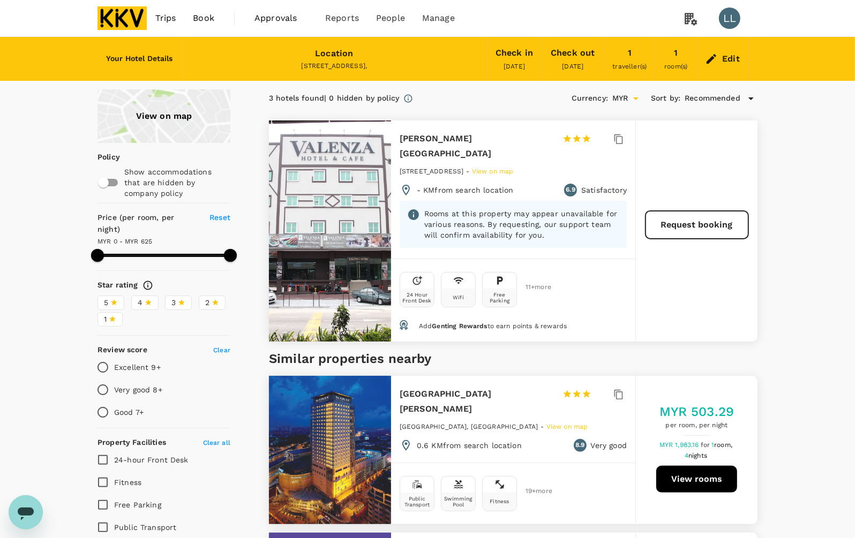
click at [731, 57] on div "Edit" at bounding box center [731, 58] width 18 height 15
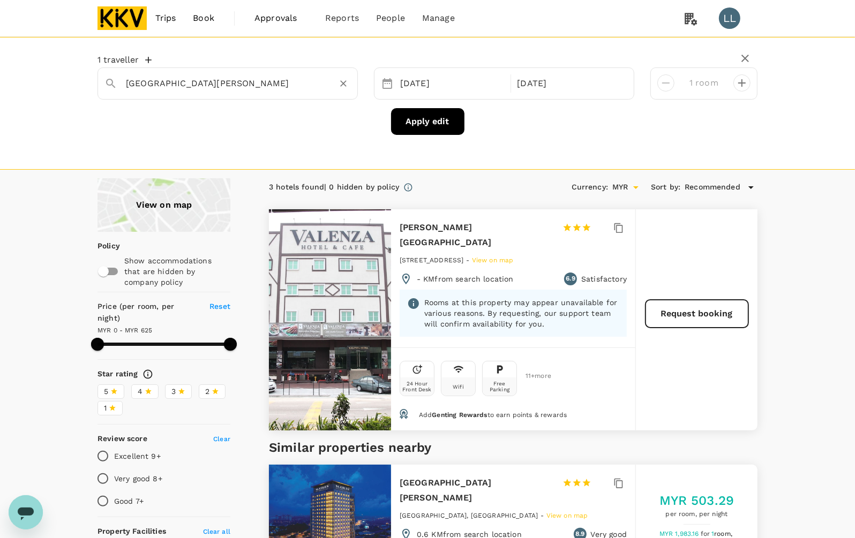
click at [287, 84] on input "Hotel Valenza" at bounding box center [223, 83] width 195 height 17
click at [341, 82] on icon "Clear" at bounding box center [343, 83] width 11 height 11
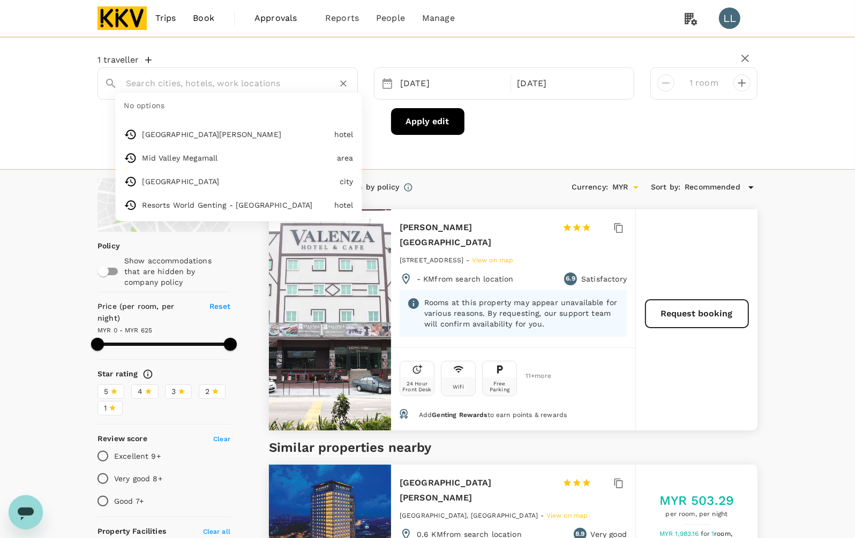
click at [246, 82] on input "text" at bounding box center [223, 83] width 195 height 17
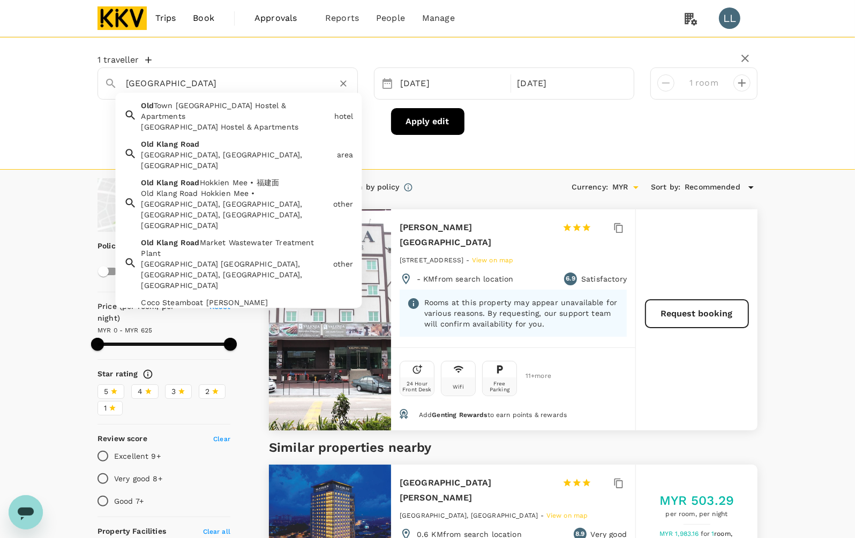
click at [217, 134] on div "Old Klang Road Old Klang Road, Kuala Lumpur, Federal Territory of Kuala Lumpur,…" at bounding box center [234, 152] width 195 height 36
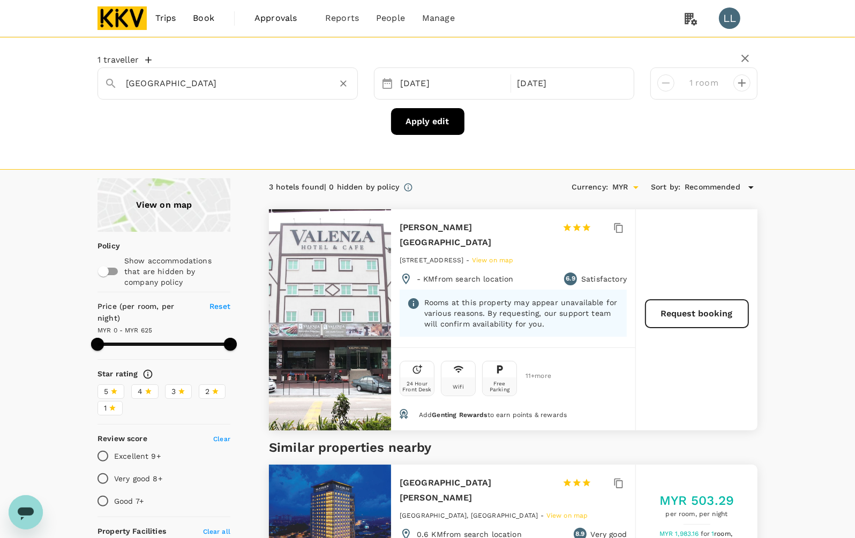
type input "Old Klang Road"
click at [419, 121] on button "Apply edit" at bounding box center [427, 121] width 73 height 27
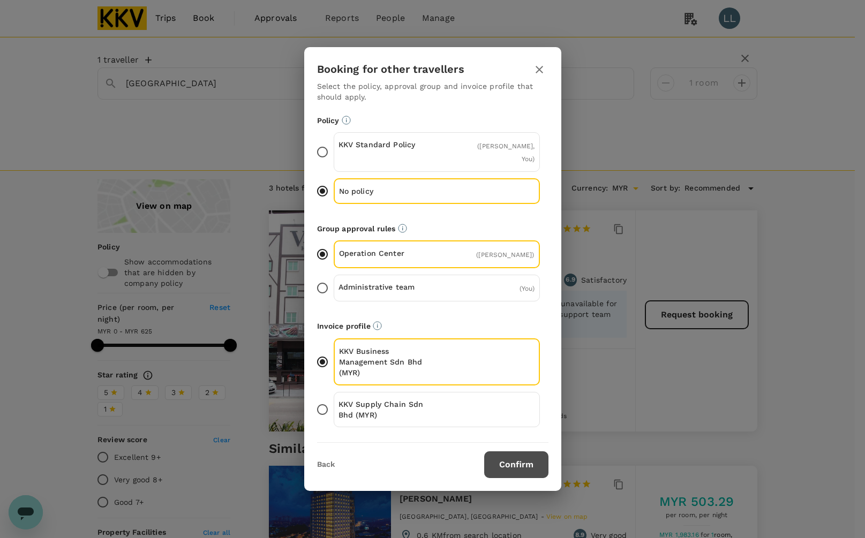
click at [505, 463] on button "Confirm" at bounding box center [516, 464] width 64 height 27
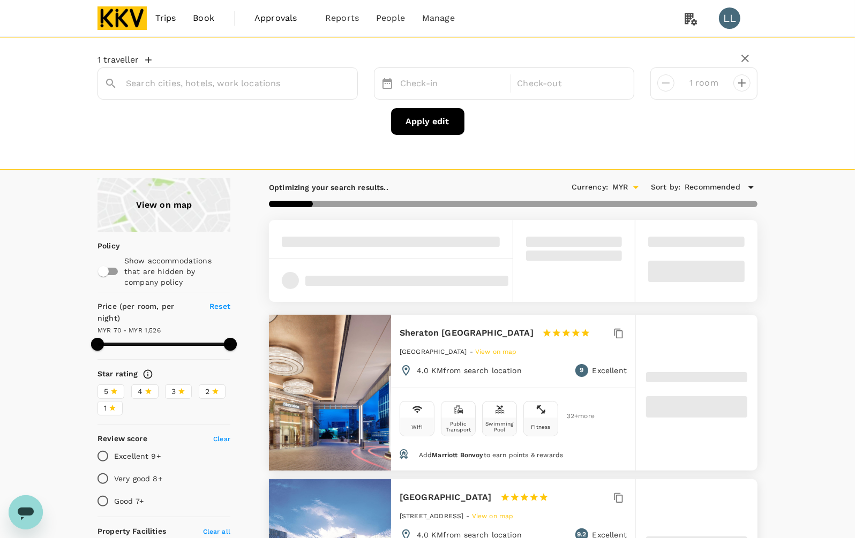
type input "Jalan Klang Lama"
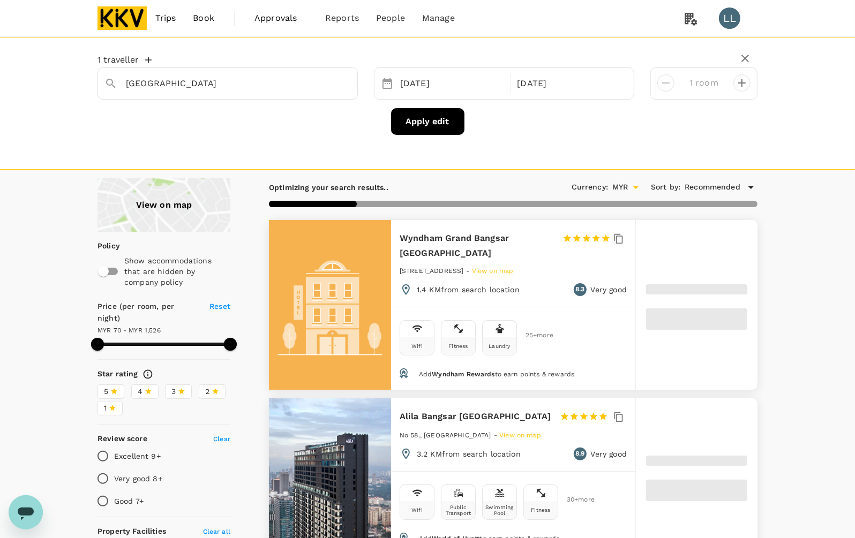
type input "1526.09"
type input "63.09"
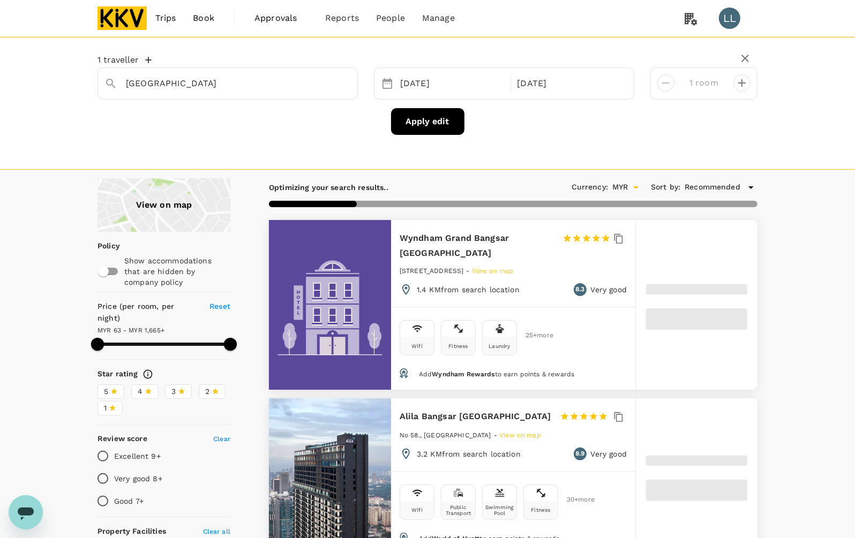
type input "1664.11"
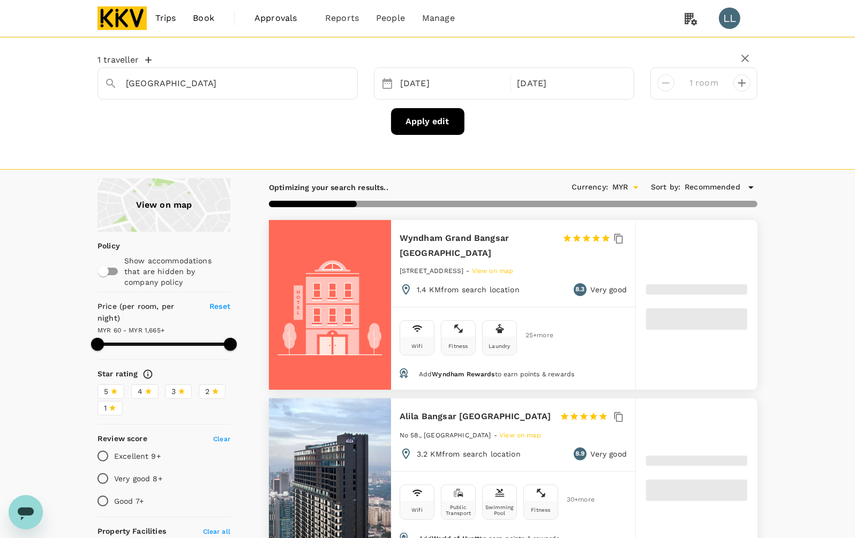
type input "60.11"
type input "1663.82"
type input "47.82"
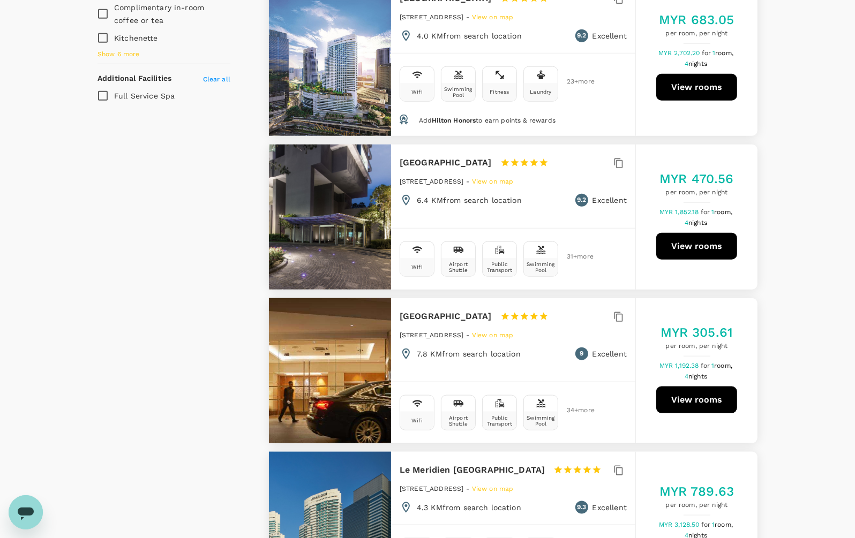
scroll to position [937, 0]
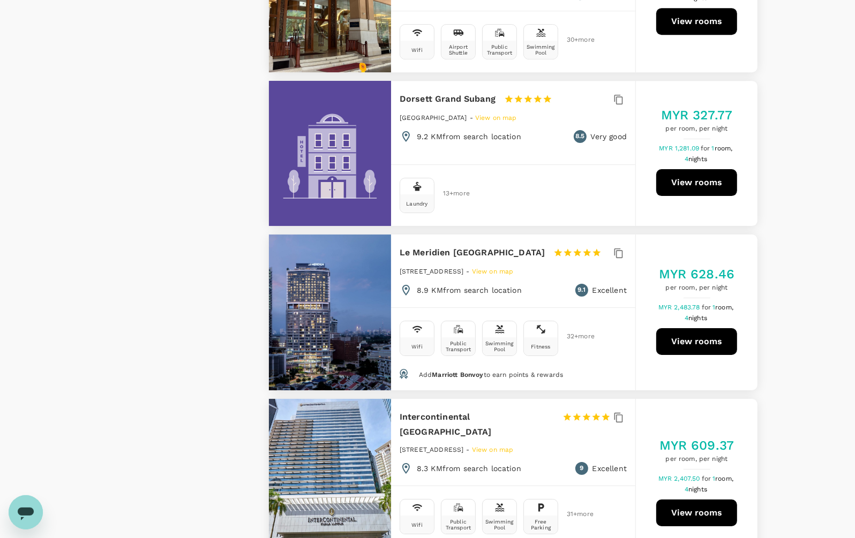
scroll to position [3080, 0]
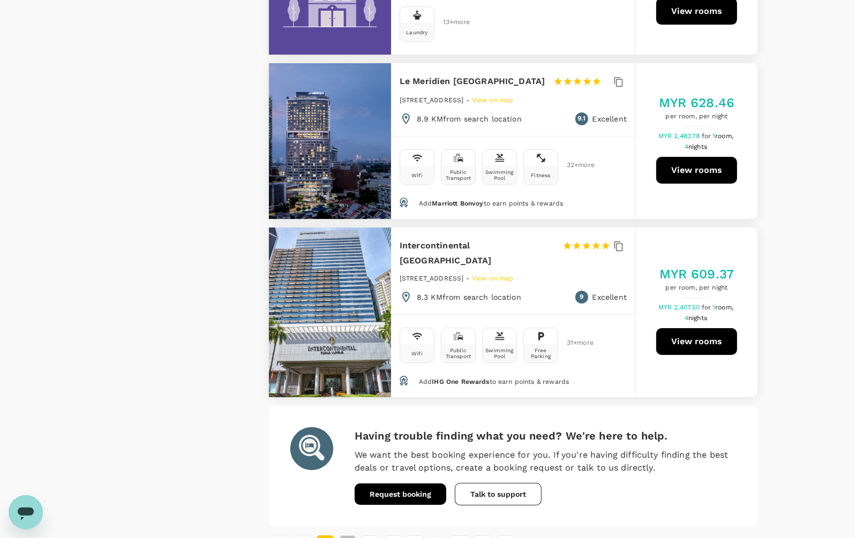
click at [349, 536] on button "2" at bounding box center [347, 544] width 17 height 17
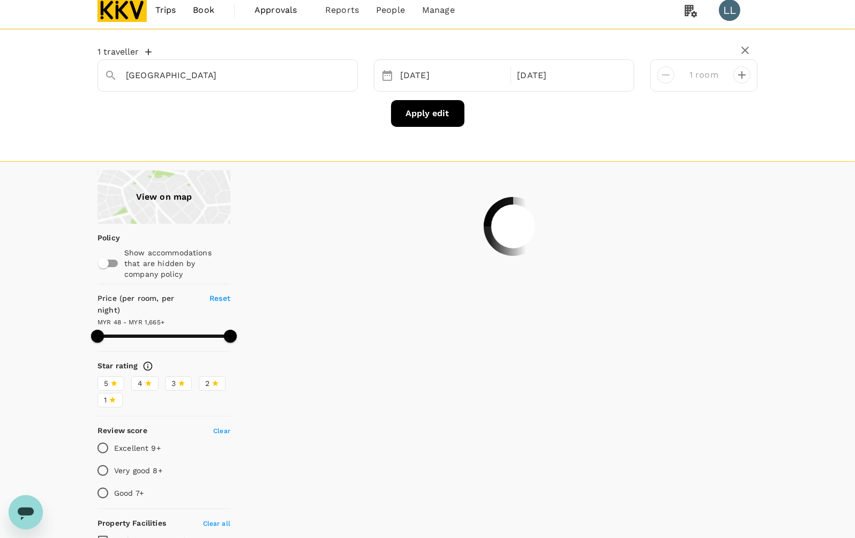
scroll to position [0, 0]
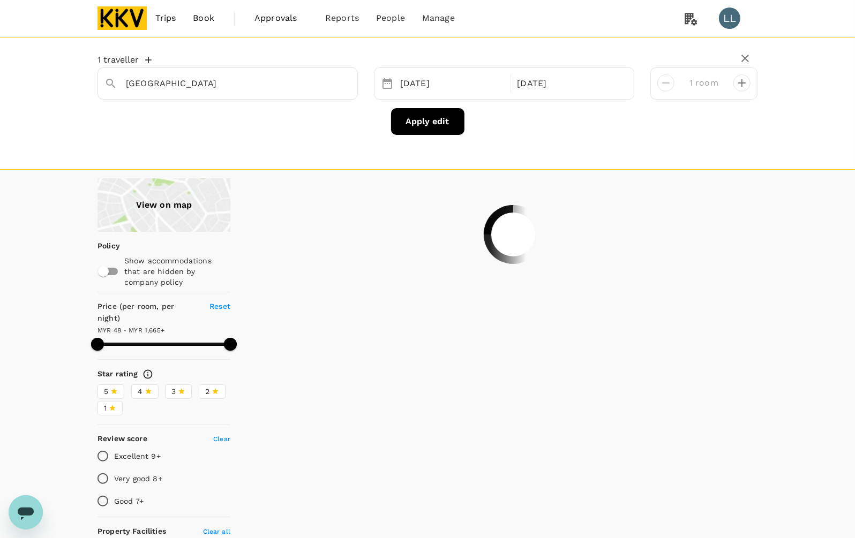
type input "1663.82"
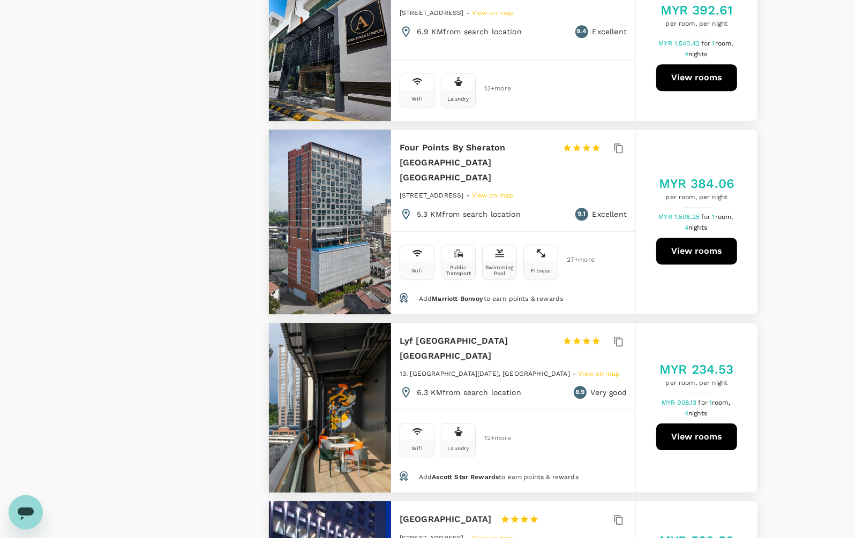
scroll to position [2812, 0]
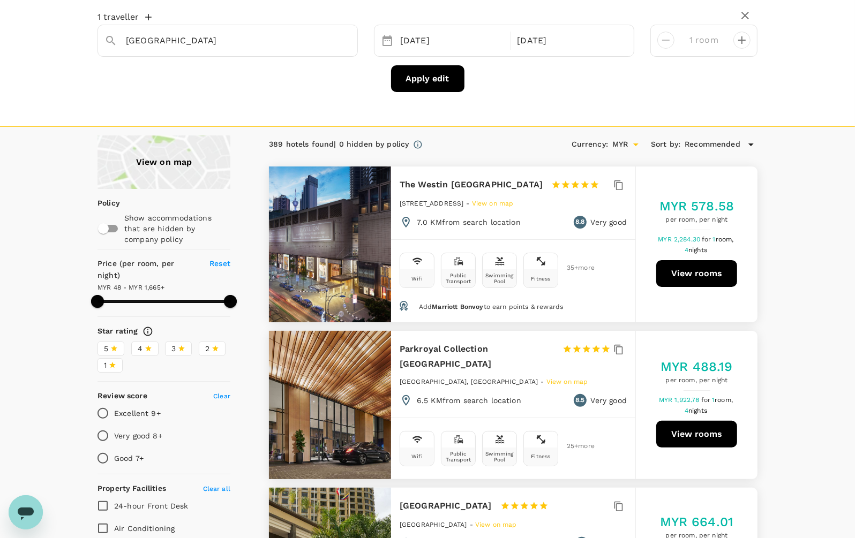
scroll to position [0, 0]
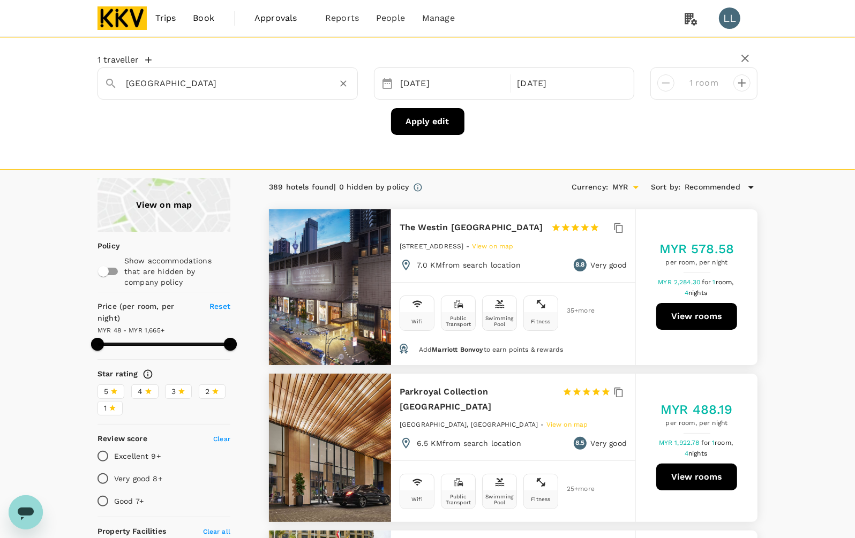
drag, startPoint x: 342, startPoint y: 87, endPoint x: 311, endPoint y: 88, distance: 30.5
click at [342, 87] on icon "Clear" at bounding box center [343, 83] width 11 height 11
click at [253, 88] on input "text" at bounding box center [223, 83] width 195 height 17
type input "cititel"
click at [335, 83] on div "cititel" at bounding box center [238, 83] width 225 height 17
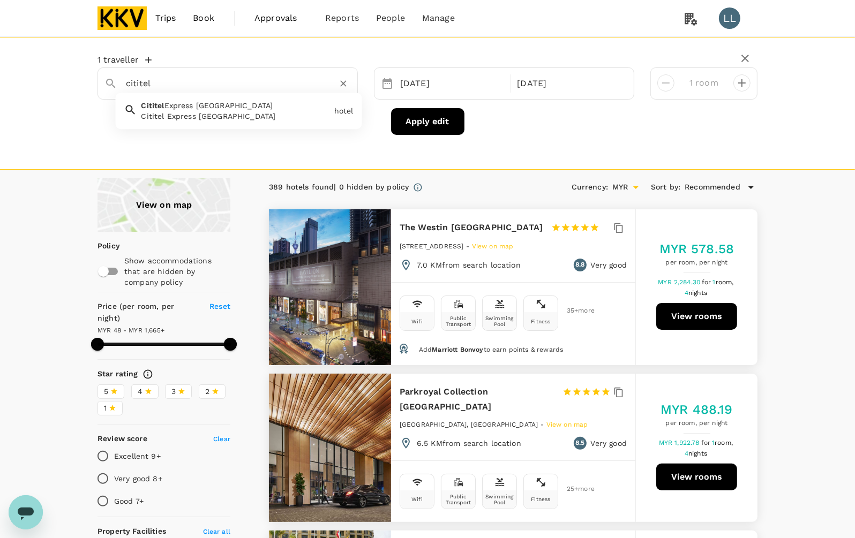
click at [342, 86] on icon "Clear" at bounding box center [343, 83] width 11 height 11
click at [209, 86] on input "text" at bounding box center [223, 83] width 195 height 17
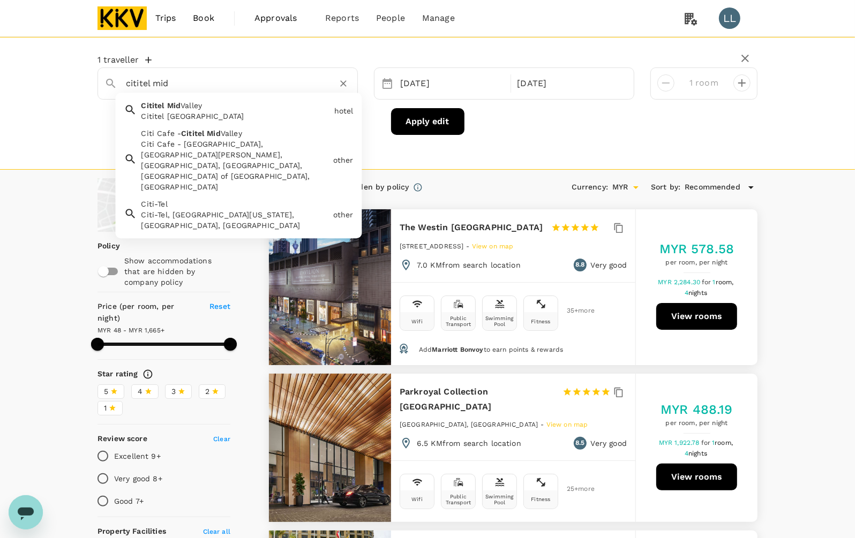
click at [235, 112] on div "Cititel [GEOGRAPHIC_DATA]" at bounding box center [235, 116] width 189 height 11
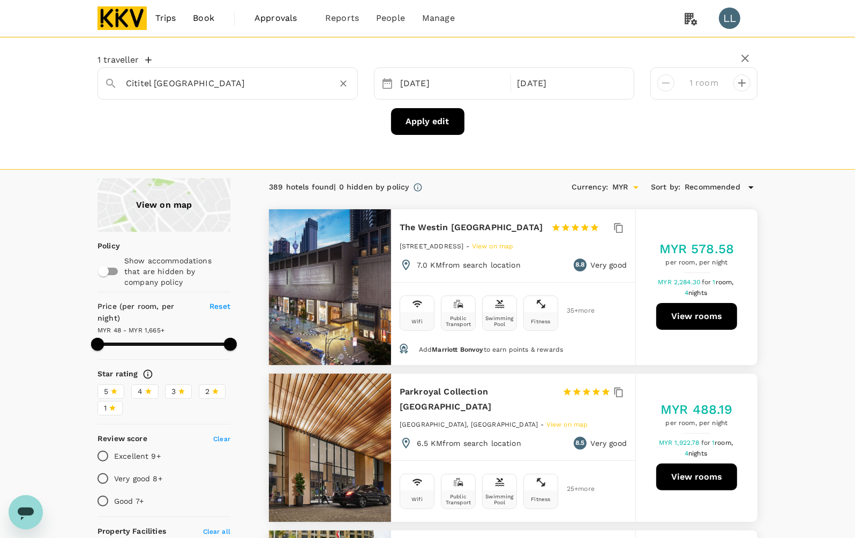
type input "Cititel [GEOGRAPHIC_DATA]"
click at [395, 115] on button "Apply edit" at bounding box center [427, 121] width 73 height 27
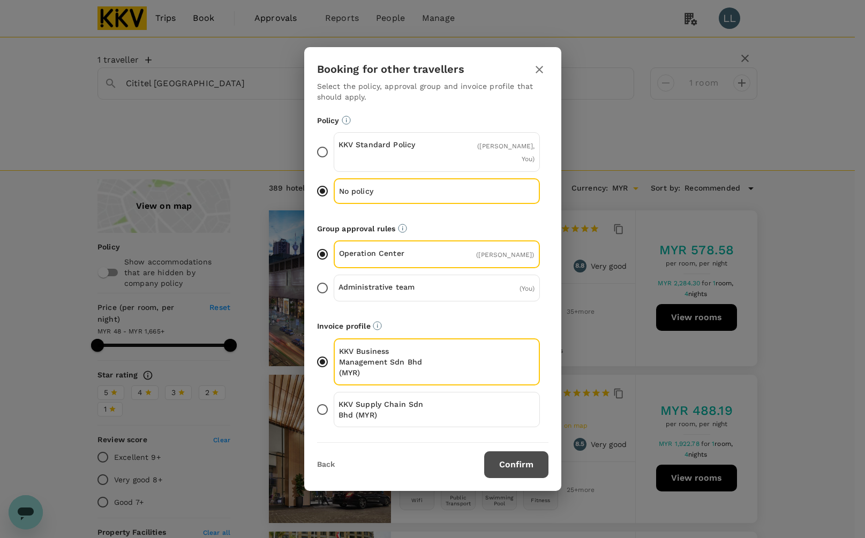
click at [515, 477] on button "Confirm" at bounding box center [516, 464] width 64 height 27
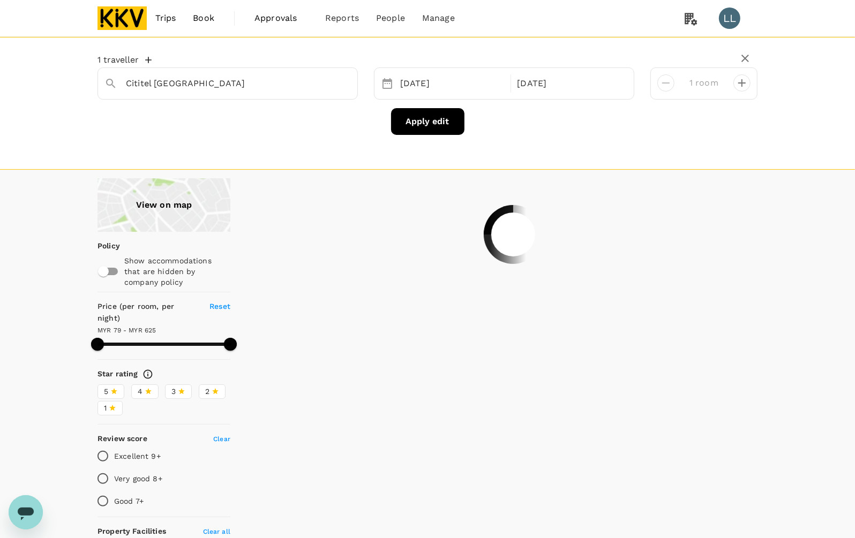
type input "624.85"
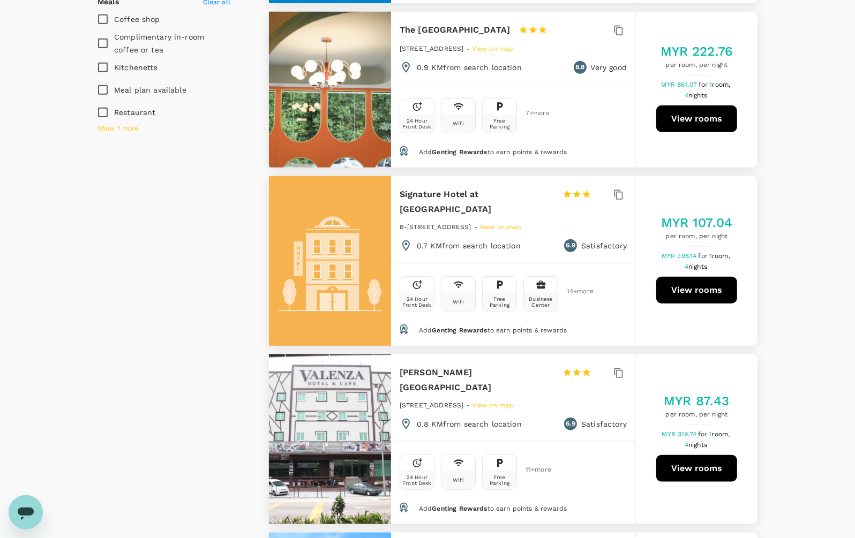
scroll to position [803, 0]
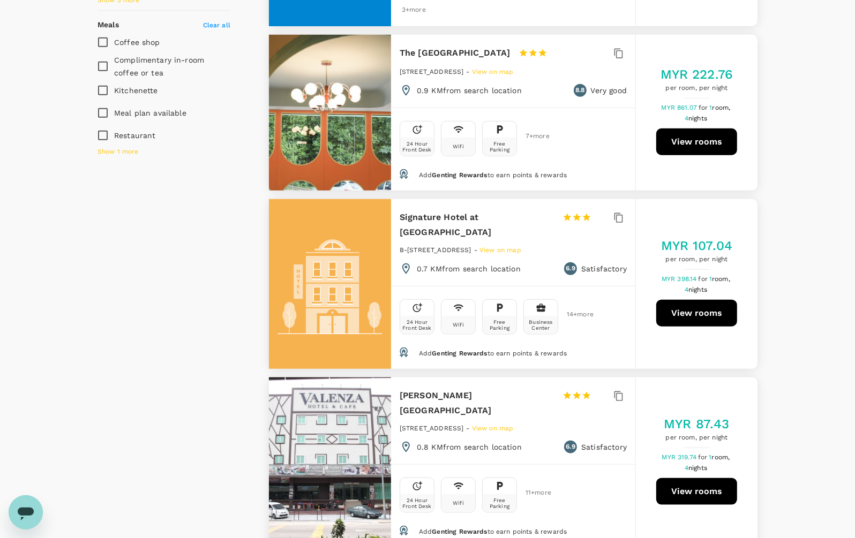
click at [790, 297] on div "View on map Policy Show accommodations that are hidden by company policy Price …" at bounding box center [427, 136] width 855 height 1523
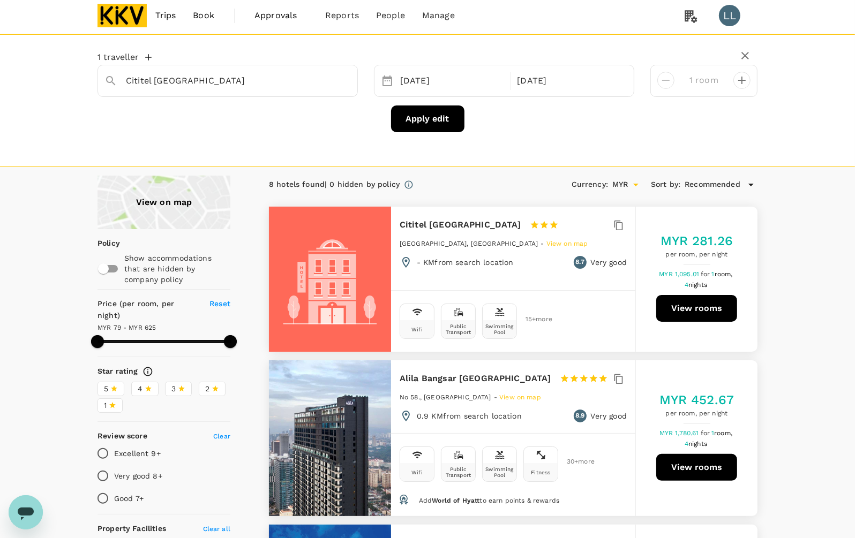
scroll to position [0, 0]
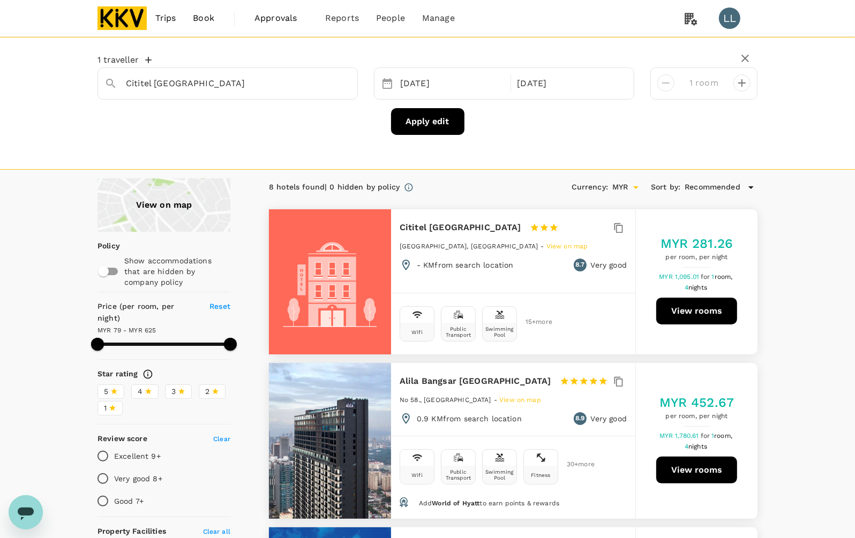
click at [702, 309] on button "View rooms" at bounding box center [696, 311] width 81 height 27
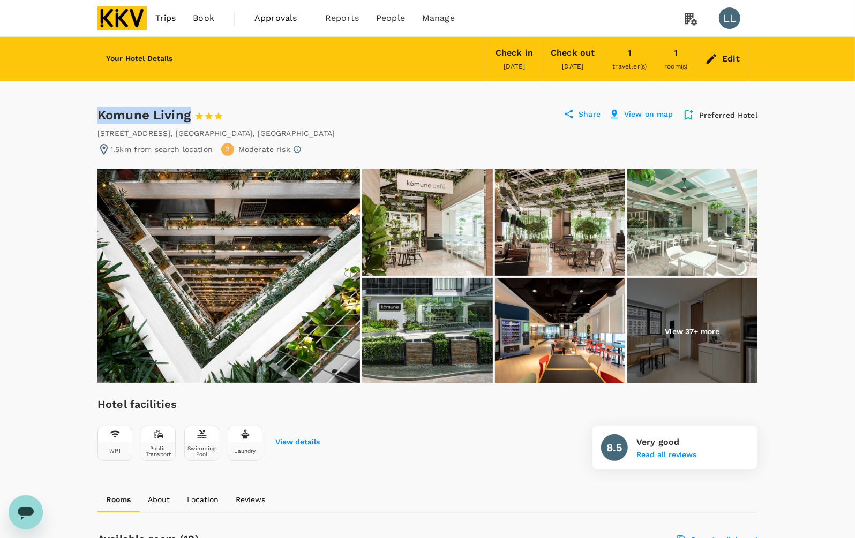
drag, startPoint x: 95, startPoint y: 110, endPoint x: 191, endPoint y: 110, distance: 95.9
copy div "Komune Living"
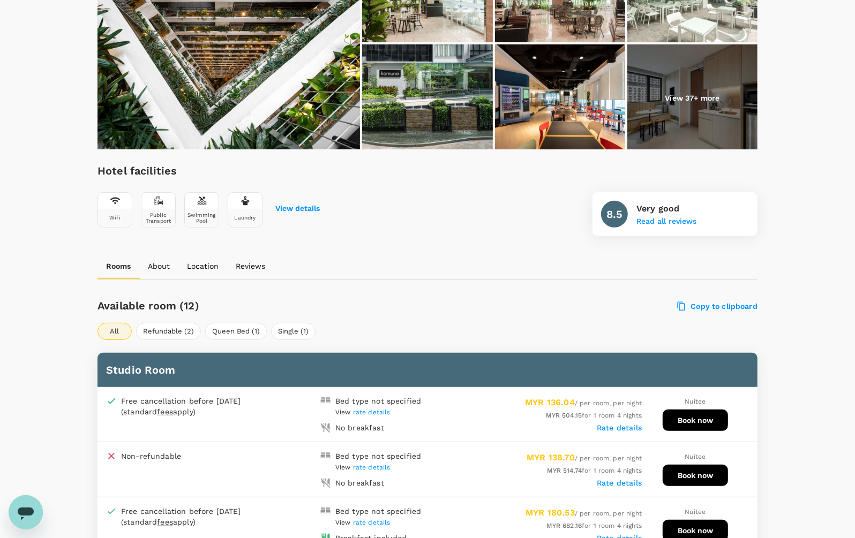
scroll to position [335, 0]
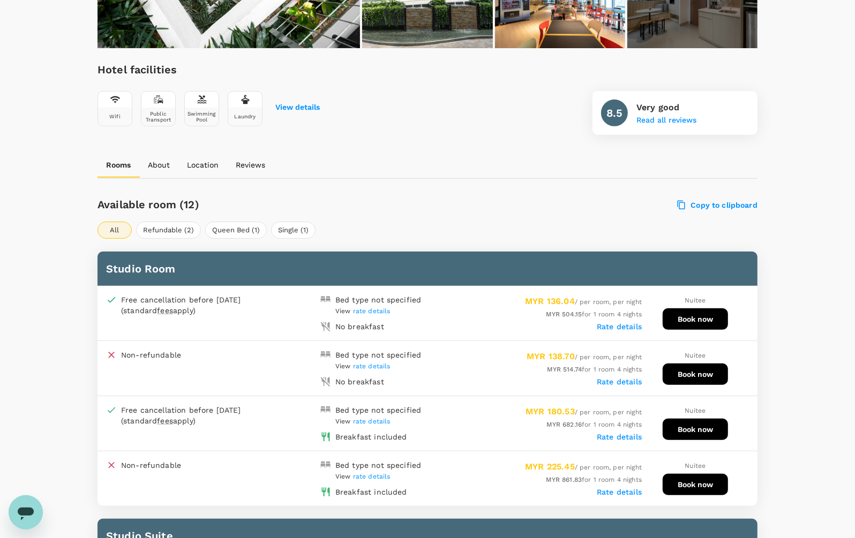
click at [619, 326] on label "Rate details" at bounding box center [619, 326] width 45 height 9
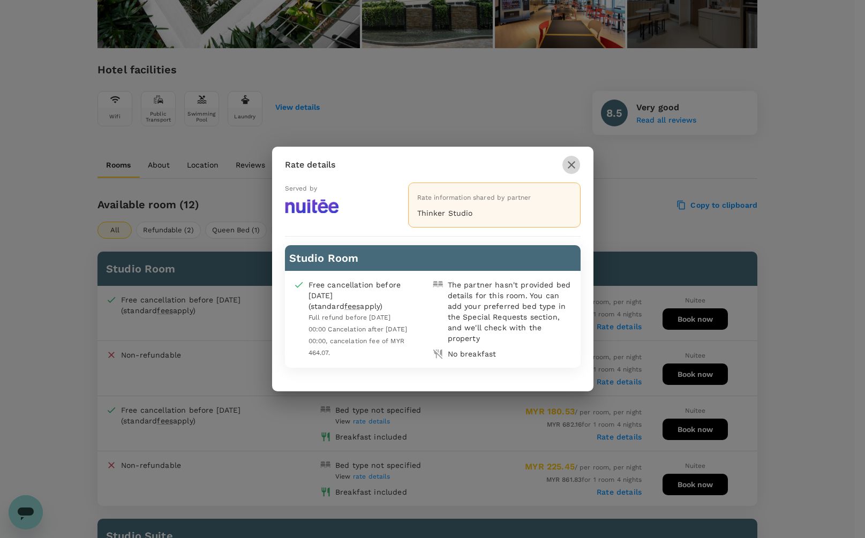
click at [568, 162] on icon "button" at bounding box center [571, 164] width 7 height 7
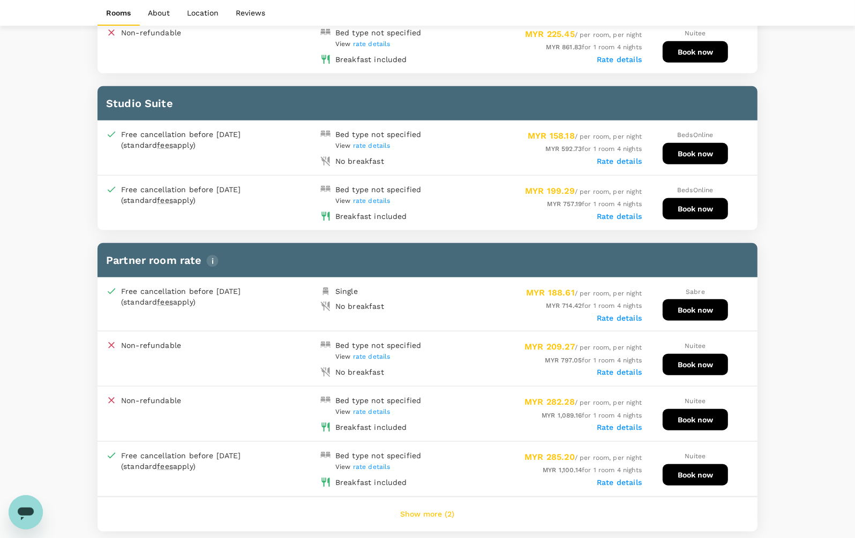
scroll to position [803, 0]
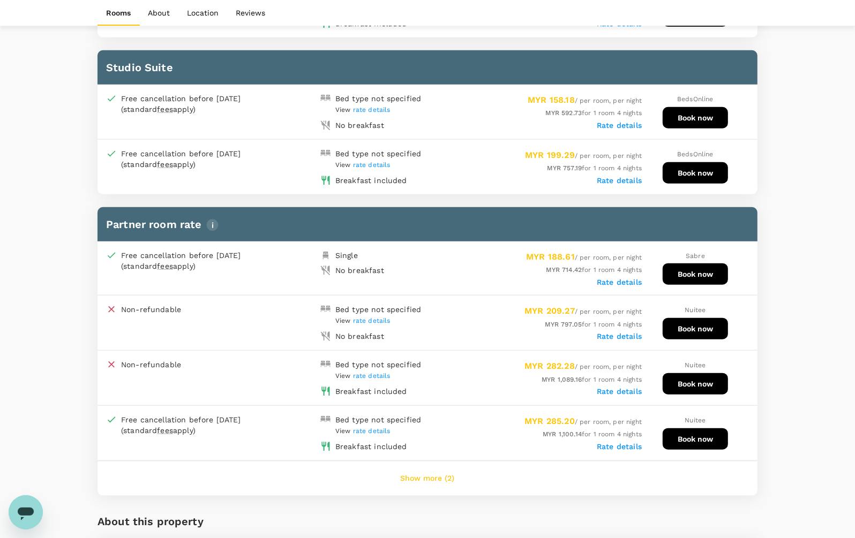
click at [617, 278] on label "Rate details" at bounding box center [619, 282] width 45 height 9
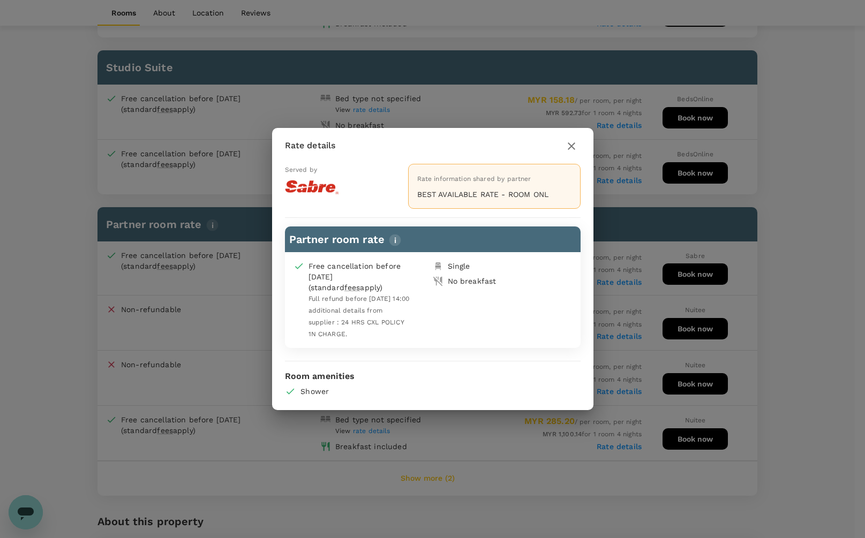
click at [574, 147] on icon "button" at bounding box center [571, 146] width 13 height 13
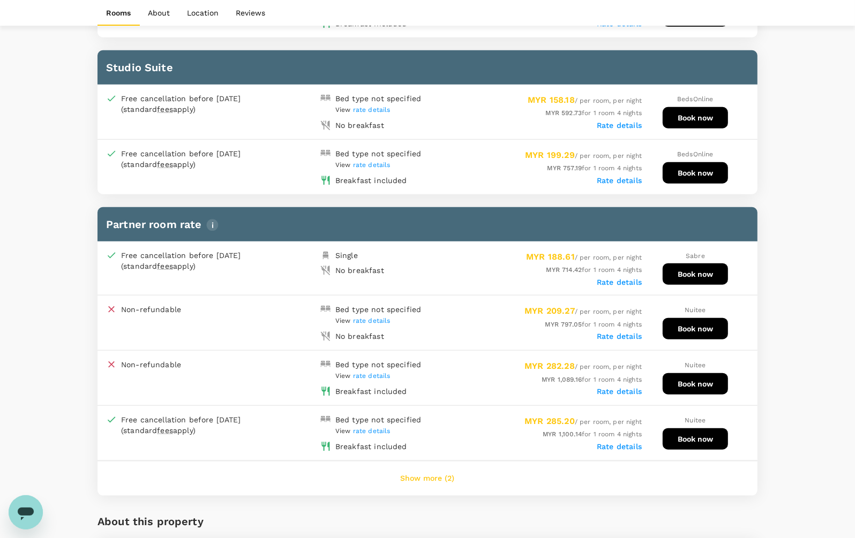
click at [622, 121] on label "Rate details" at bounding box center [619, 125] width 45 height 9
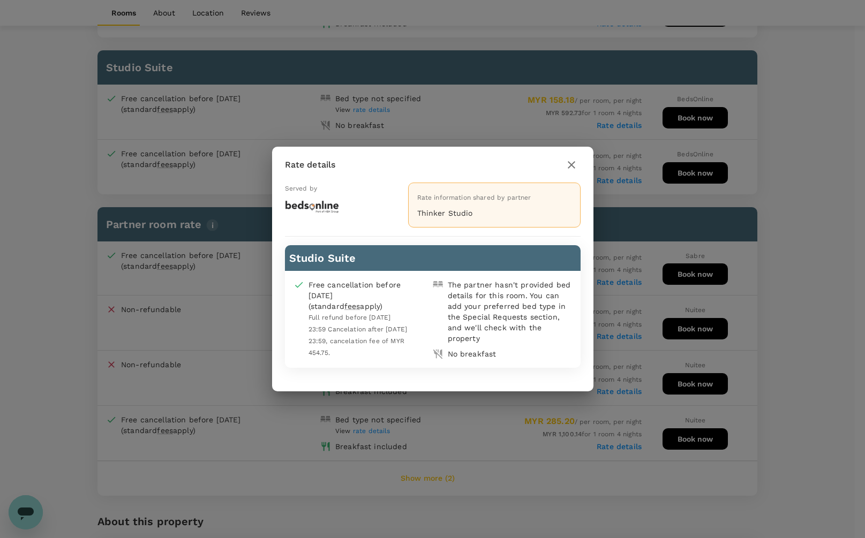
click at [567, 164] on icon "button" at bounding box center [571, 165] width 13 height 13
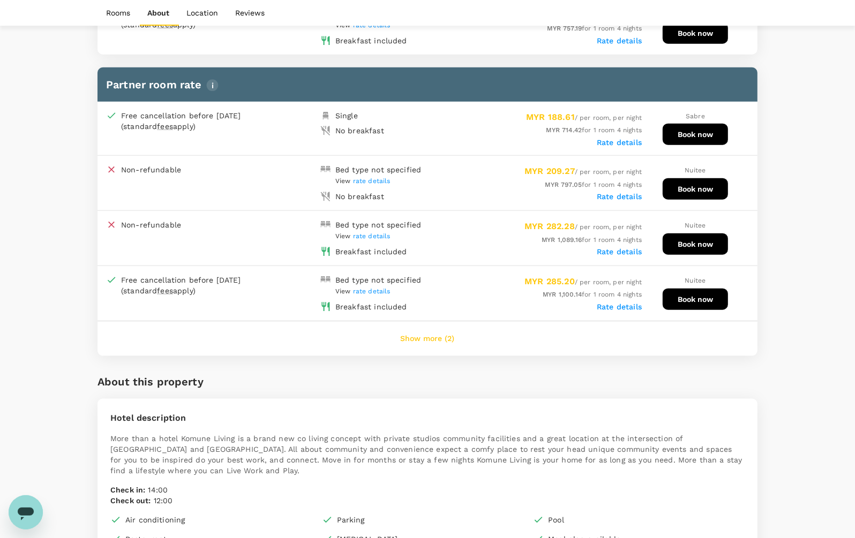
scroll to position [1004, 0]
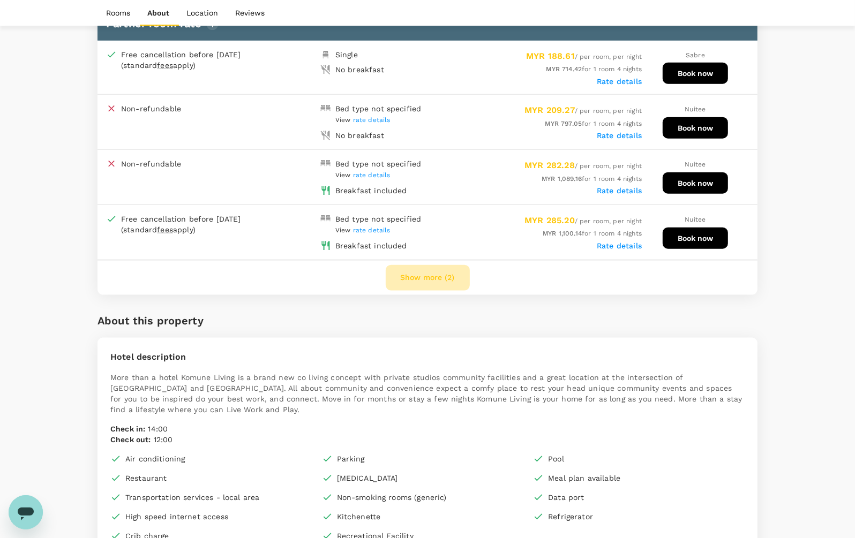
click at [431, 266] on button "Show more (2)" at bounding box center [428, 278] width 84 height 26
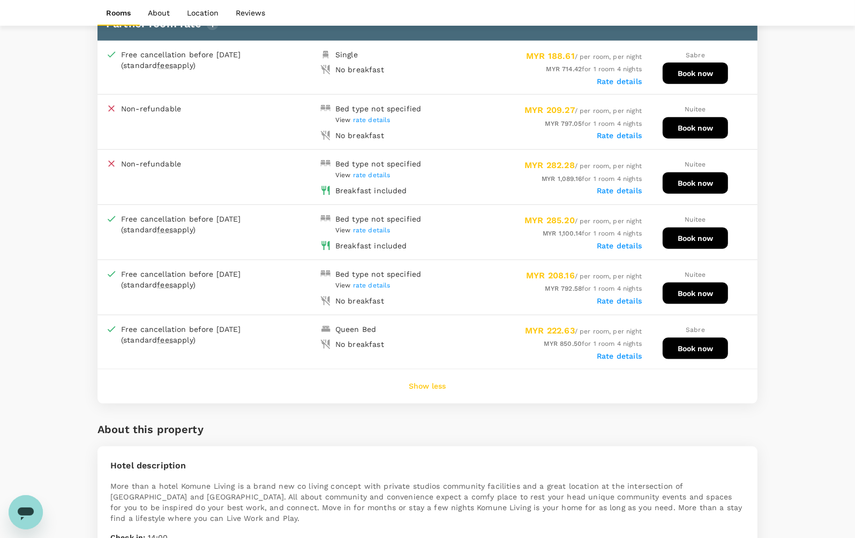
click at [805, 280] on div "Your Hotel Details Check in 06 Oct 2025 Check out 10 Oct 2025 1 traveller(s) 1 …" at bounding box center [427, 267] width 855 height 2468
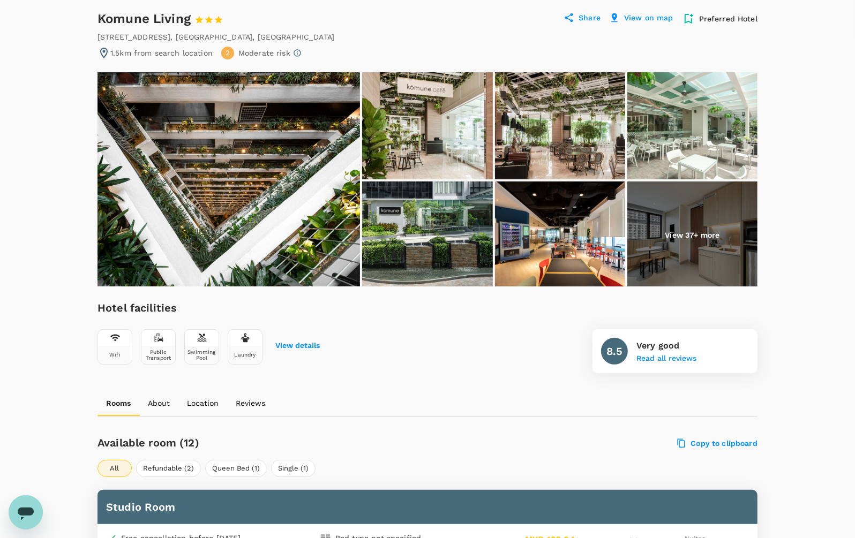
scroll to position [0, 0]
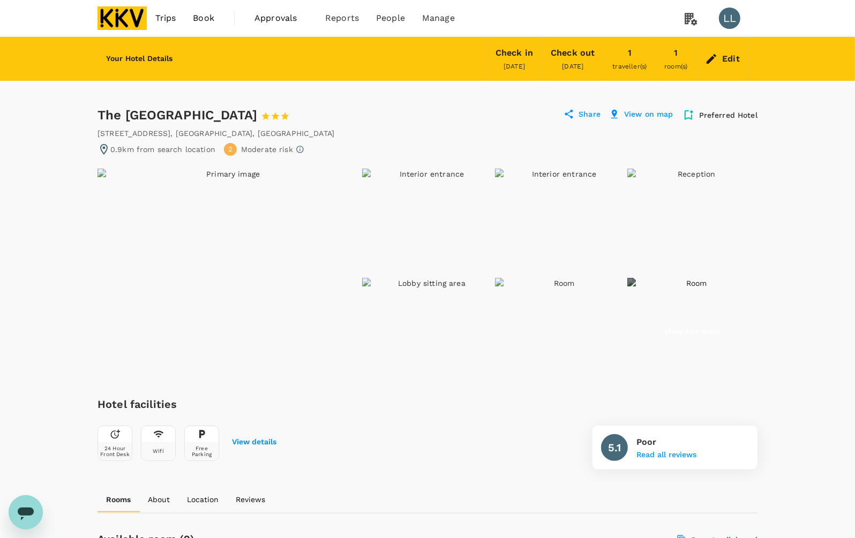
click at [97, 108] on div "The Très Hotel 1 Star 2 Stars 3 Stars 4 Stars 5 Stars" at bounding box center [203, 115] width 212 height 17
drag, startPoint x: 96, startPoint y: 110, endPoint x: 194, endPoint y: 110, distance: 97.5
copy div "The [GEOGRAPHIC_DATA]"
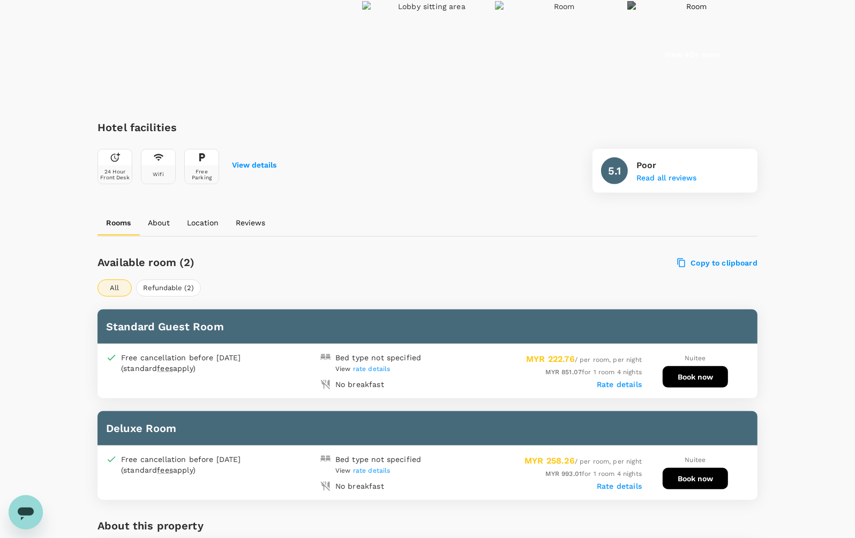
scroll to position [536, 0]
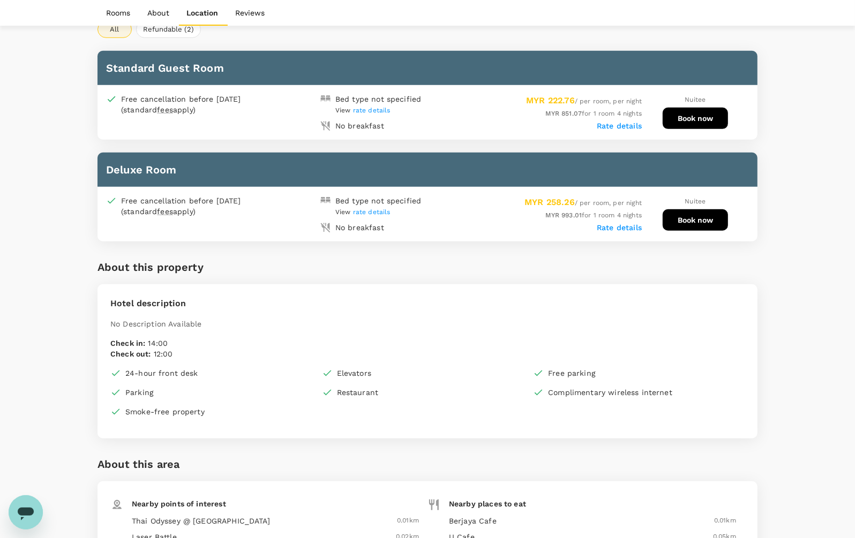
click at [814, 236] on div "Your Hotel Details Check in [DATE] Check out [DATE] 1 traveller(s) 1 room(s) Ed…" at bounding box center [427, 389] width 855 height 1777
click at [636, 122] on label "Rate details" at bounding box center [619, 126] width 45 height 9
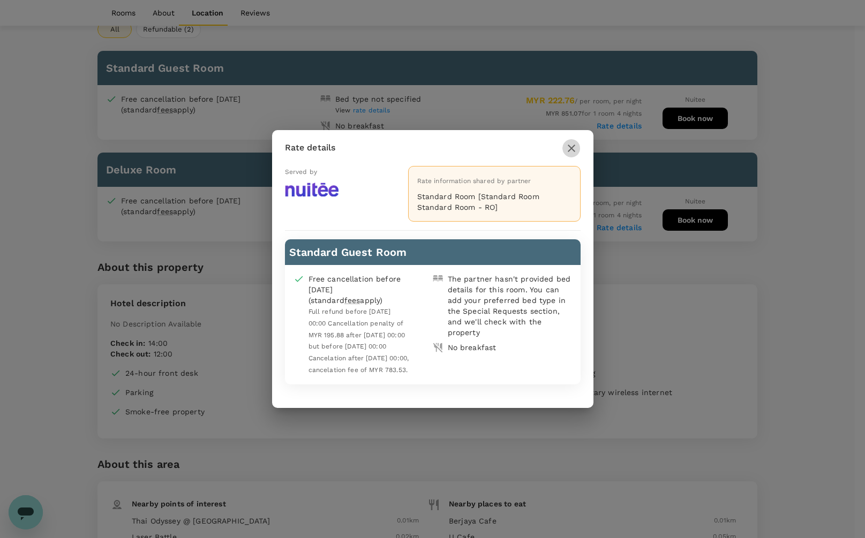
click at [571, 145] on icon "button" at bounding box center [571, 148] width 7 height 7
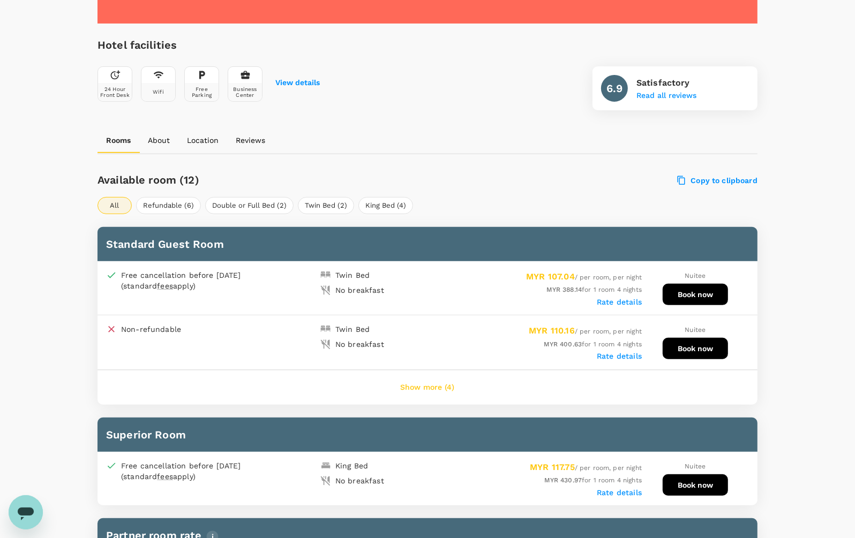
scroll to position [335, 0]
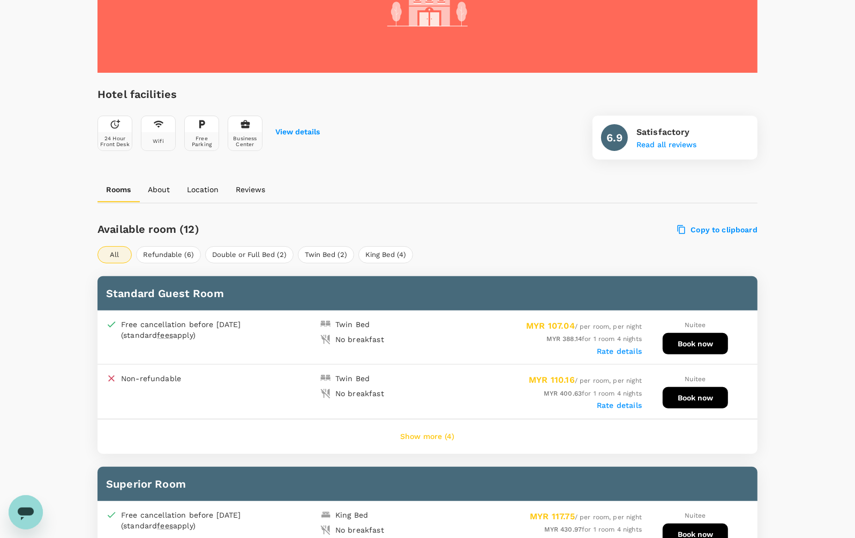
scroll to position [268, 0]
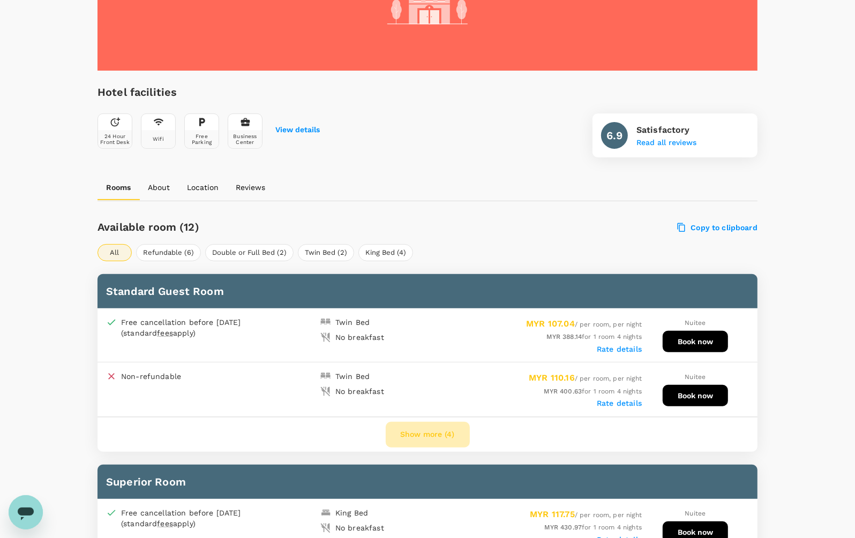
click at [438, 434] on button "Show more (4)" at bounding box center [428, 435] width 84 height 26
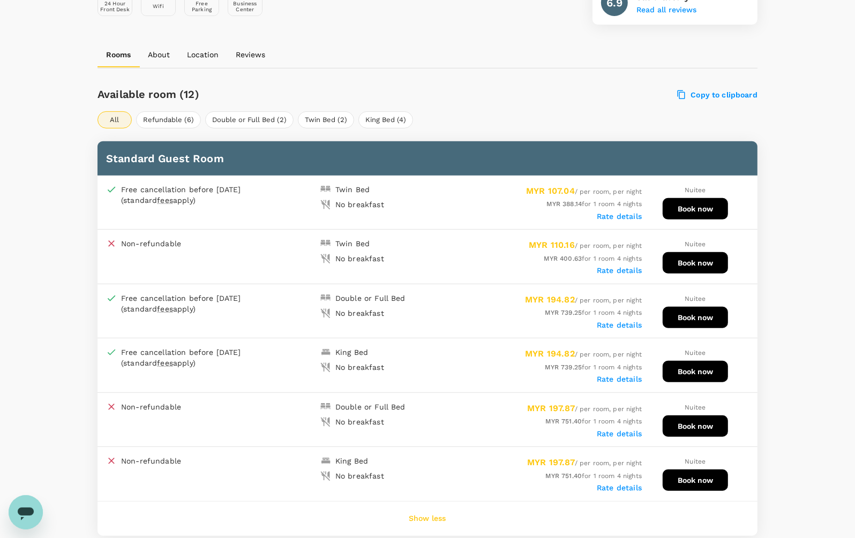
scroll to position [402, 0]
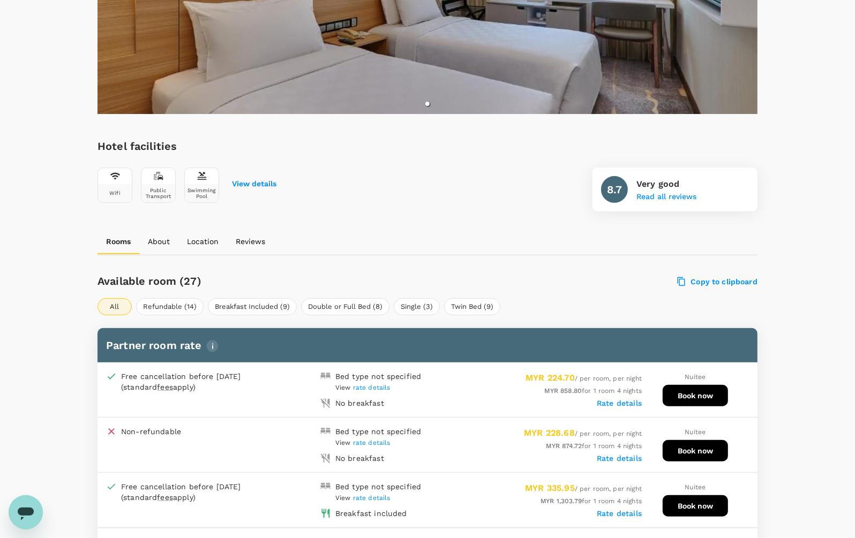
scroll to position [402, 0]
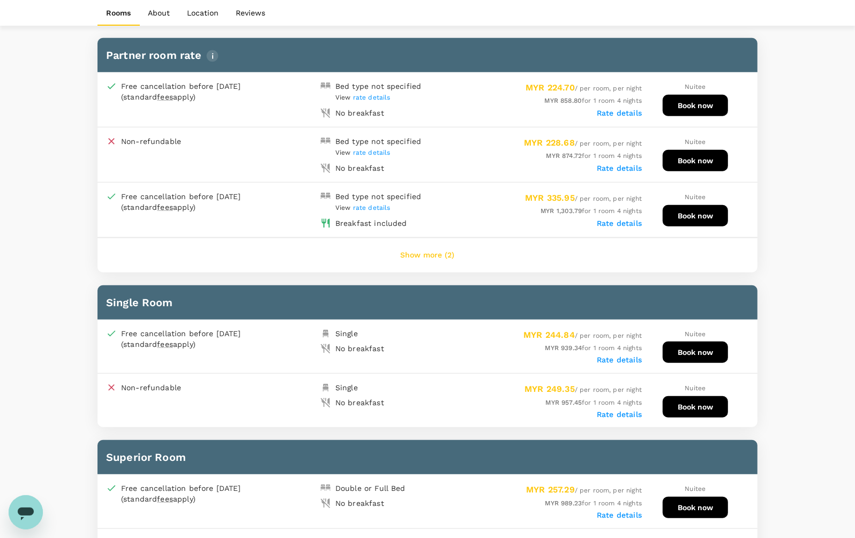
scroll to position [536, 0]
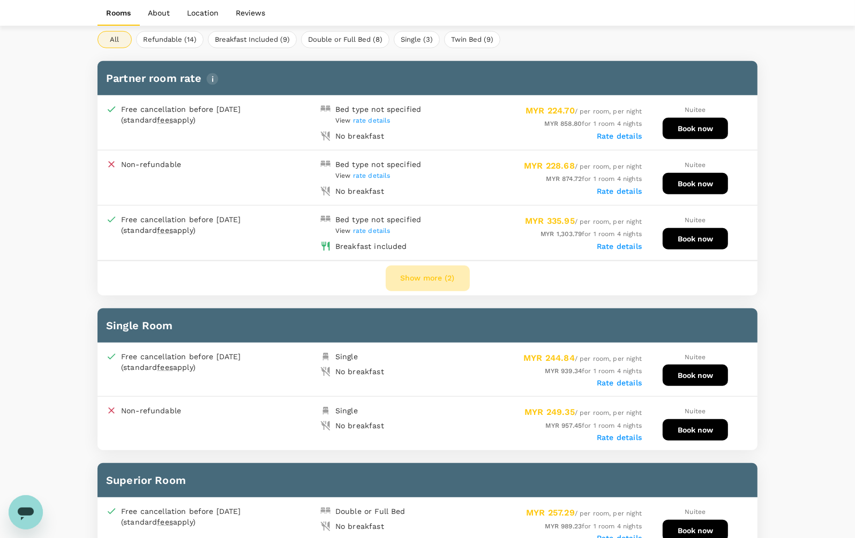
click at [443, 274] on button "Show more (2)" at bounding box center [428, 279] width 84 height 26
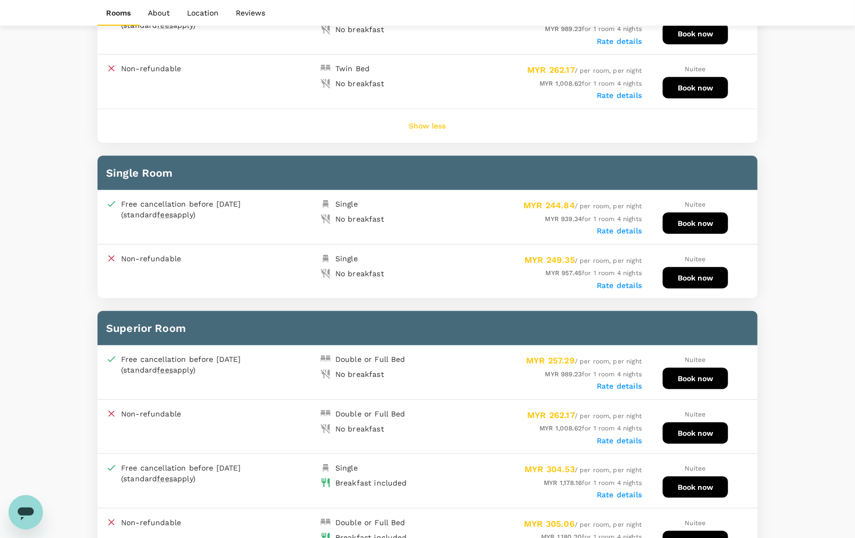
scroll to position [803, 0]
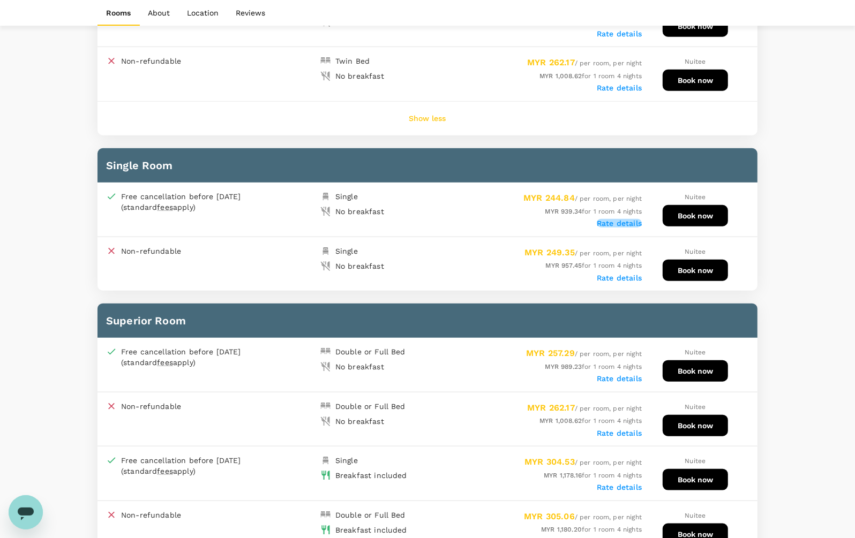
click at [638, 219] on label "Rate details" at bounding box center [619, 223] width 45 height 9
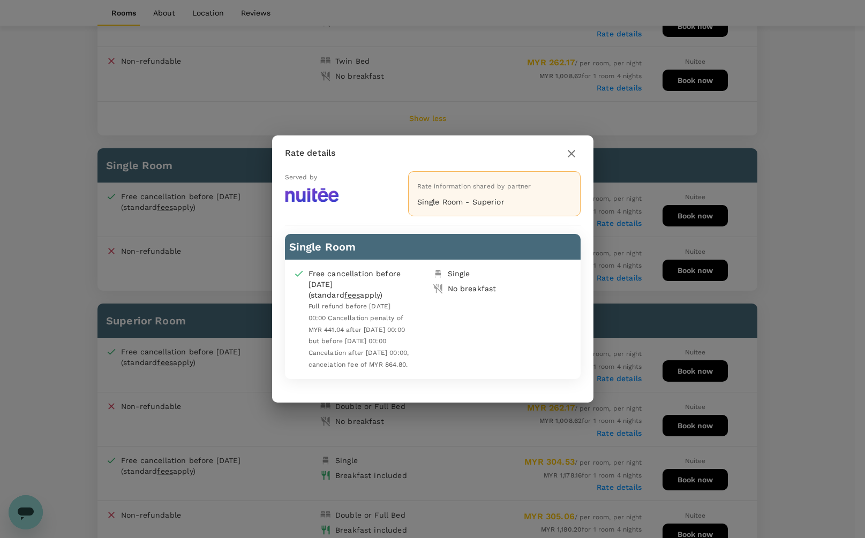
click at [570, 153] on icon "button" at bounding box center [571, 153] width 13 height 13
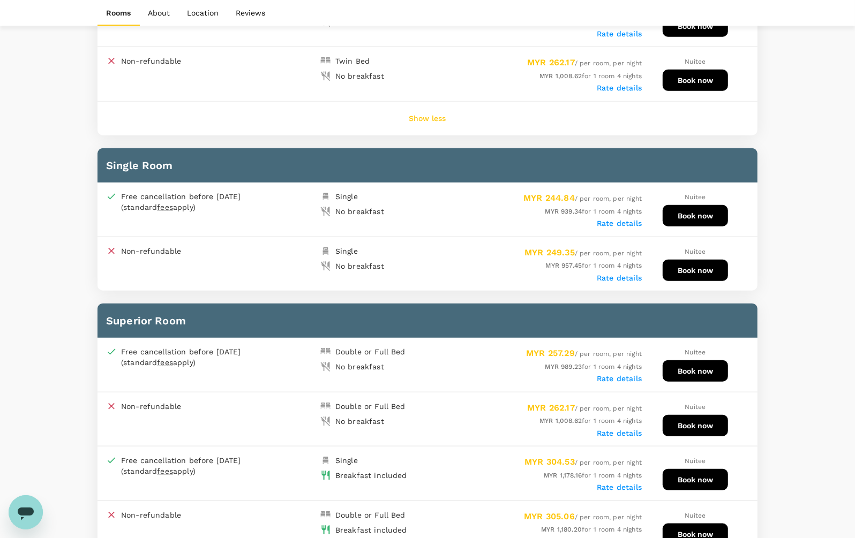
scroll to position [469, 0]
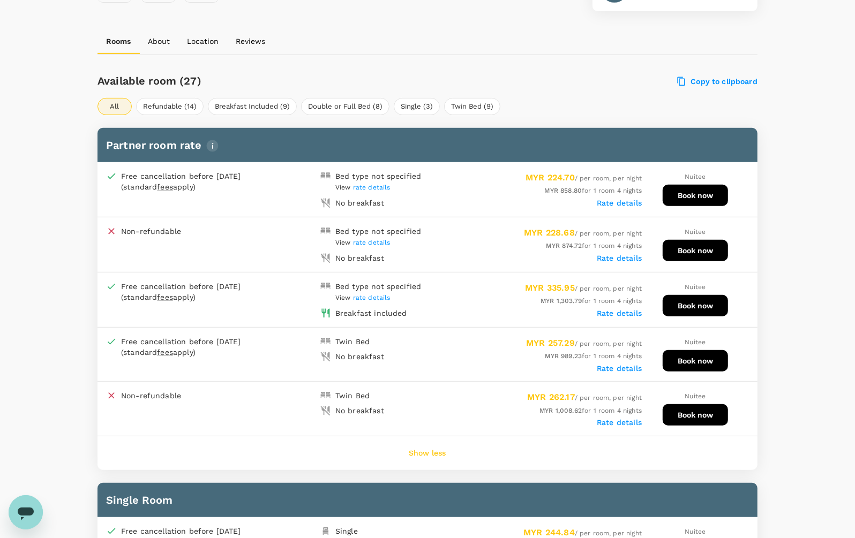
click at [606, 201] on label "Rate details" at bounding box center [619, 203] width 45 height 9
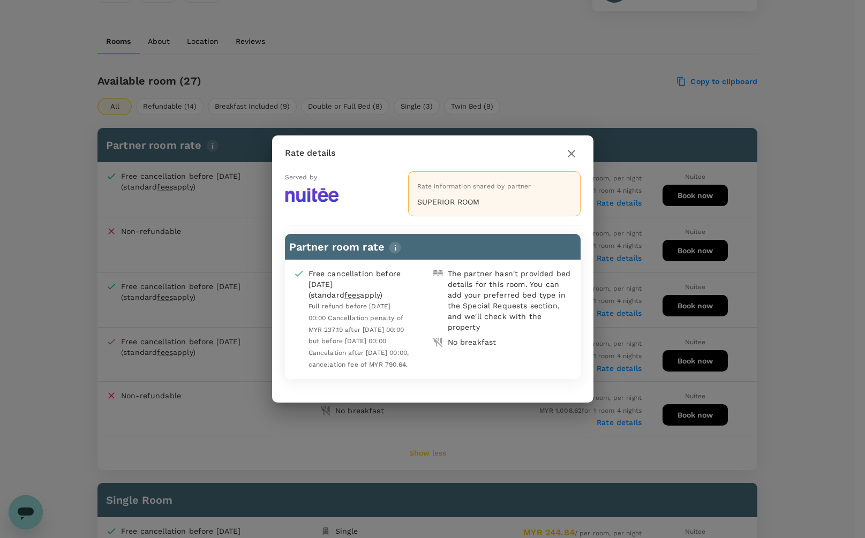
click at [568, 150] on icon "button" at bounding box center [571, 153] width 13 height 13
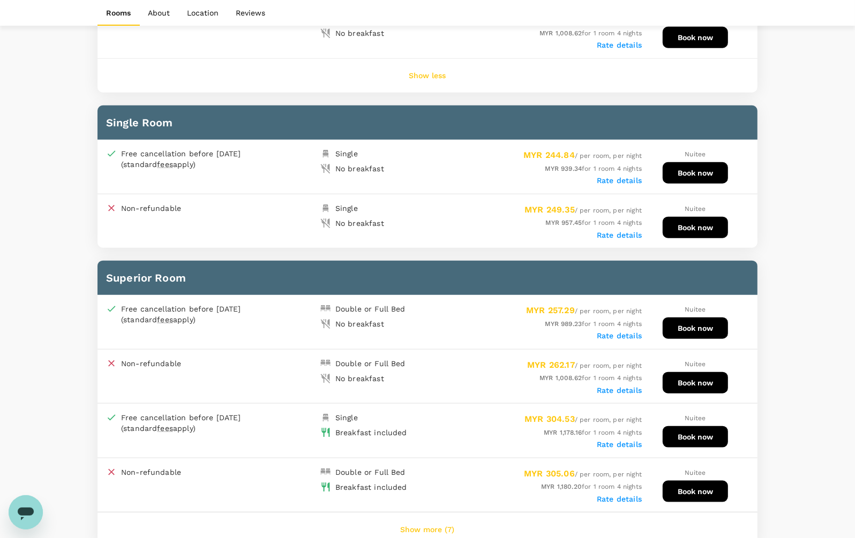
scroll to position [870, 0]
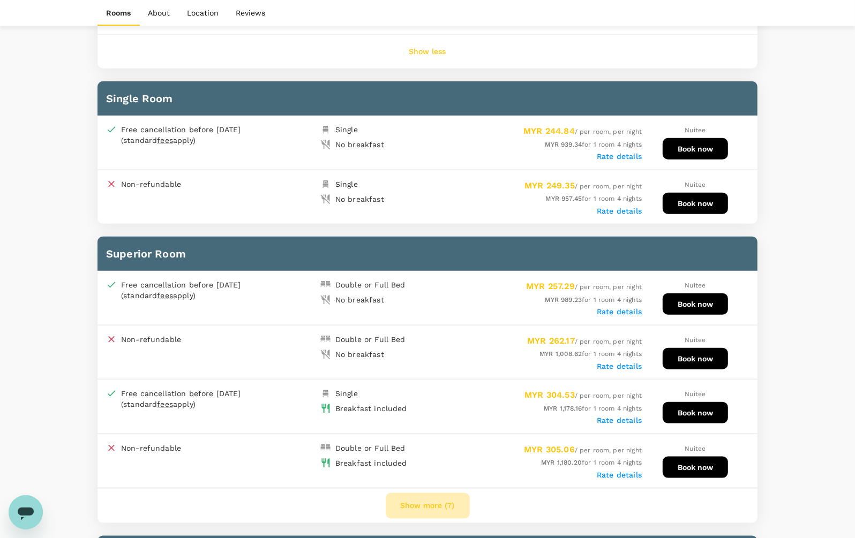
click at [448, 494] on button "Show more (7)" at bounding box center [428, 506] width 84 height 26
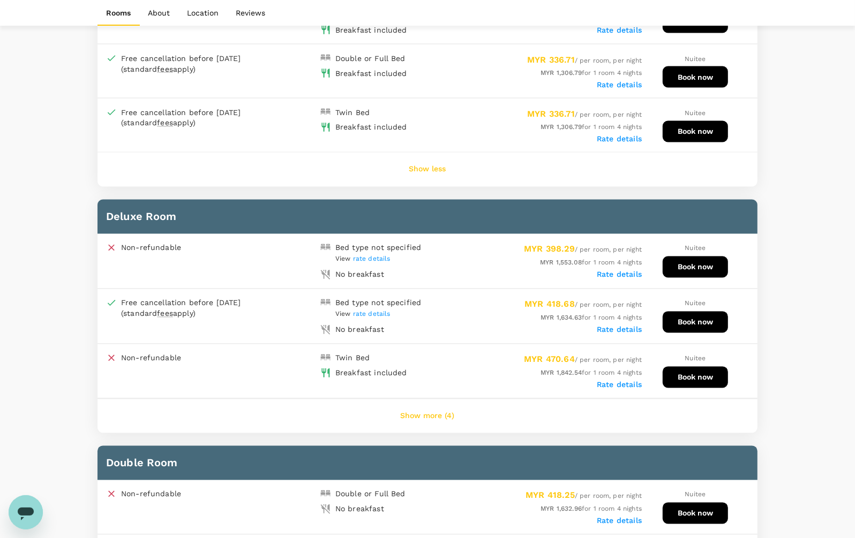
scroll to position [1741, 0]
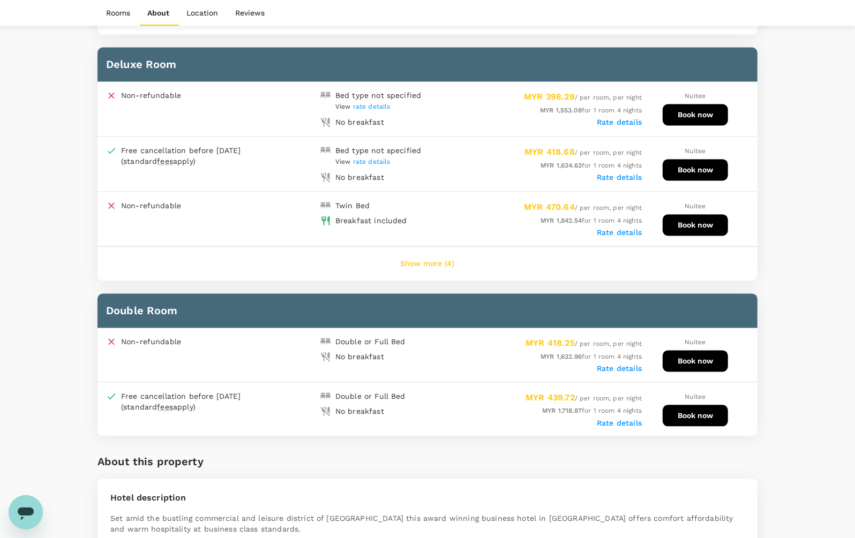
click at [449, 251] on button "Show more (4)" at bounding box center [428, 264] width 84 height 26
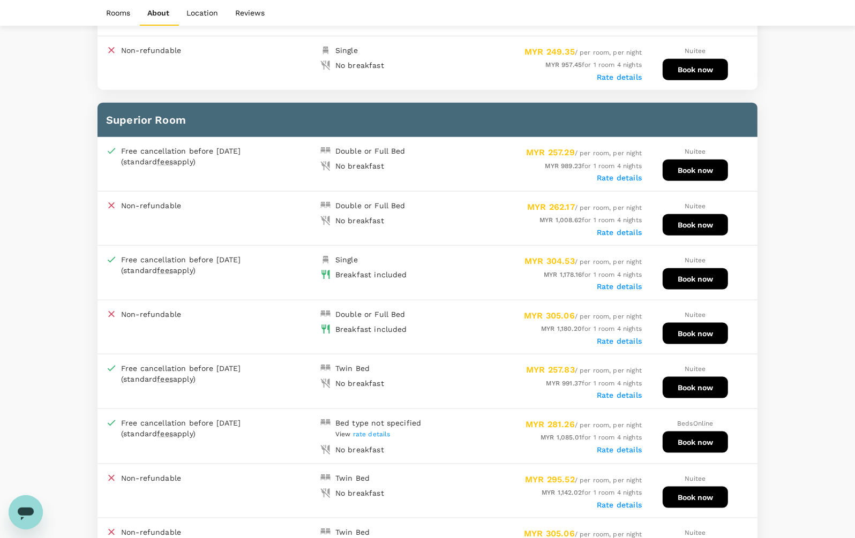
scroll to position [736, 0]
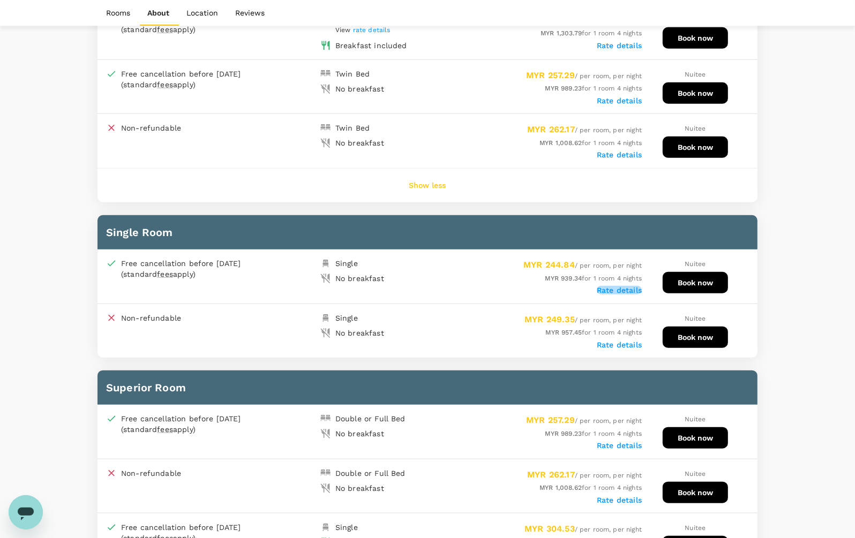
click at [608, 286] on label "Rate details" at bounding box center [619, 290] width 45 height 9
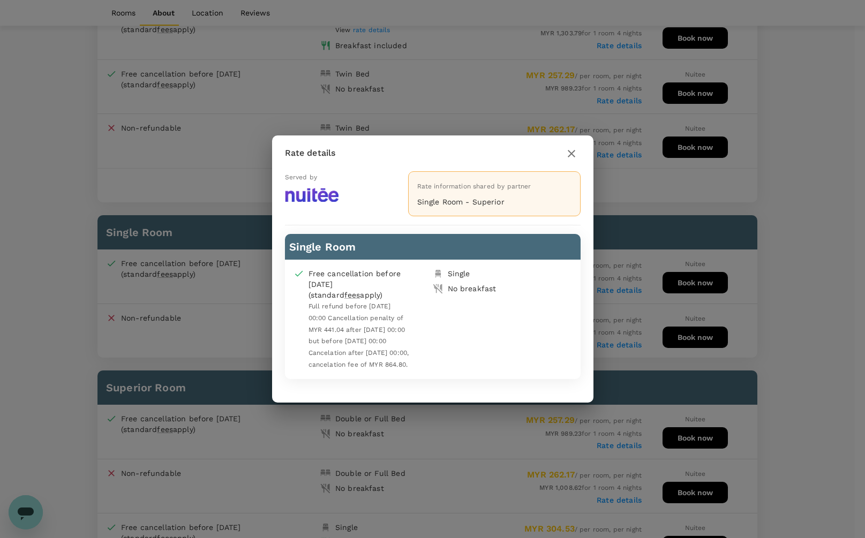
click at [570, 151] on icon "button" at bounding box center [571, 153] width 7 height 7
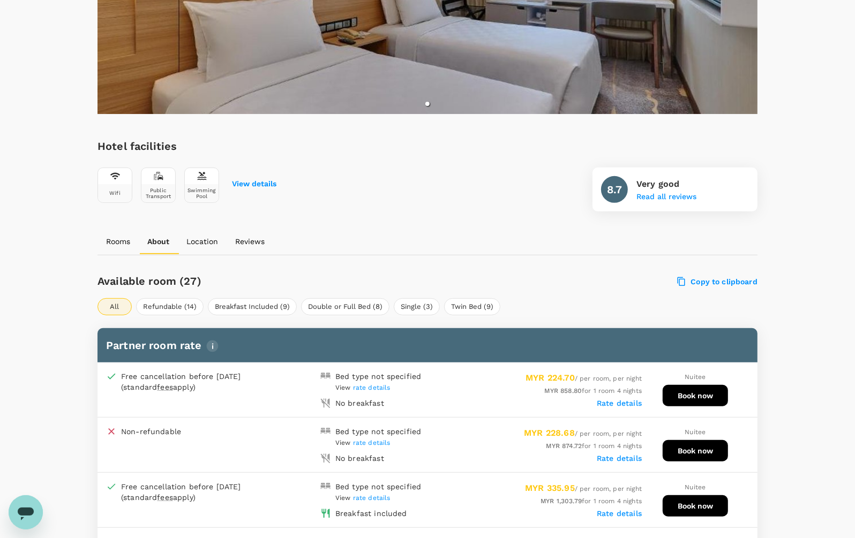
scroll to position [67, 0]
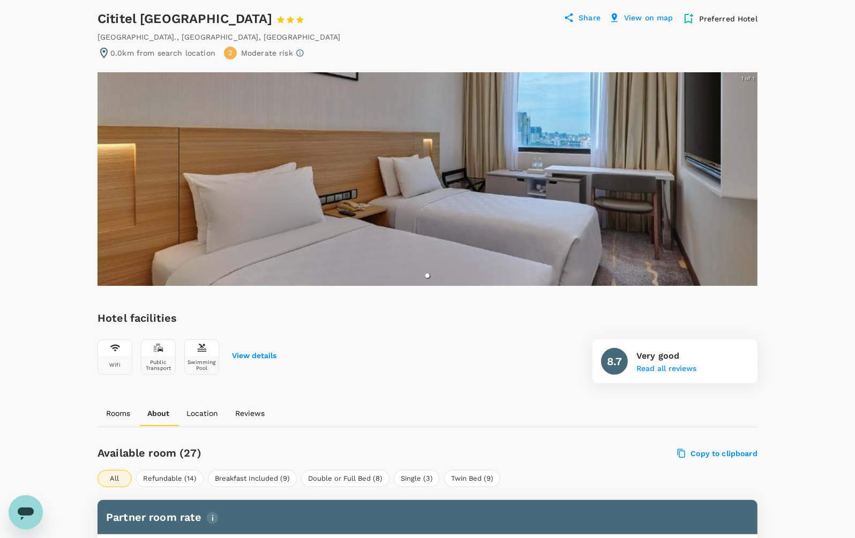
scroll to position [402, 0]
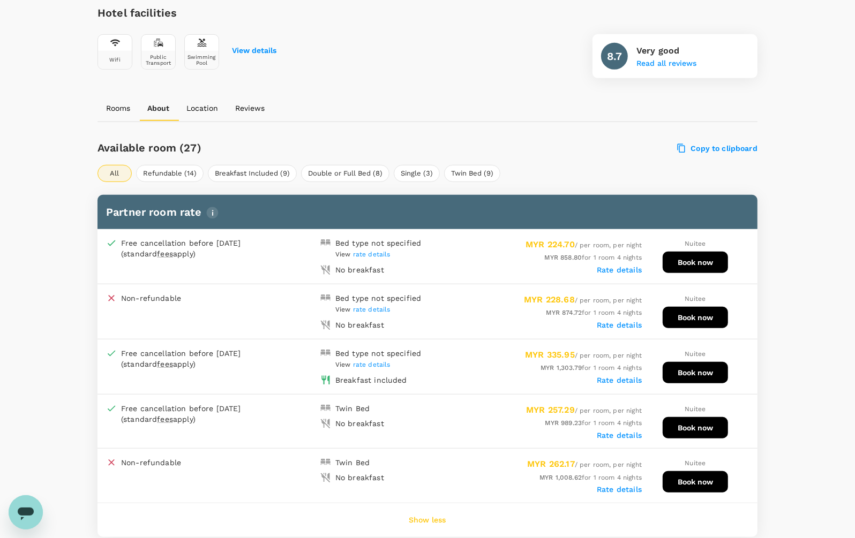
click at [378, 307] on span "rate details" at bounding box center [371, 309] width 37 height 7
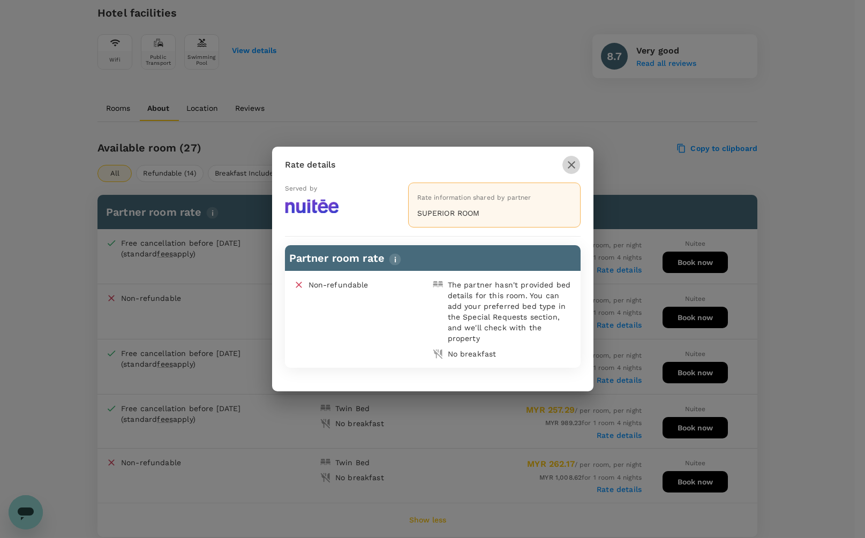
click at [577, 162] on button "button" at bounding box center [571, 165] width 18 height 18
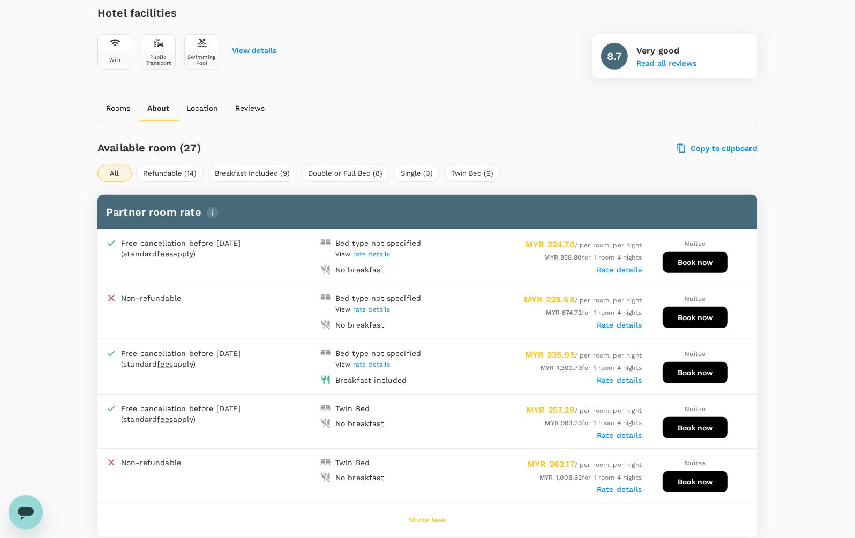
click at [356, 252] on span "rate details" at bounding box center [371, 254] width 37 height 7
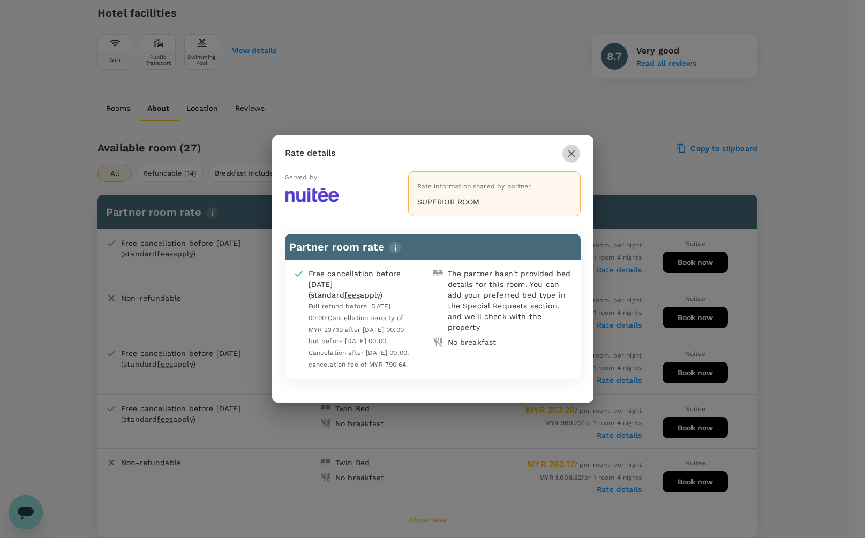
click at [575, 153] on icon "button" at bounding box center [571, 153] width 13 height 13
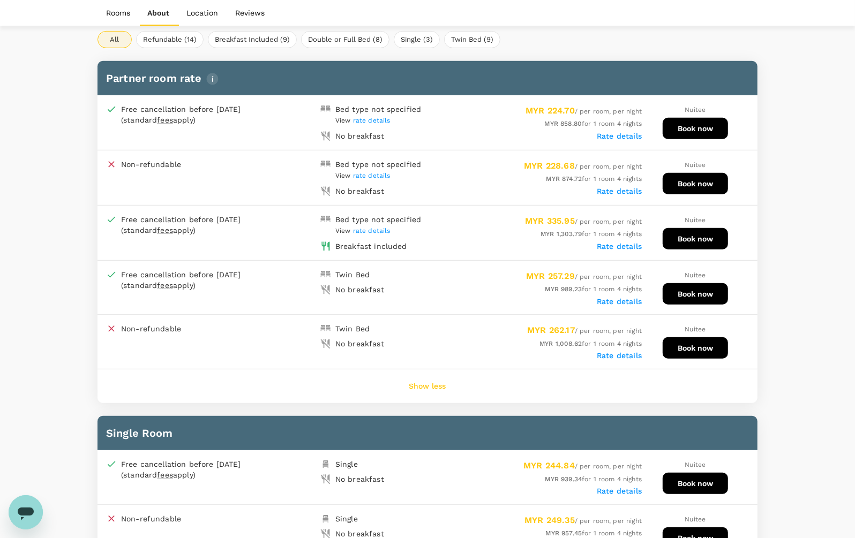
scroll to position [603, 0]
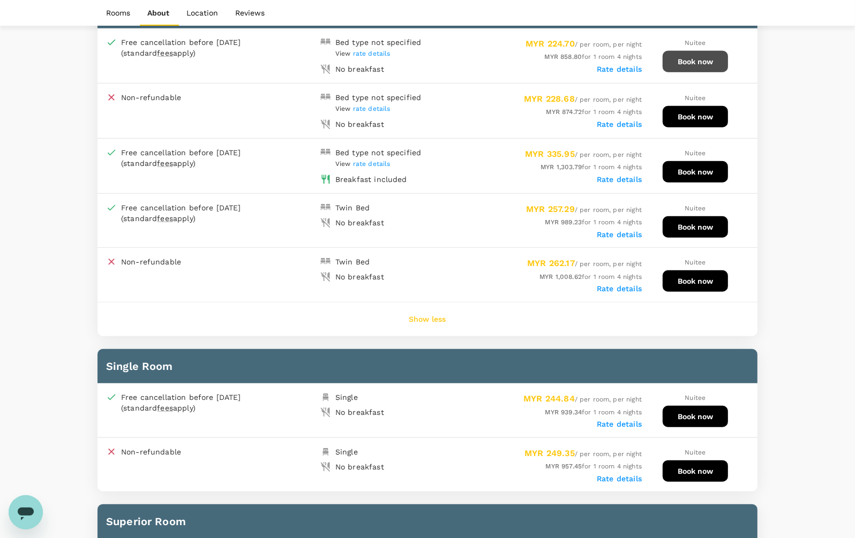
click at [694, 51] on button "Book now" at bounding box center [695, 61] width 65 height 21
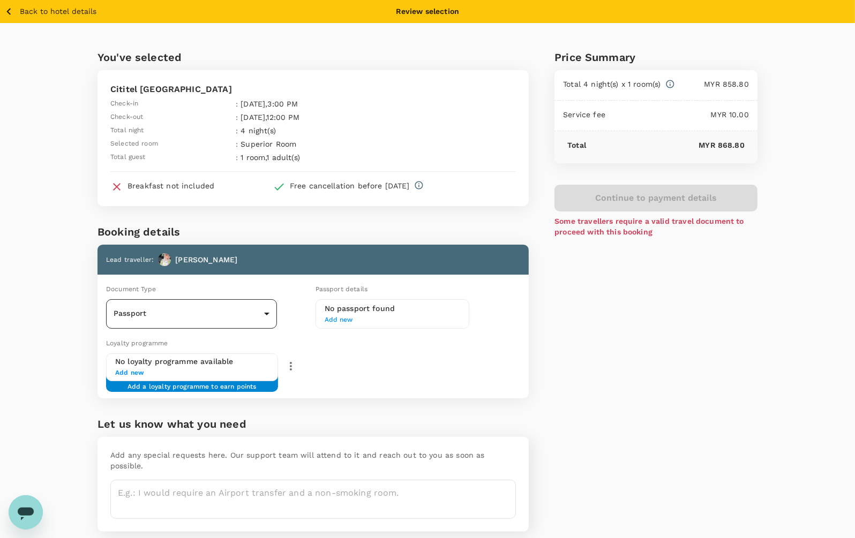
click at [221, 314] on body "Back to hotel details Review selection You've selected Cititel [GEOGRAPHIC_DATA…" at bounding box center [427, 289] width 855 height 578
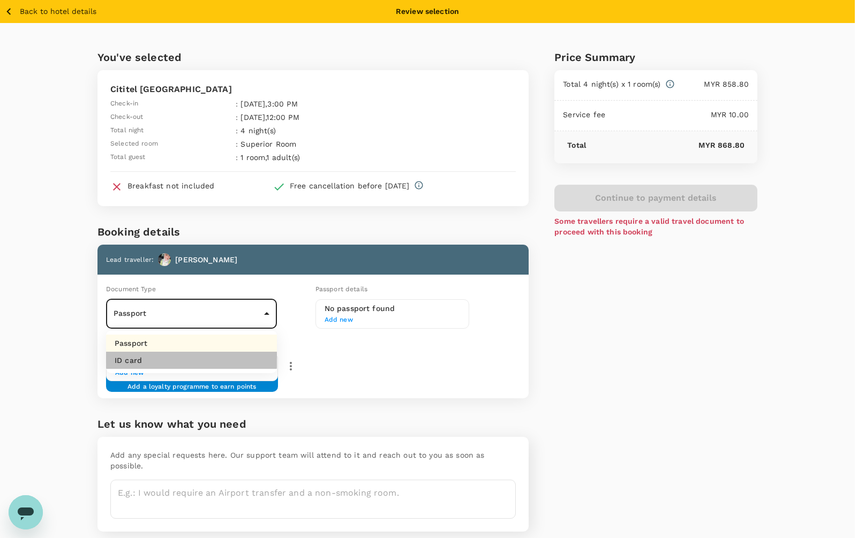
click at [221, 359] on li "ID card" at bounding box center [191, 360] width 171 height 17
type input "Id card"
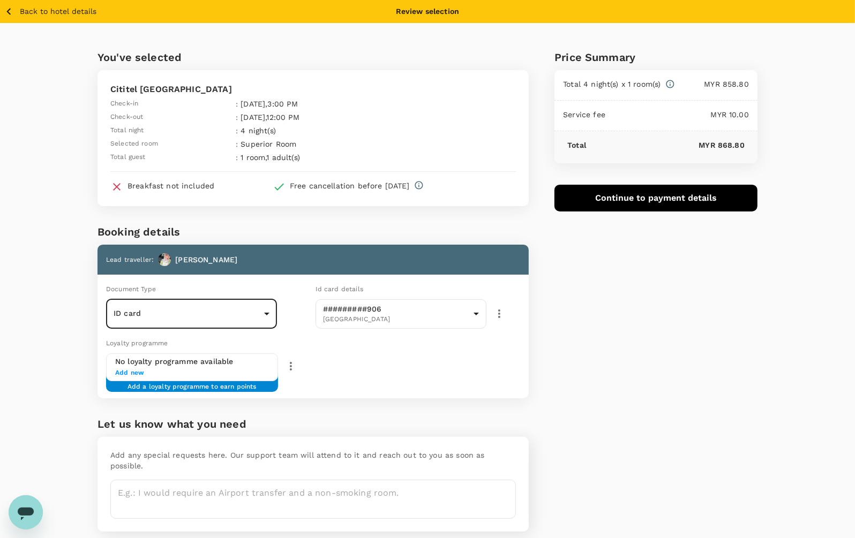
click at [675, 199] on button "Continue to payment details" at bounding box center [655, 198] width 203 height 27
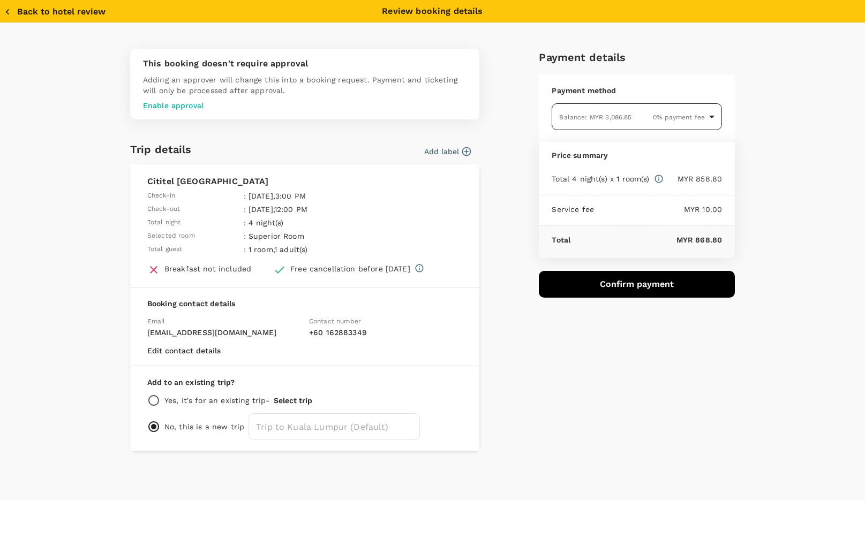
click at [644, 108] on body "Back to hotel details Review selection You've selected Cititel [GEOGRAPHIC_DATA…" at bounding box center [432, 289] width 865 height 578
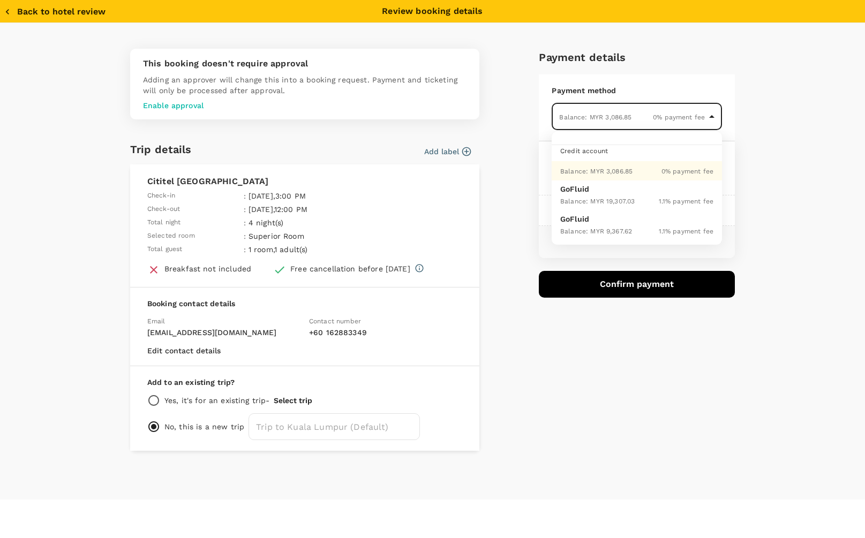
click at [620, 231] on span "Balance : MYR 9,367.62" at bounding box center [596, 231] width 72 height 7
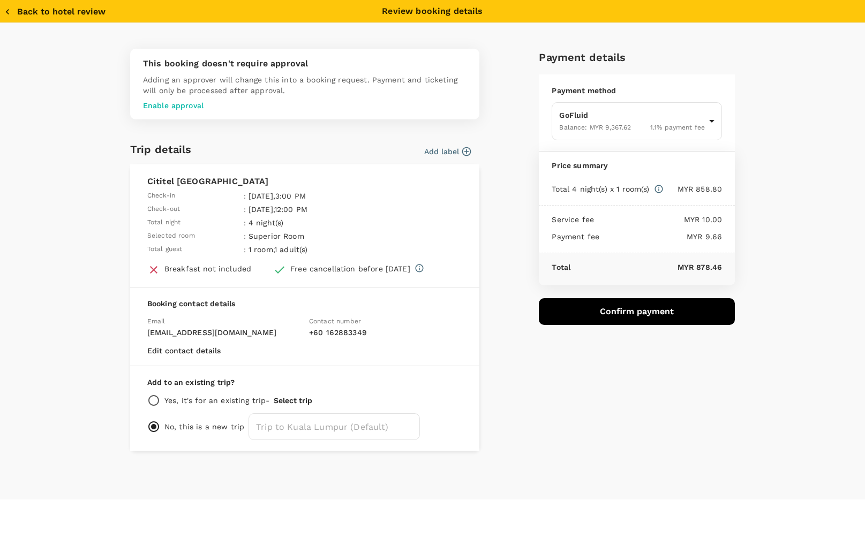
drag, startPoint x: 771, startPoint y: 229, endPoint x: 782, endPoint y: 231, distance: 10.9
click at [771, 229] on div "This booking doesn't require approval Adding an approver will change this into …" at bounding box center [433, 250] width 686 height 402
click at [3, 8] on icon "button" at bounding box center [7, 11] width 11 height 11
type input "9e431c6f-2823-4cc2-be3e-fbfab332714f"
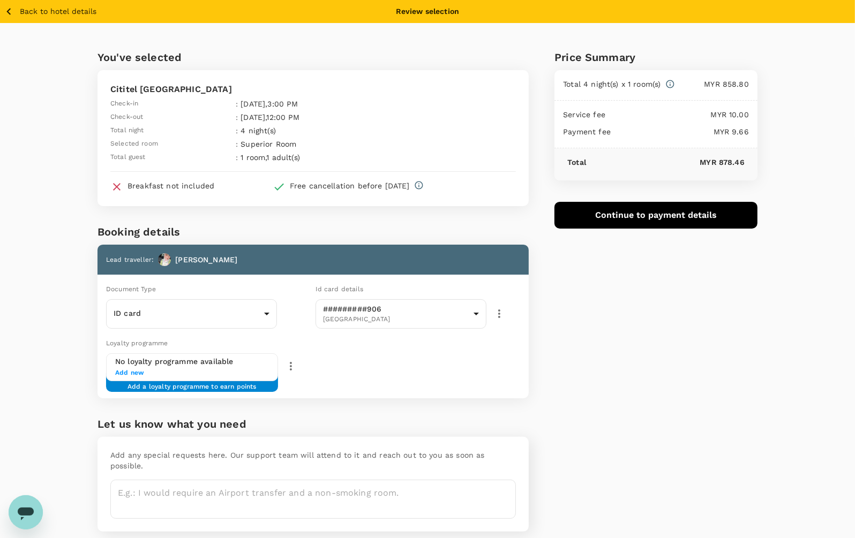
click at [3, 8] on icon "button" at bounding box center [8, 11] width 13 height 13
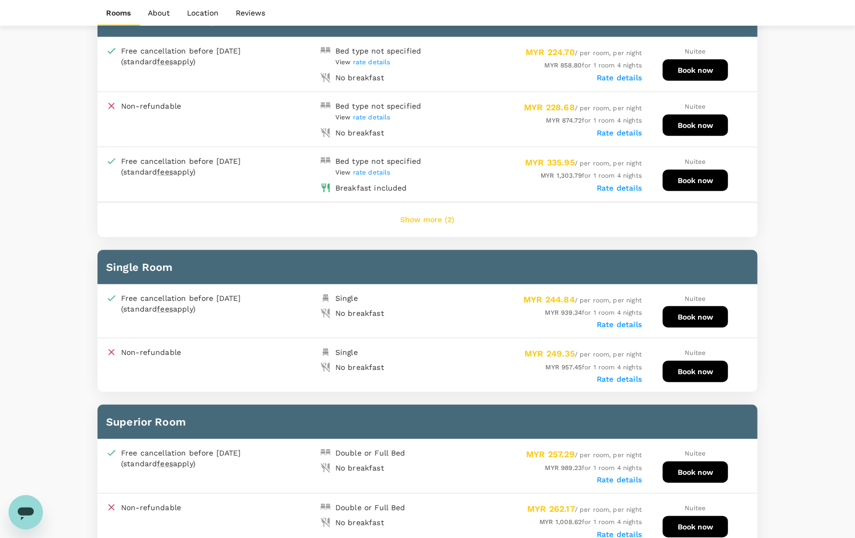
click at [12, 6] on div "Rooms About Location Reviews" at bounding box center [427, 13] width 855 height 26
